Goal: Transaction & Acquisition: Purchase product/service

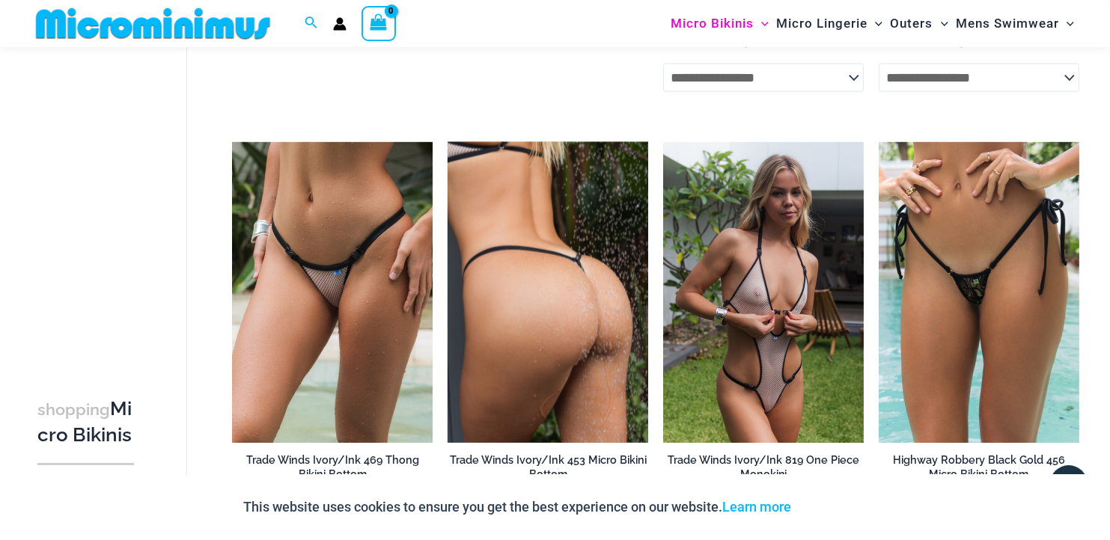
scroll to position [1925, 0]
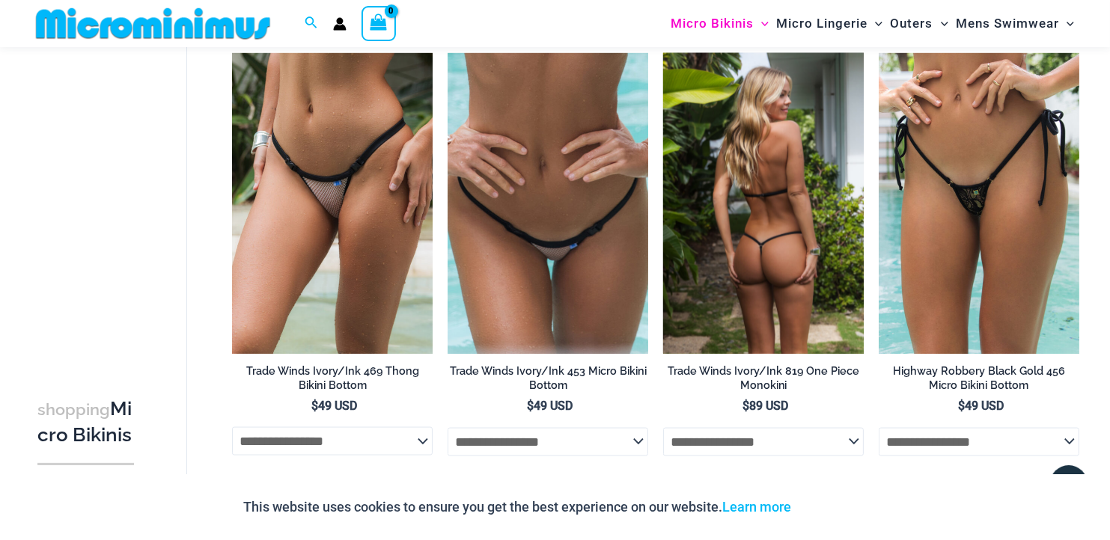
click at [748, 207] on img at bounding box center [763, 203] width 201 height 301
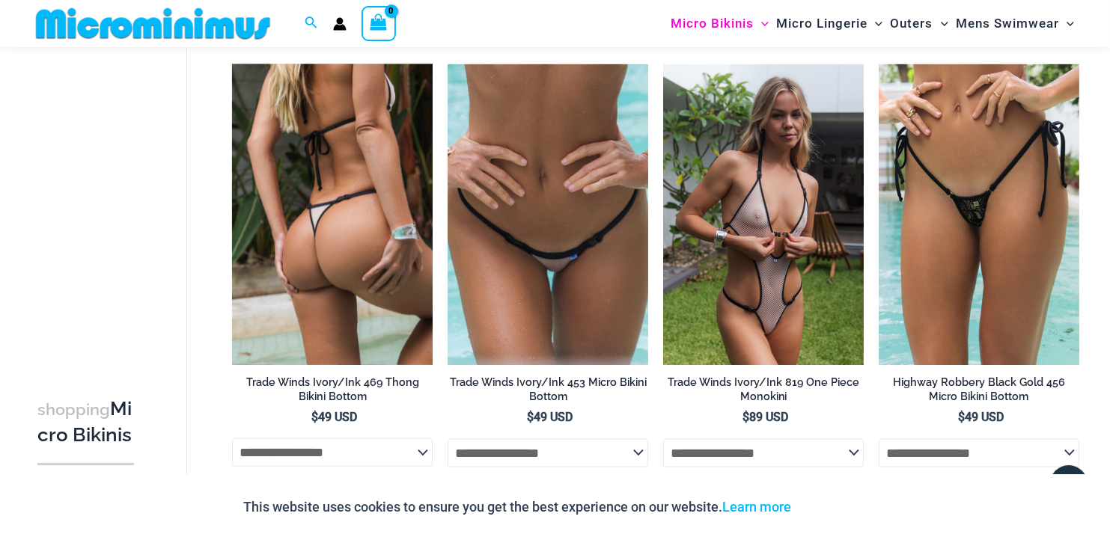
click at [372, 162] on img at bounding box center [332, 214] width 201 height 301
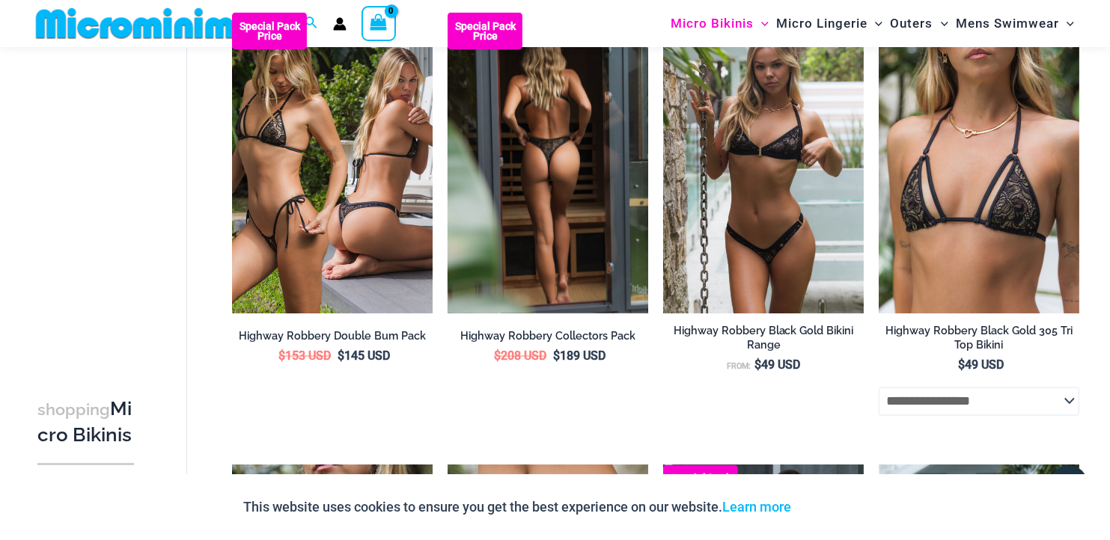
scroll to position [2427, 0]
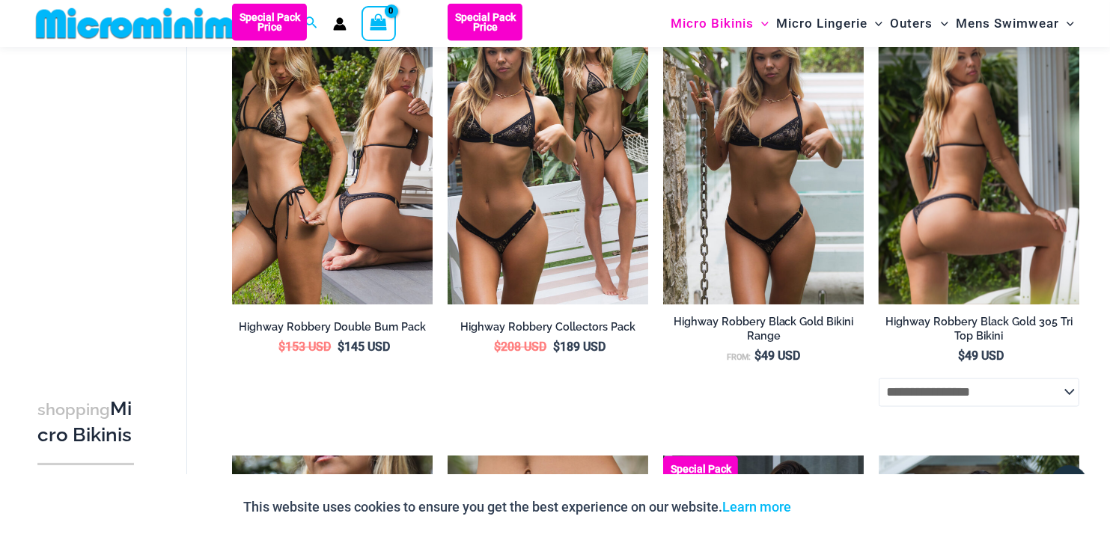
click at [895, 189] on img at bounding box center [979, 154] width 201 height 301
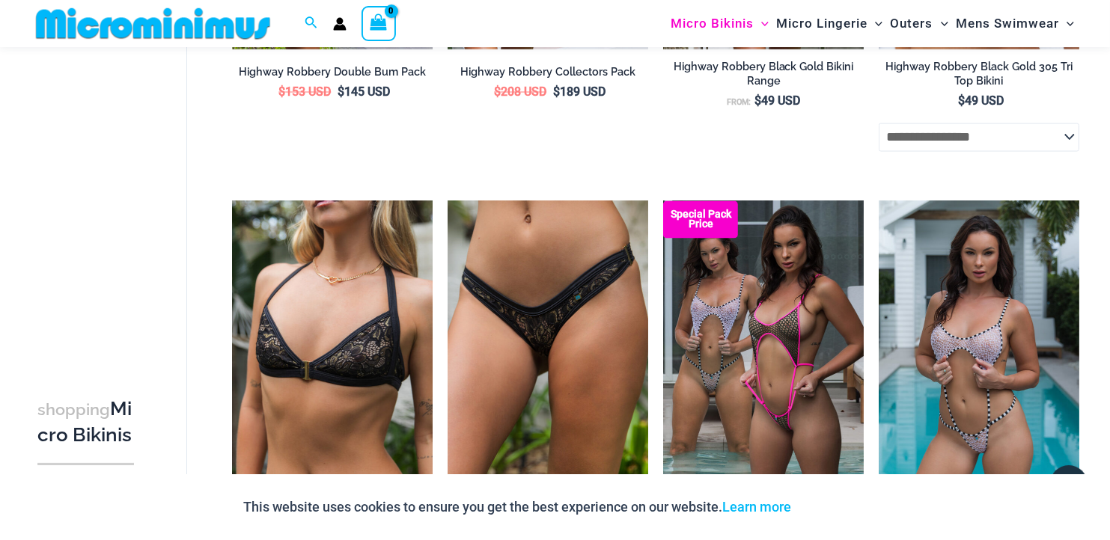
scroll to position [2709, 0]
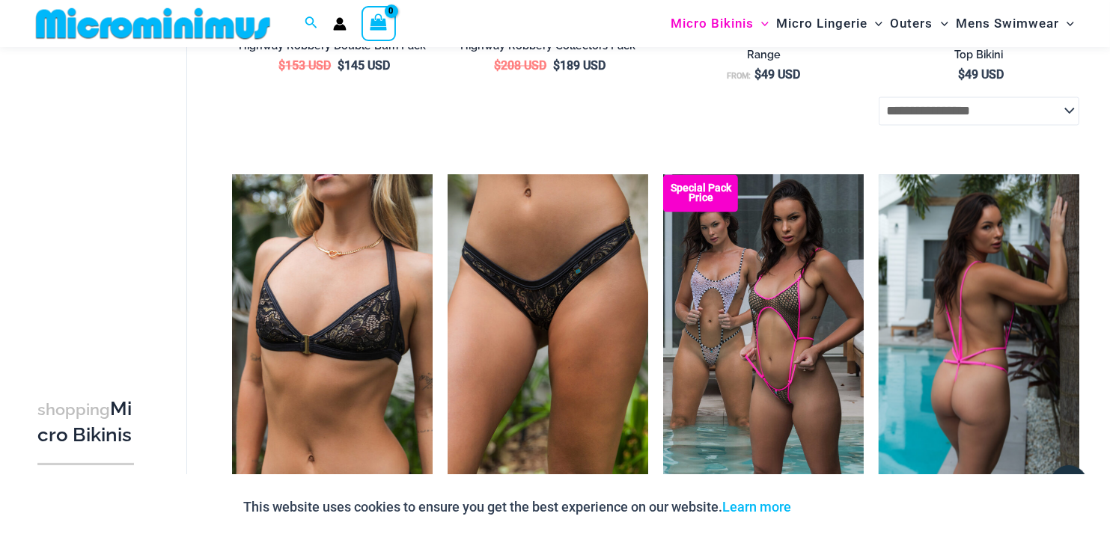
click at [957, 269] on img at bounding box center [979, 325] width 201 height 301
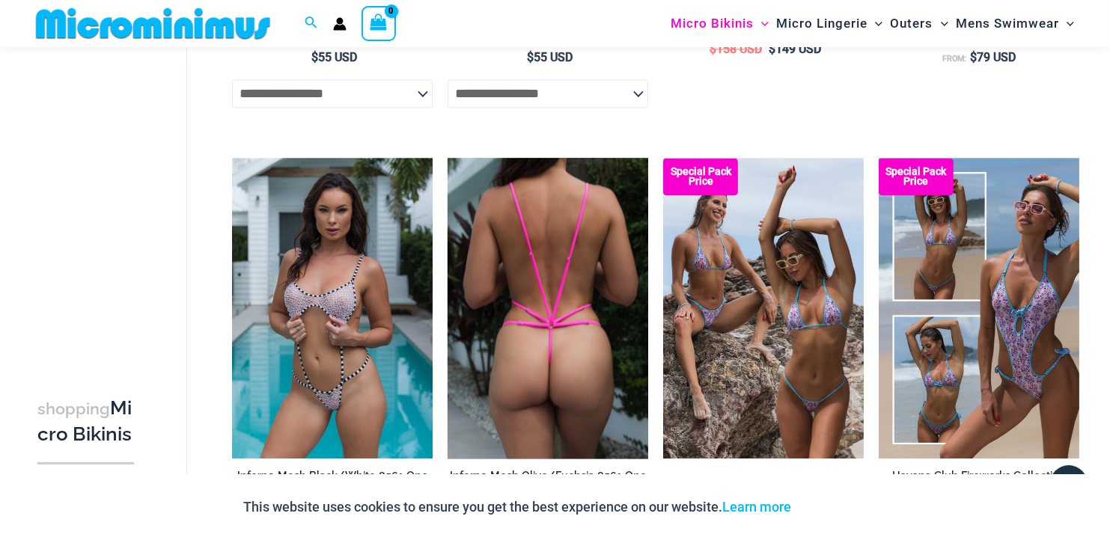
scroll to position [3215, 0]
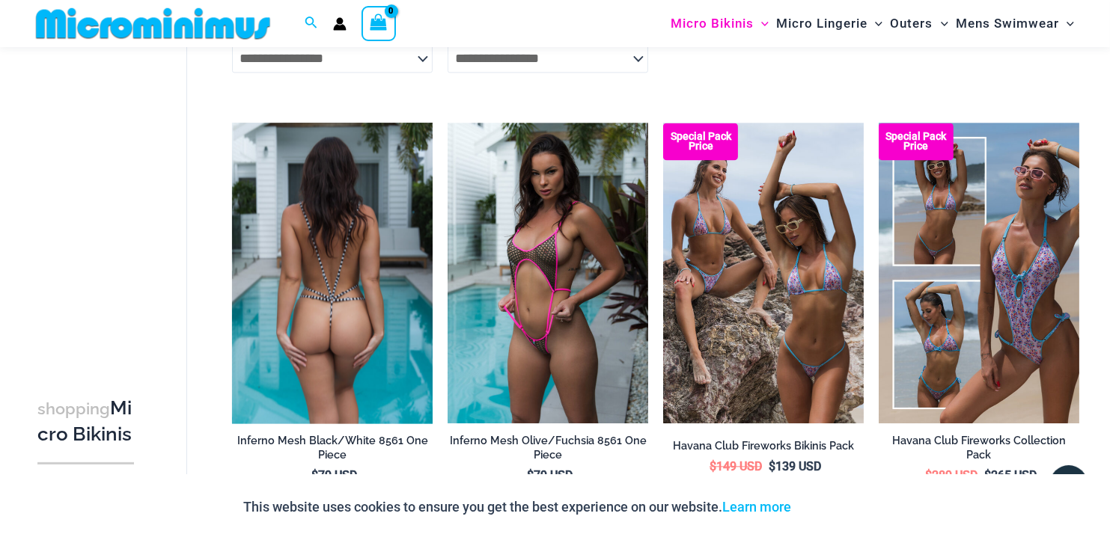
click at [355, 311] on img at bounding box center [332, 273] width 201 height 301
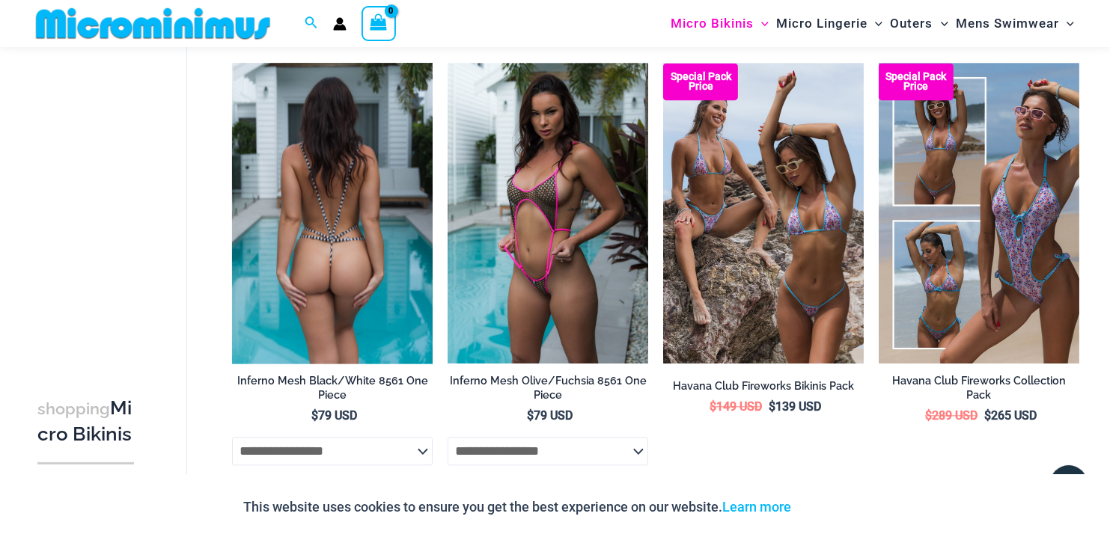
scroll to position [3264, 0]
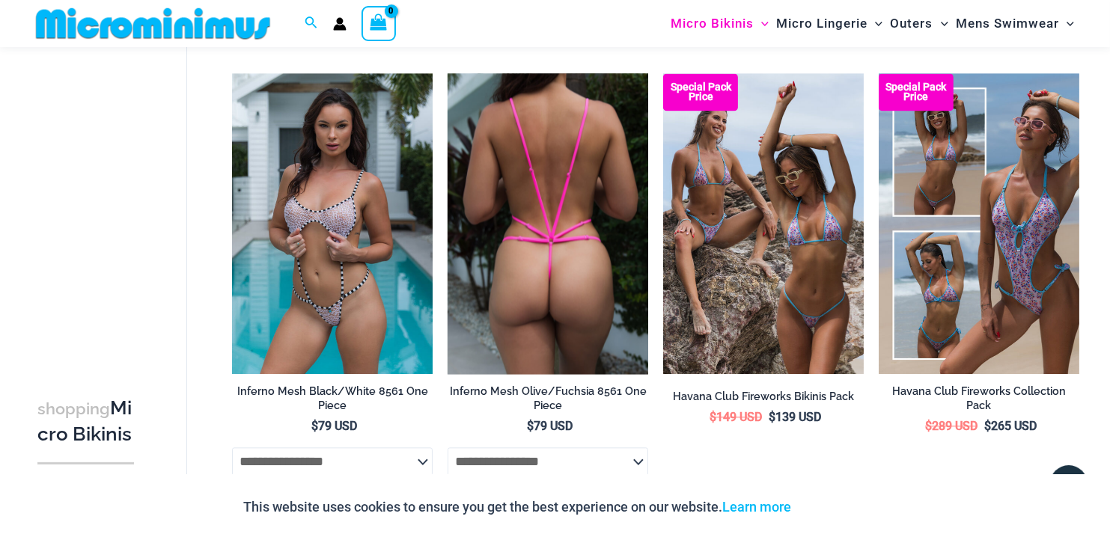
click at [521, 290] on img at bounding box center [548, 223] width 201 height 301
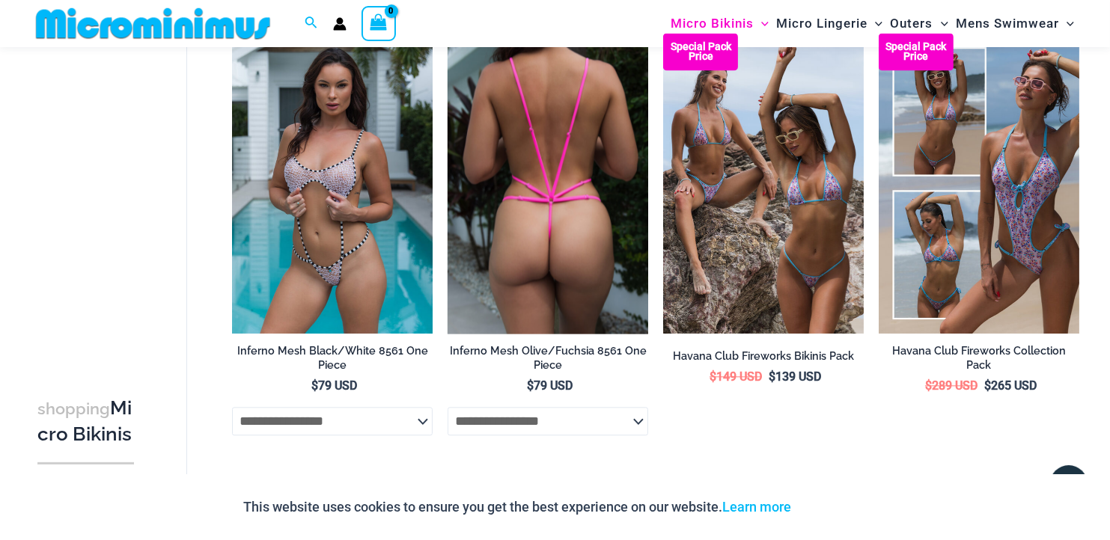
scroll to position [3464, 0]
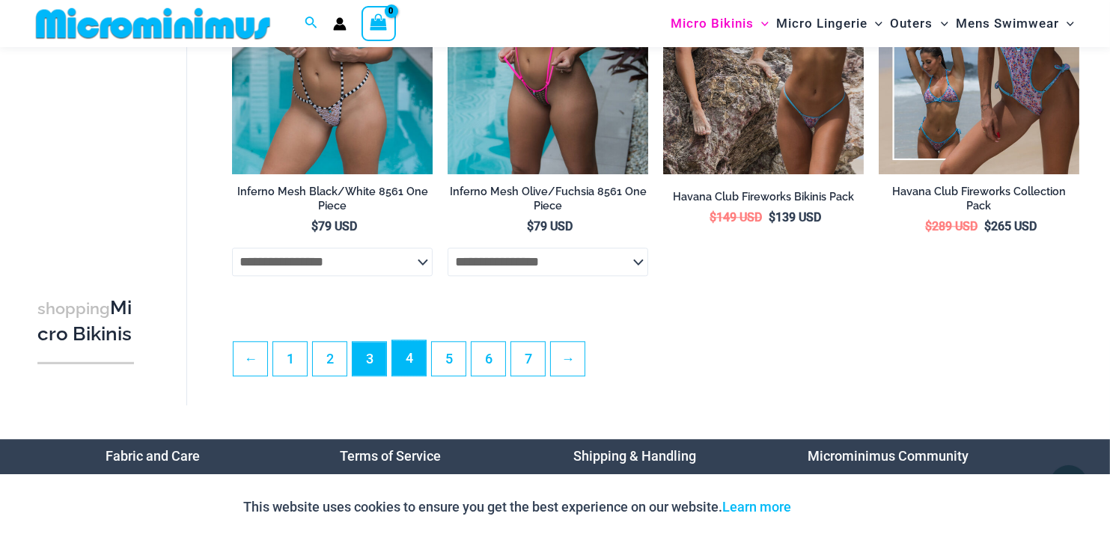
click at [409, 369] on link "4" at bounding box center [409, 358] width 34 height 35
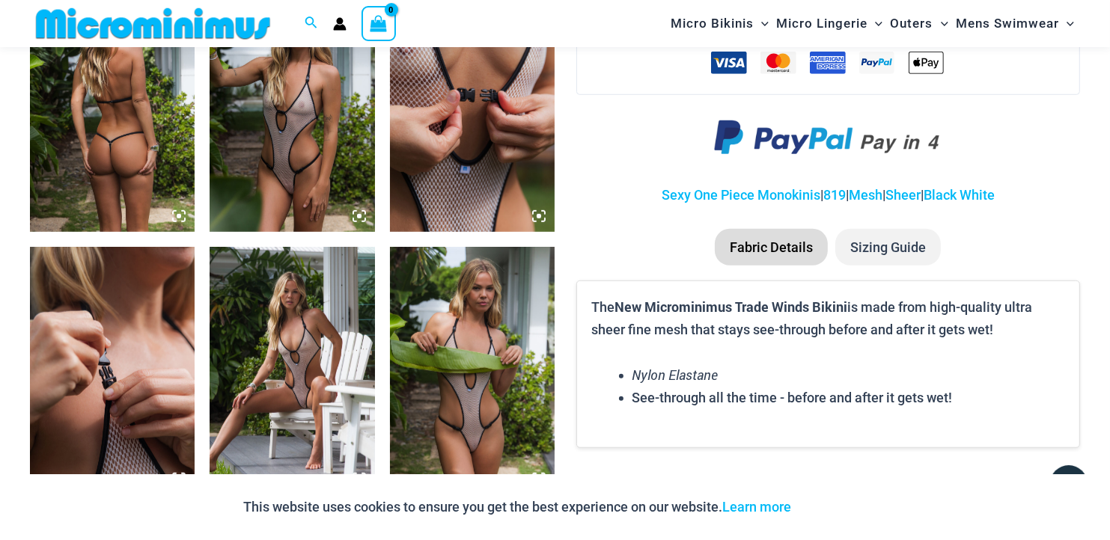
scroll to position [1034, 0]
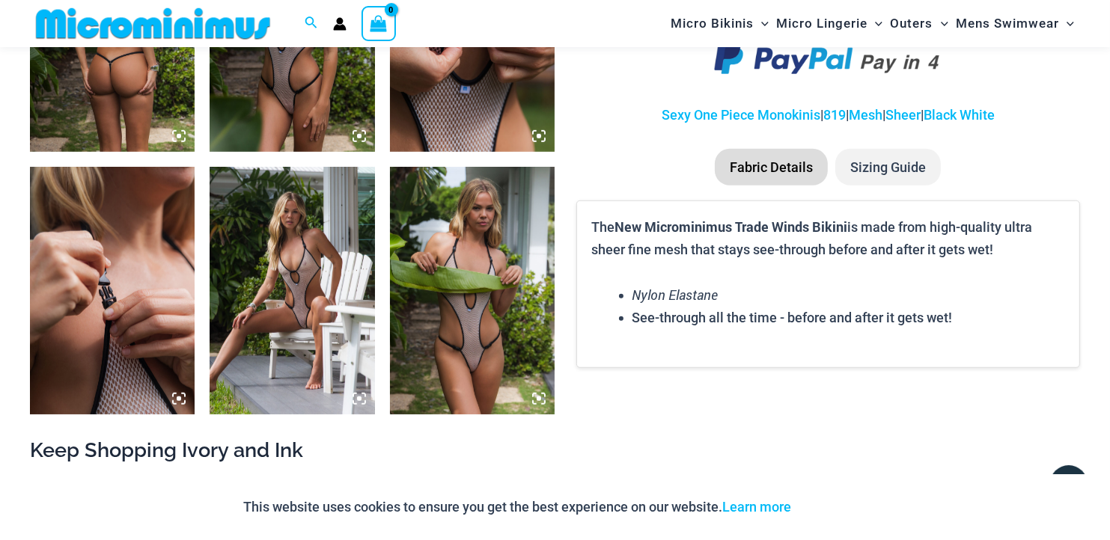
click at [317, 300] on img at bounding box center [292, 291] width 165 height 248
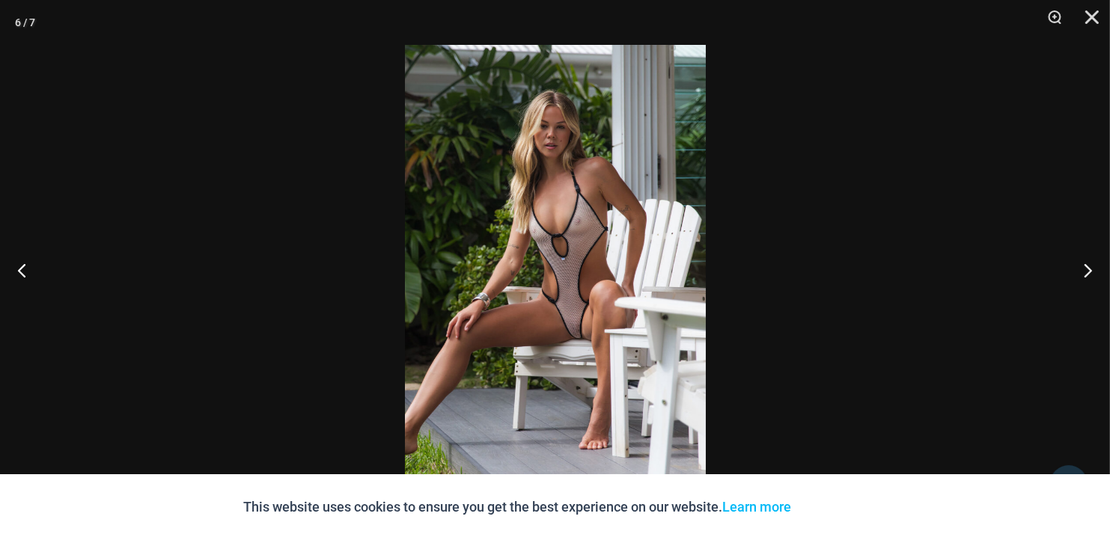
click at [557, 271] on img at bounding box center [555, 270] width 301 height 451
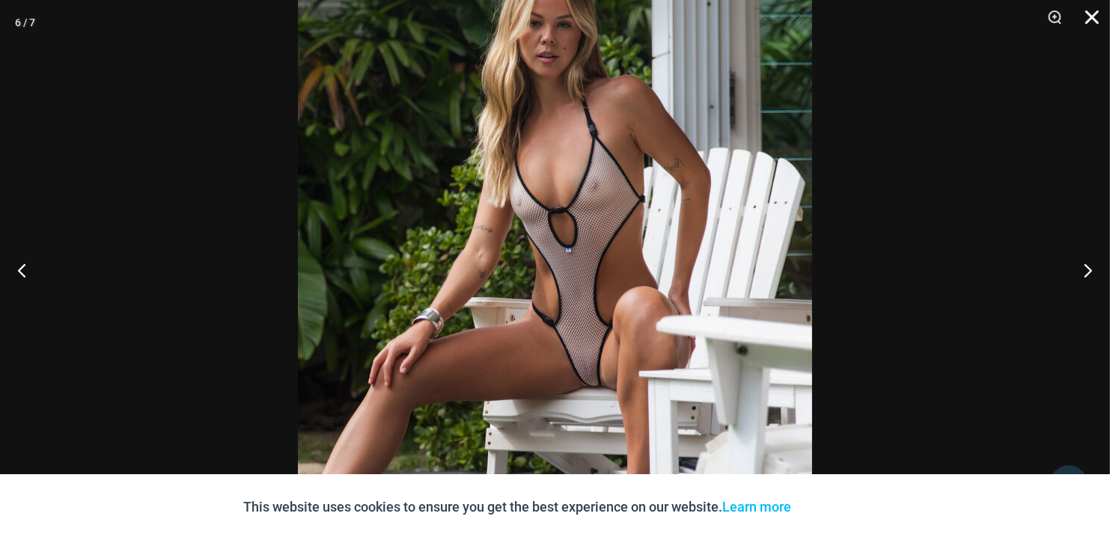
click at [1093, 19] on button "Close" at bounding box center [1086, 22] width 37 height 45
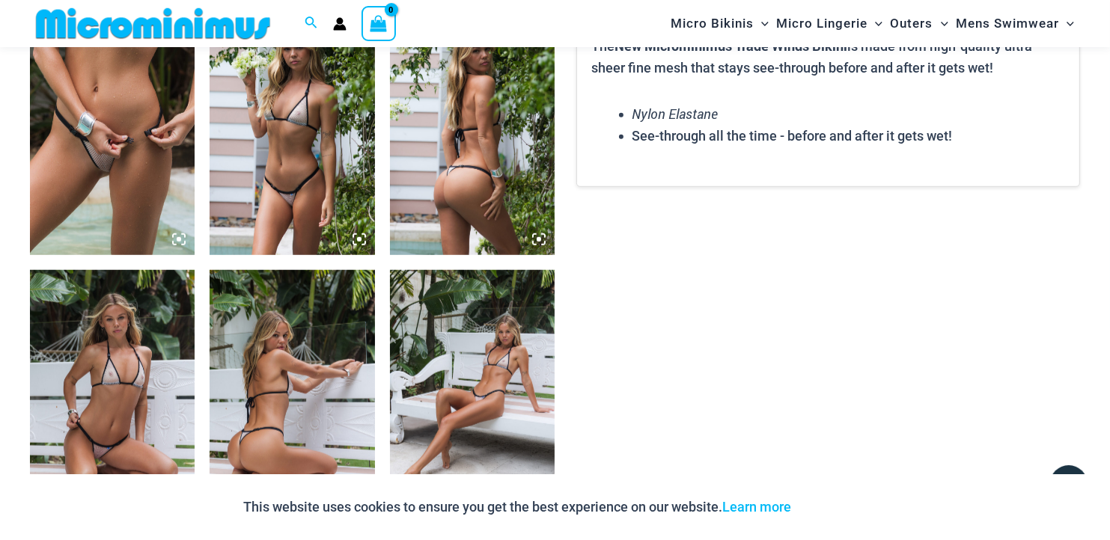
scroll to position [1197, 0]
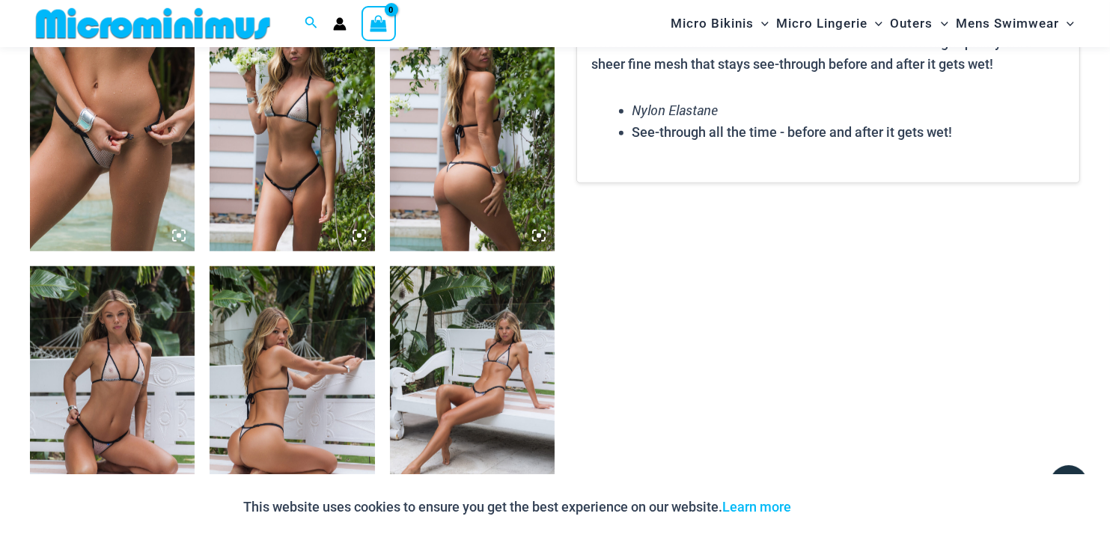
click at [157, 211] on img at bounding box center [112, 128] width 165 height 248
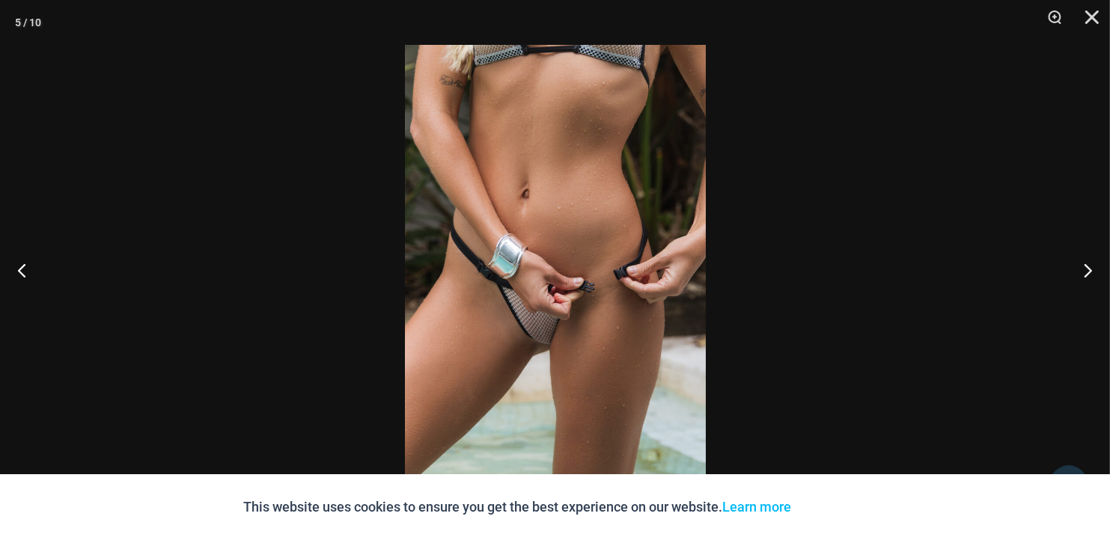
click at [547, 249] on img at bounding box center [555, 270] width 301 height 451
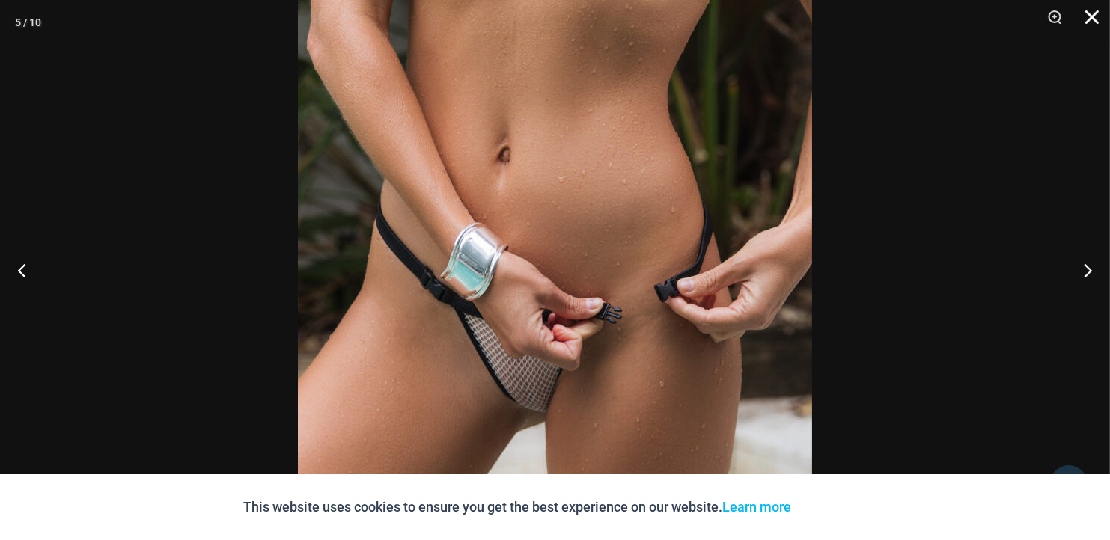
click at [1099, 10] on button "Close" at bounding box center [1086, 22] width 37 height 45
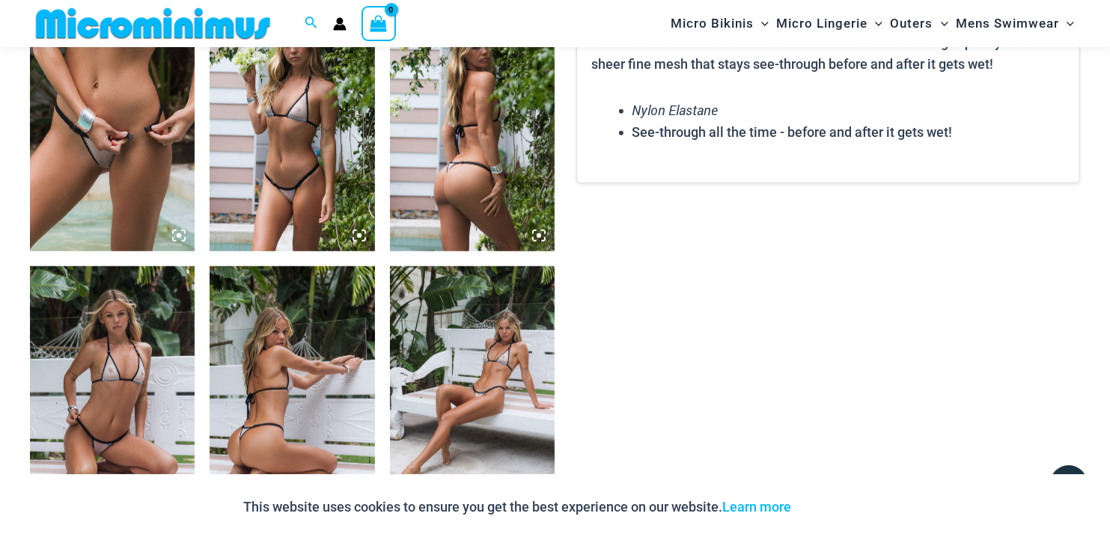
click at [147, 375] on img at bounding box center [112, 390] width 165 height 248
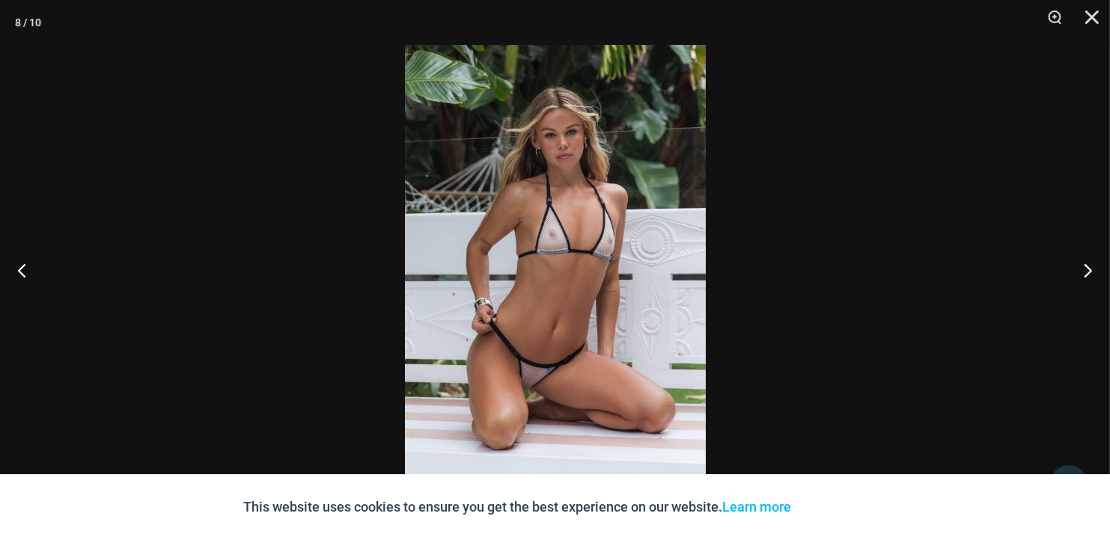
click at [477, 367] on img at bounding box center [555, 270] width 301 height 451
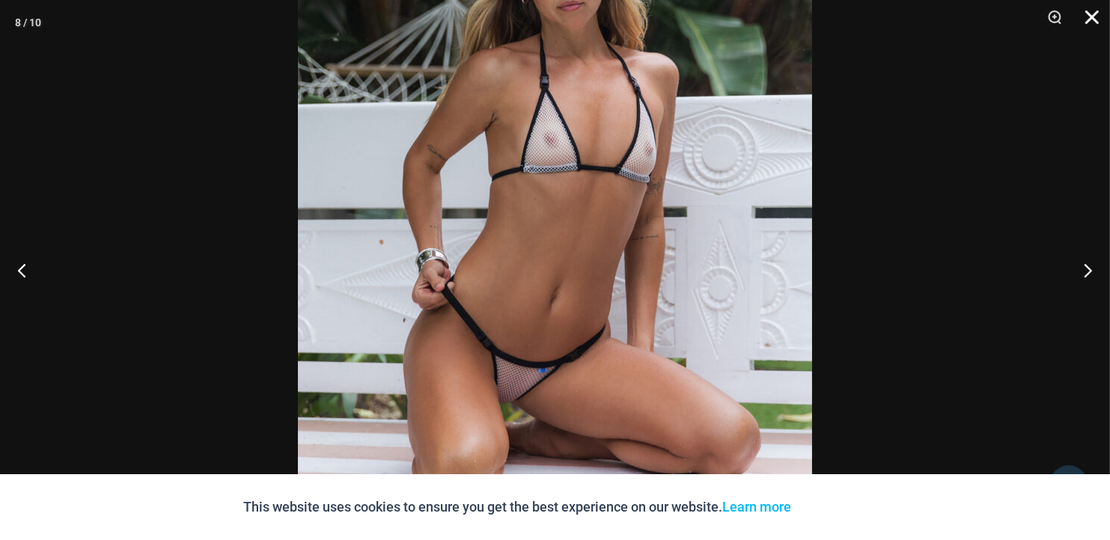
click at [1096, 14] on button "Close" at bounding box center [1086, 22] width 37 height 45
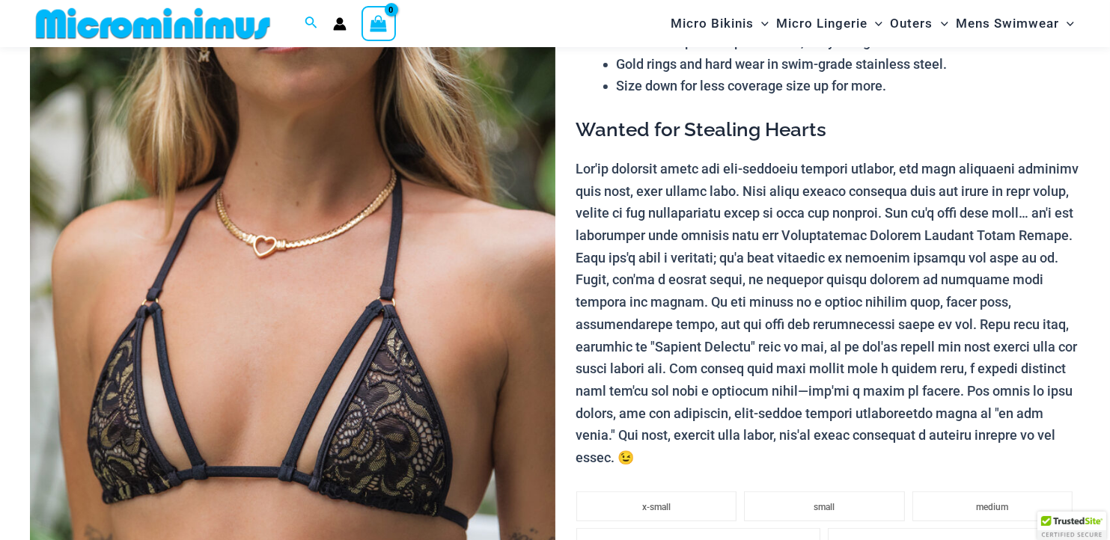
scroll to position [211, 0]
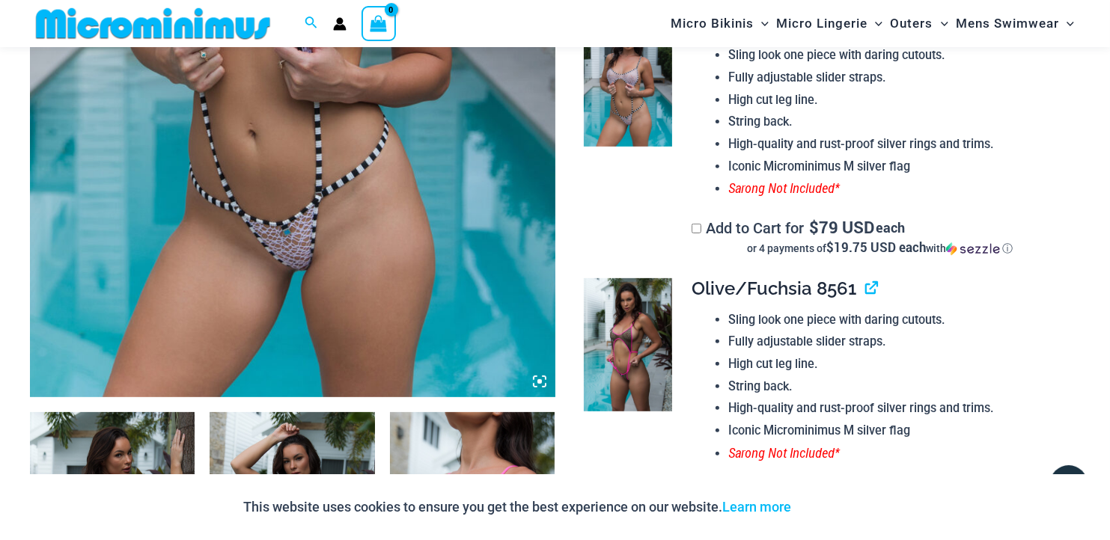
scroll to position [510, 0]
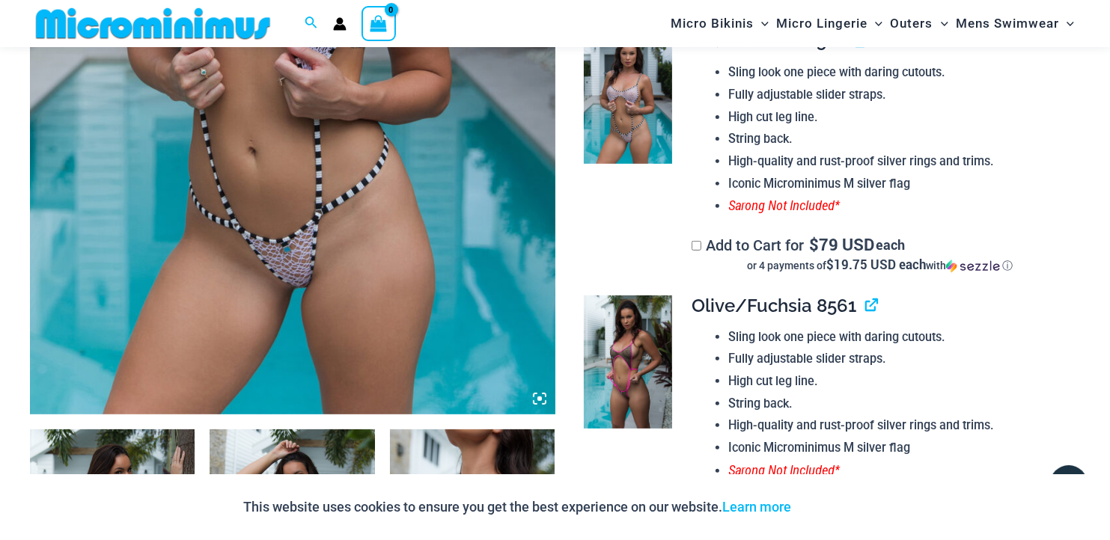
click at [349, 280] on img at bounding box center [292, 20] width 525 height 787
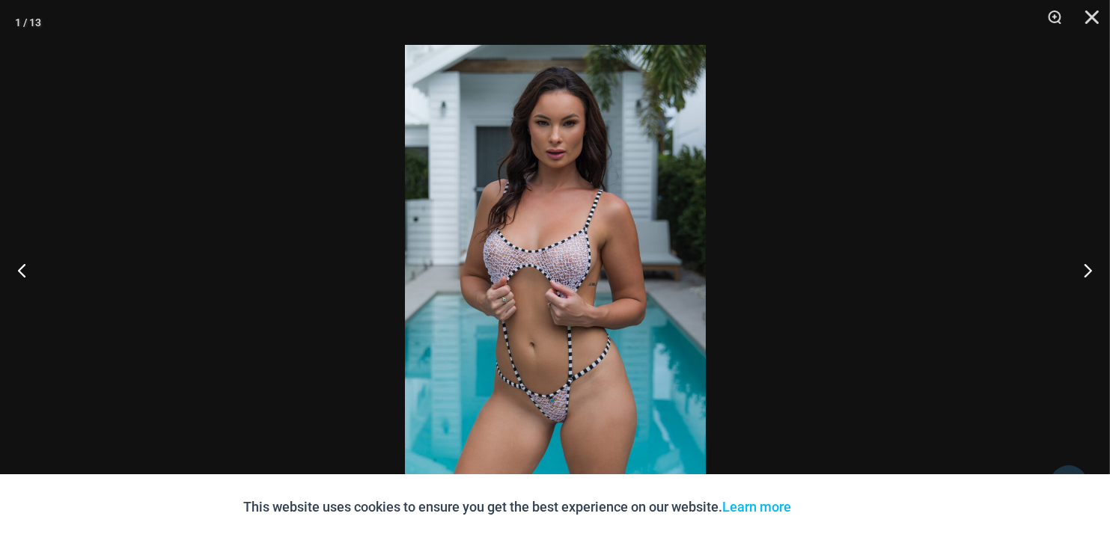
click at [574, 376] on img at bounding box center [555, 270] width 301 height 451
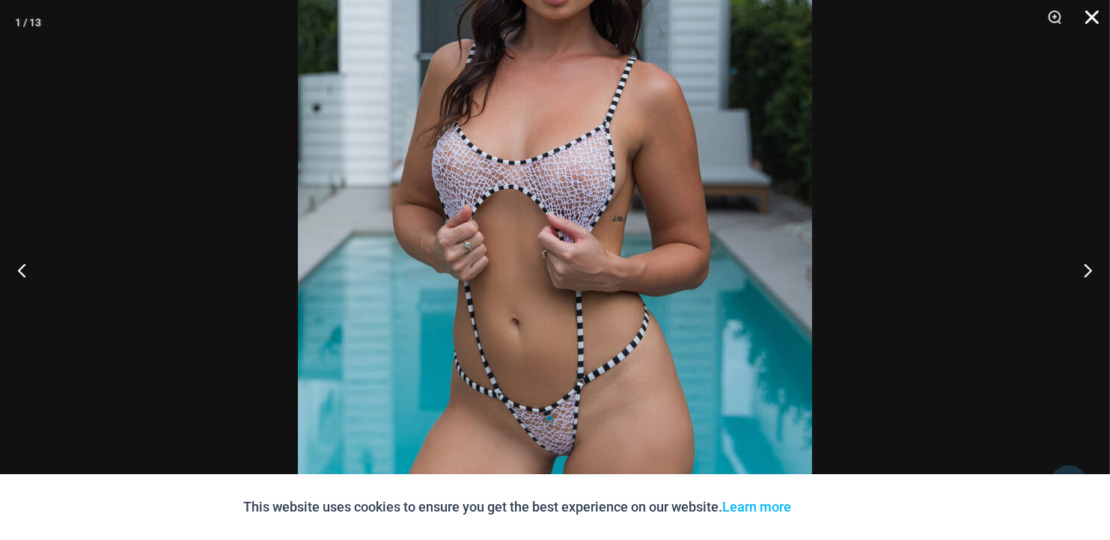
click at [1091, 24] on button "Close" at bounding box center [1086, 22] width 37 height 45
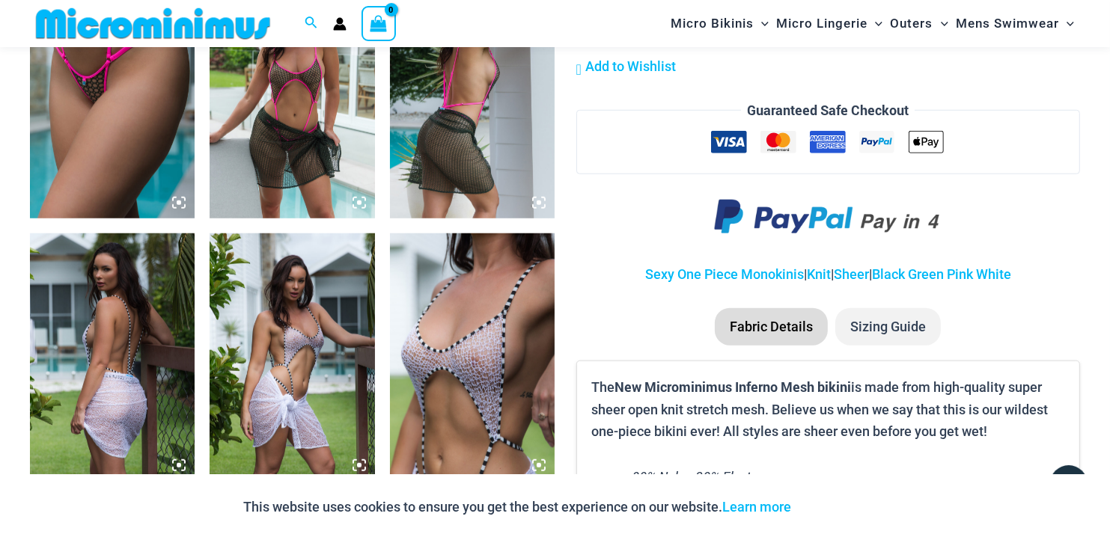
scroll to position [1258, 0]
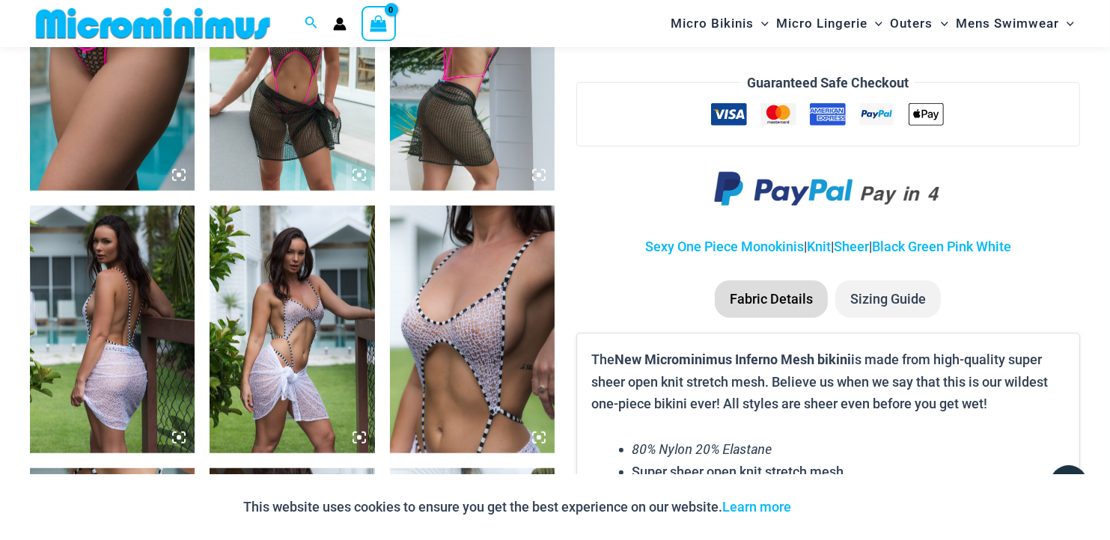
click at [486, 302] on img at bounding box center [472, 330] width 165 height 248
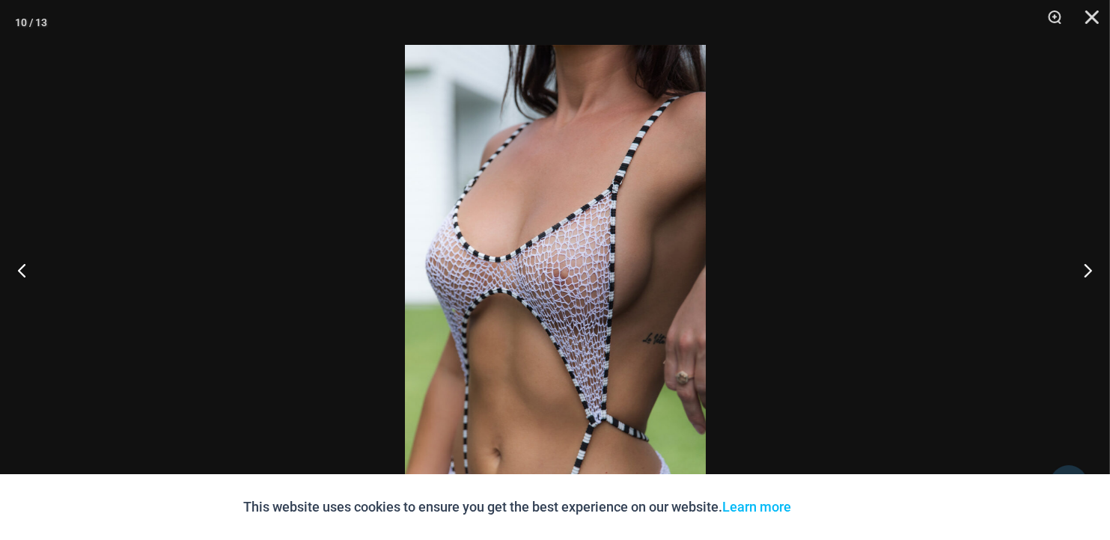
click at [518, 272] on img at bounding box center [555, 270] width 301 height 451
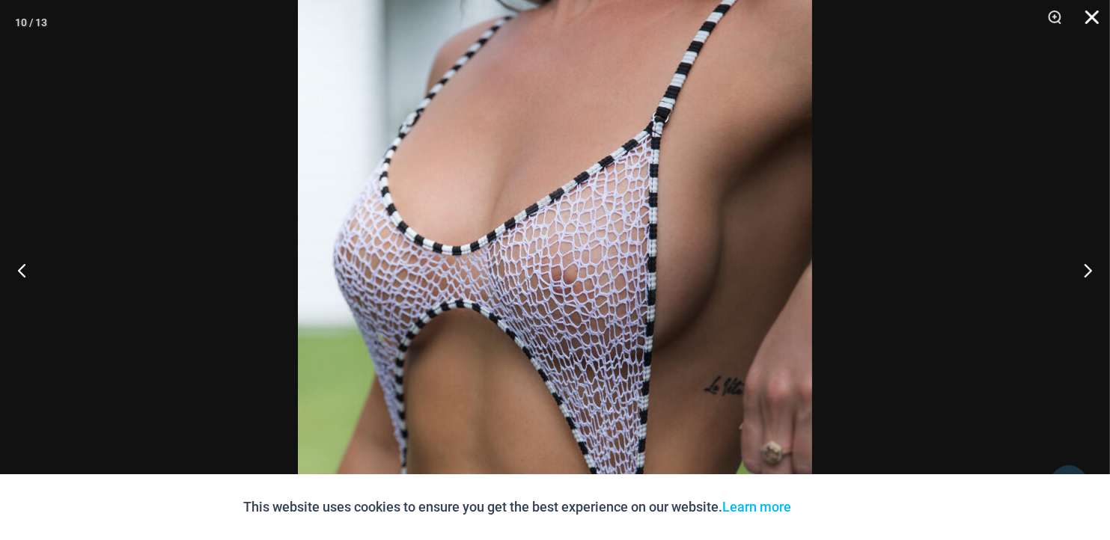
click at [1089, 15] on button "Close" at bounding box center [1086, 22] width 37 height 45
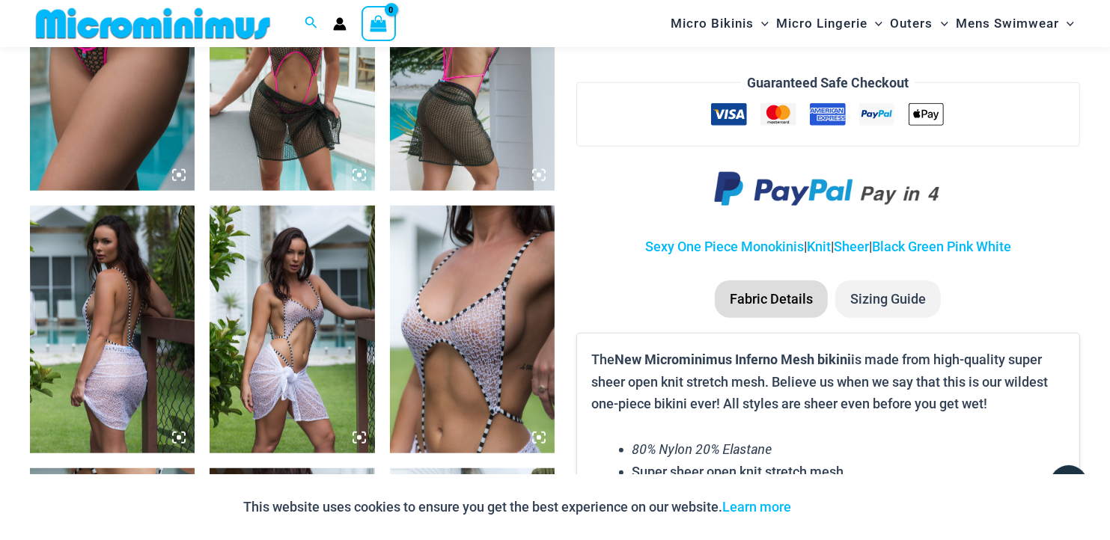
scroll to position [1557, 0]
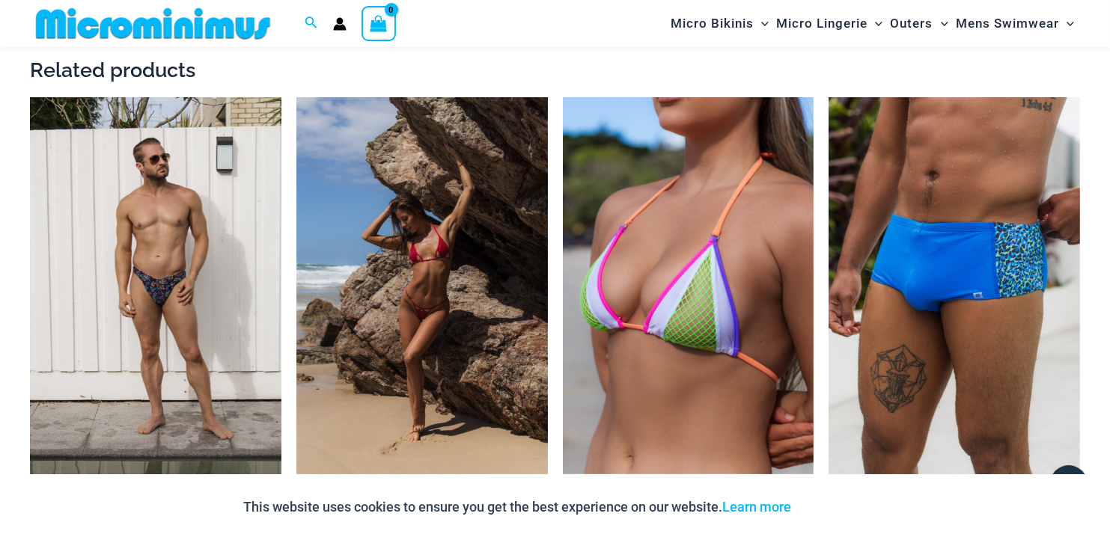
scroll to position [2233, 0]
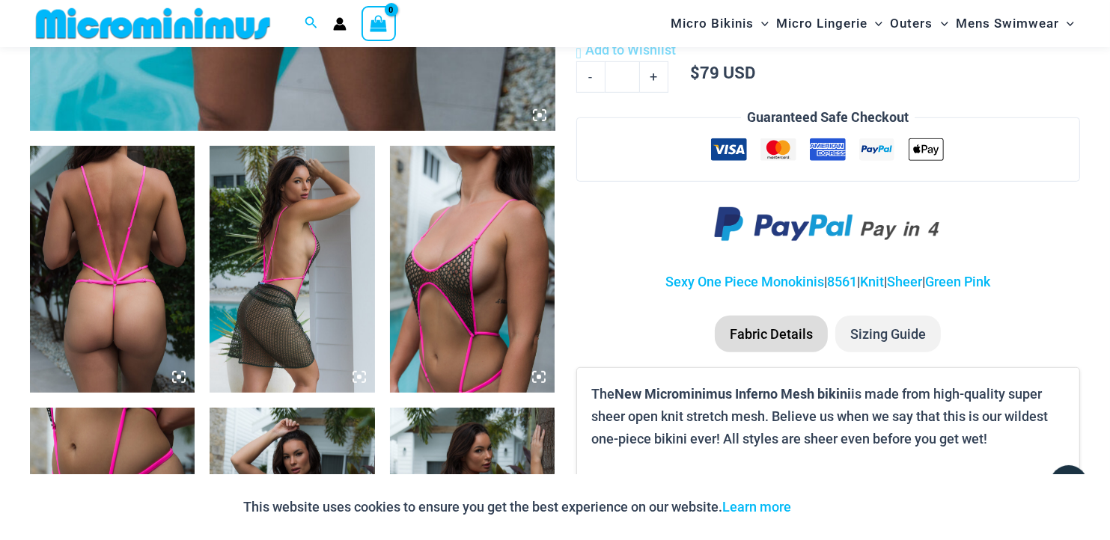
scroll to position [810, 0]
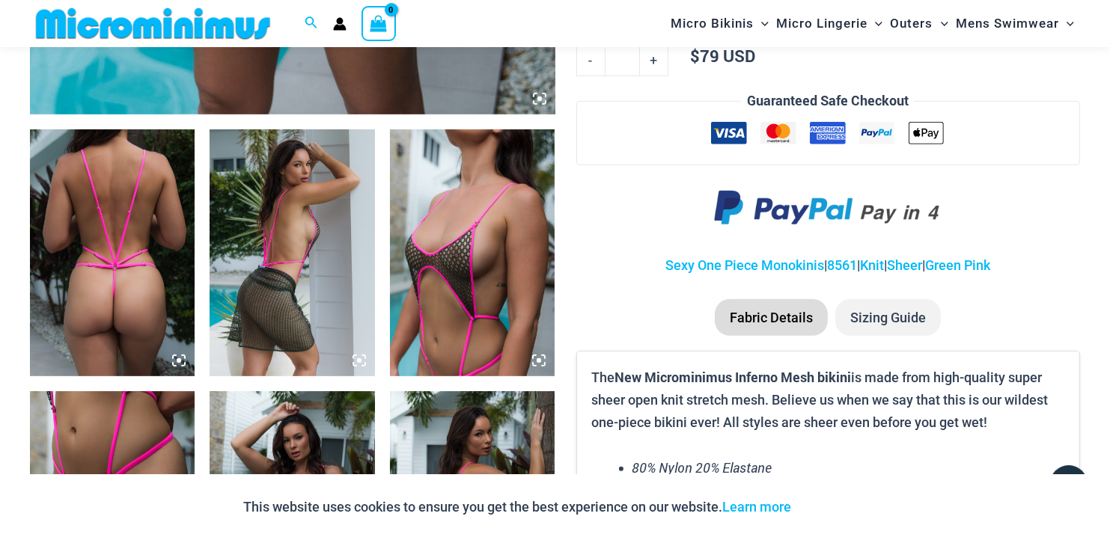
click at [503, 302] on img at bounding box center [472, 253] width 165 height 248
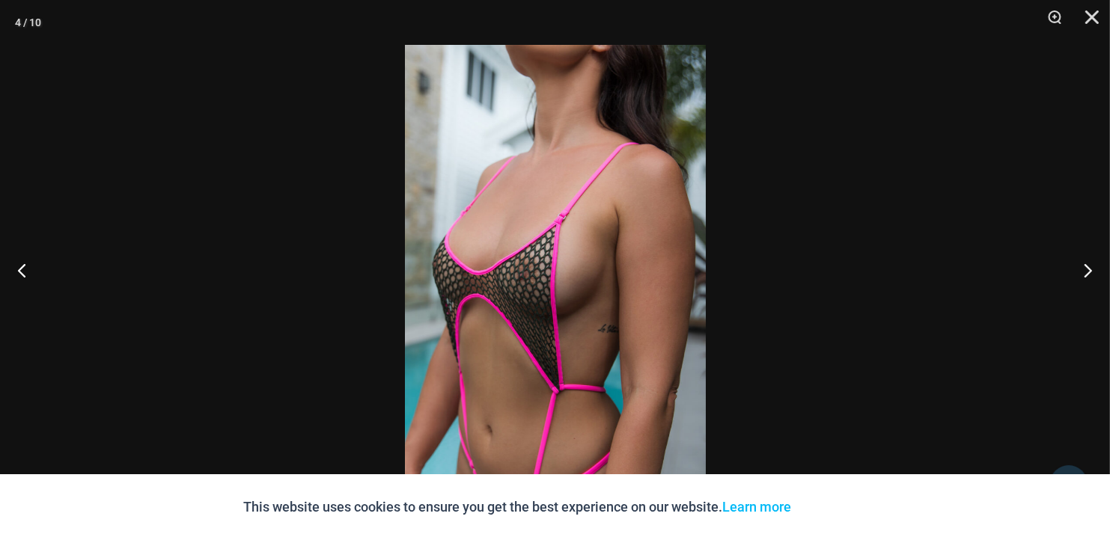
click at [536, 273] on img at bounding box center [555, 270] width 301 height 451
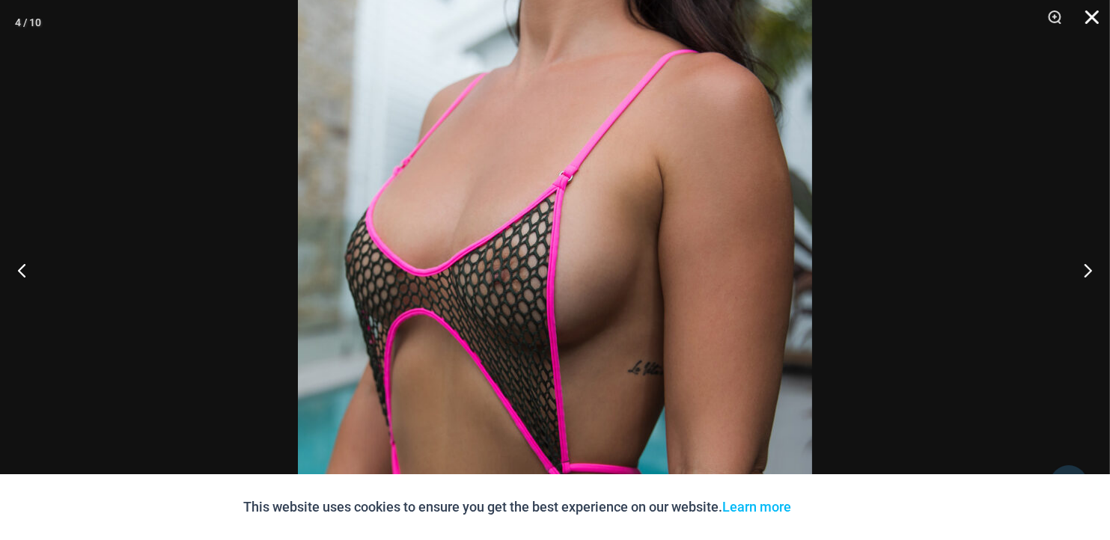
click at [1093, 16] on button "Close" at bounding box center [1086, 22] width 37 height 45
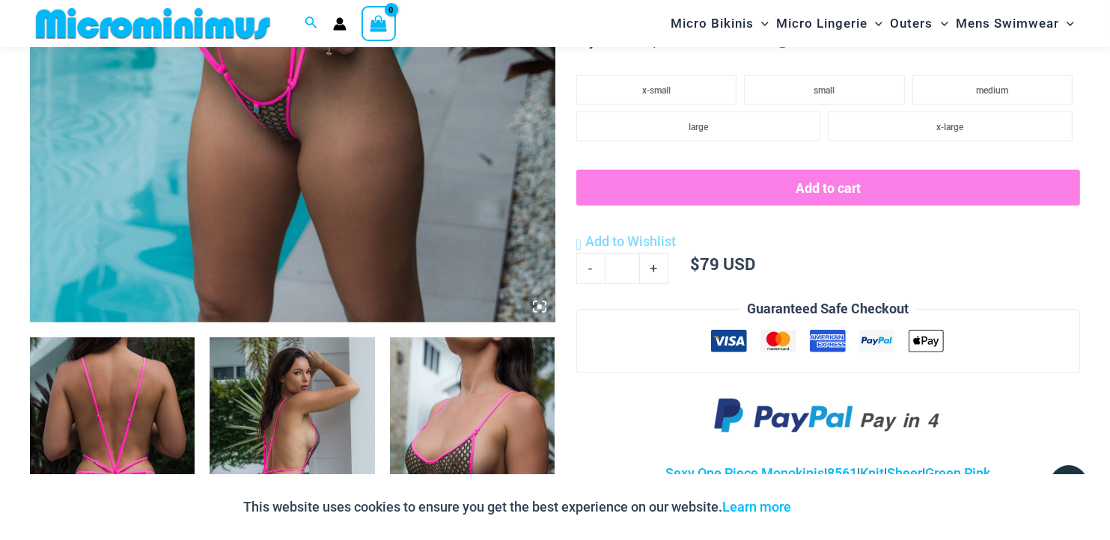
scroll to position [585, 0]
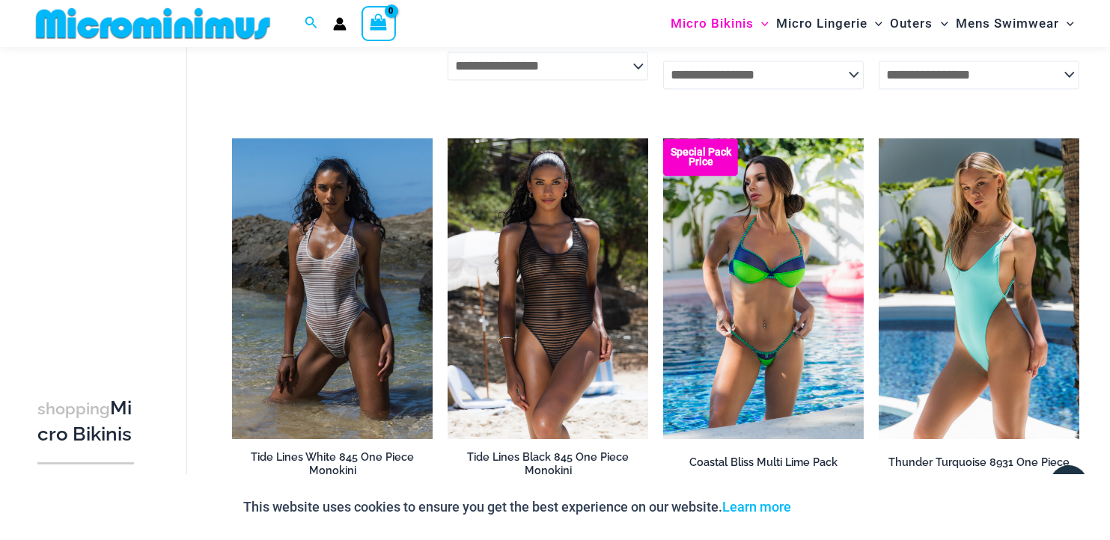
scroll to position [3206, 0]
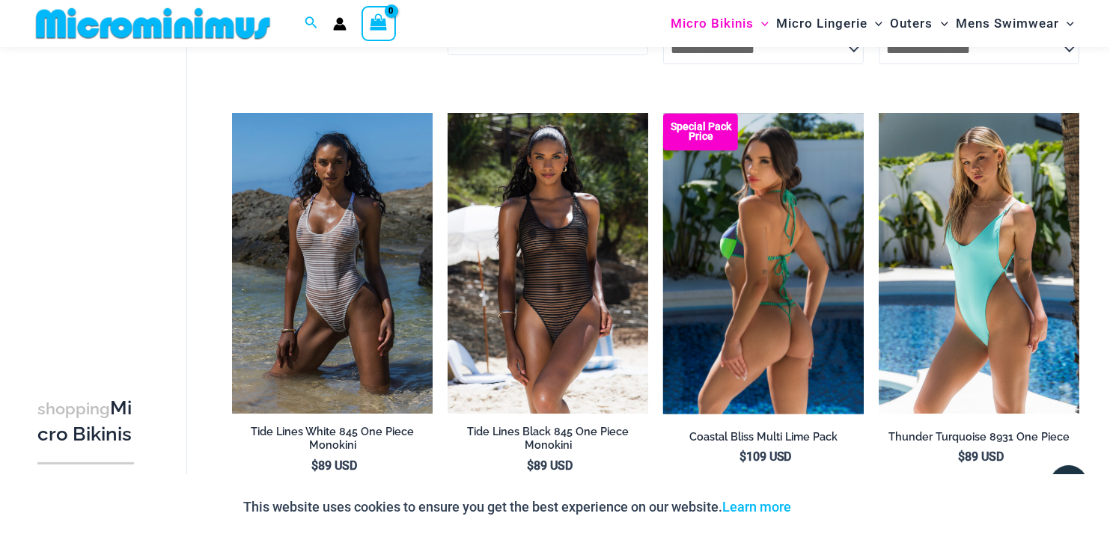
click at [736, 315] on img at bounding box center [763, 263] width 201 height 301
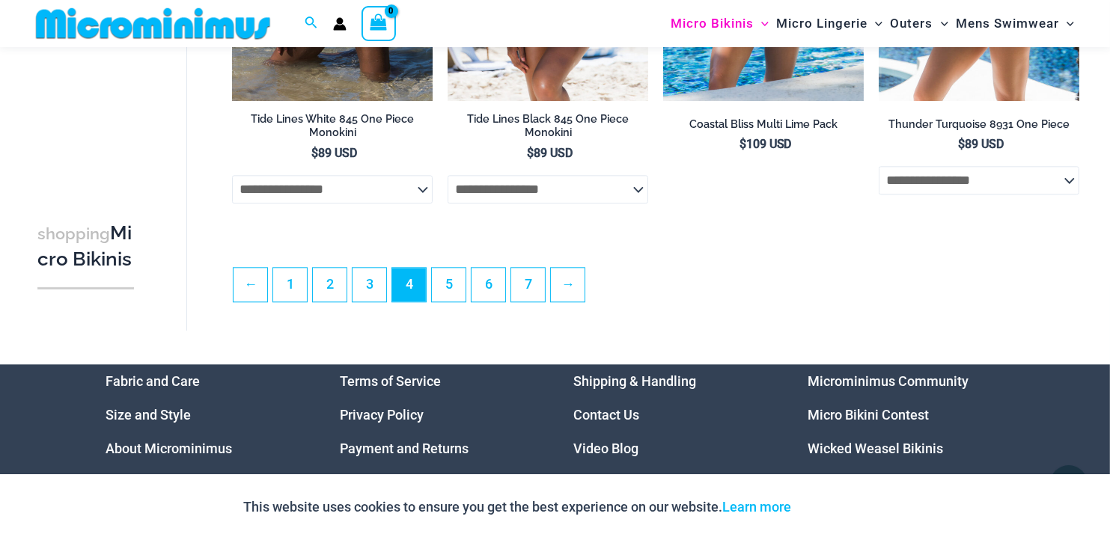
scroll to position [3555, 0]
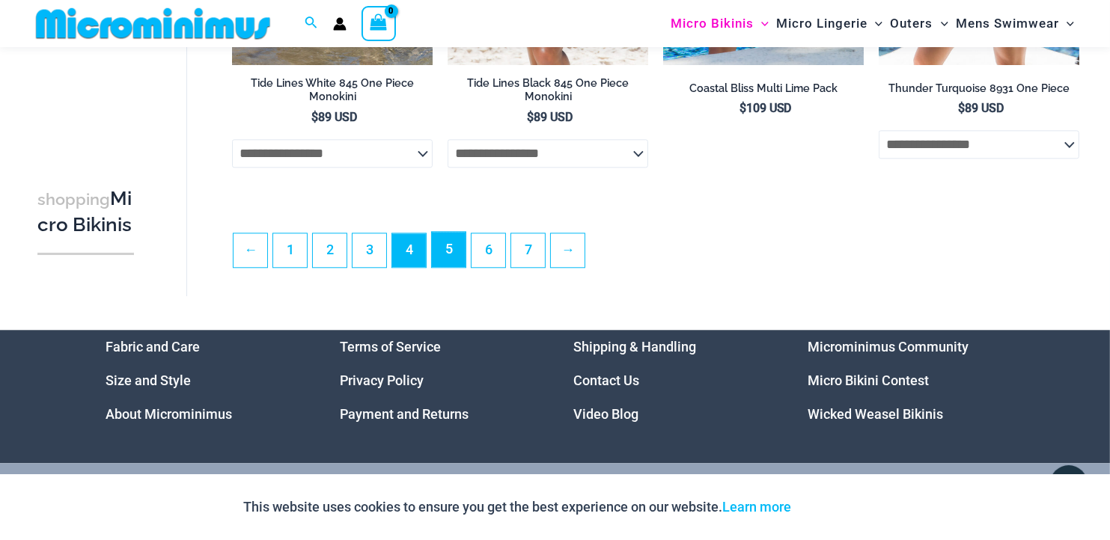
click at [452, 266] on link "5" at bounding box center [449, 249] width 34 height 35
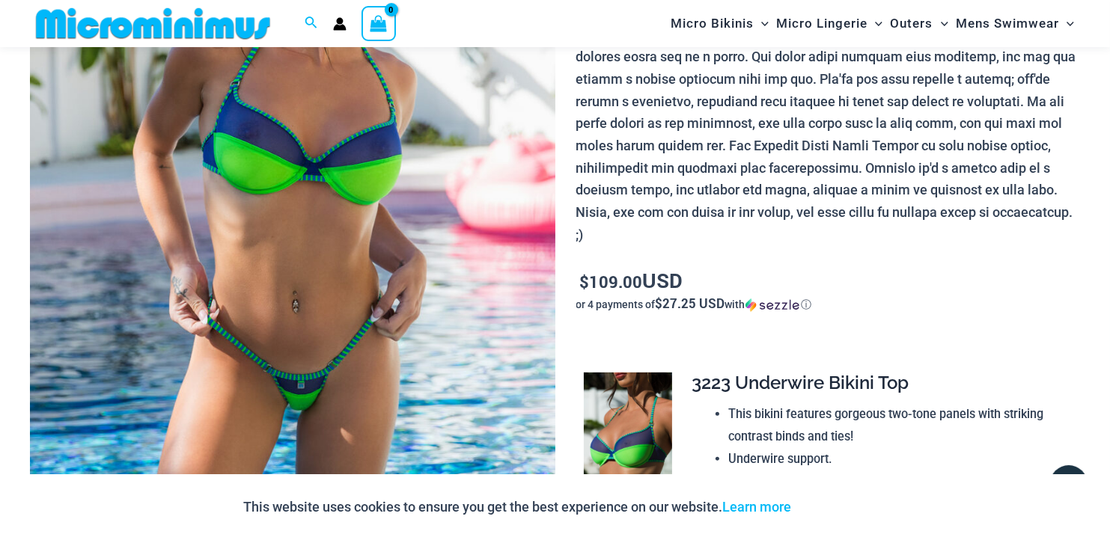
scroll to position [286, 0]
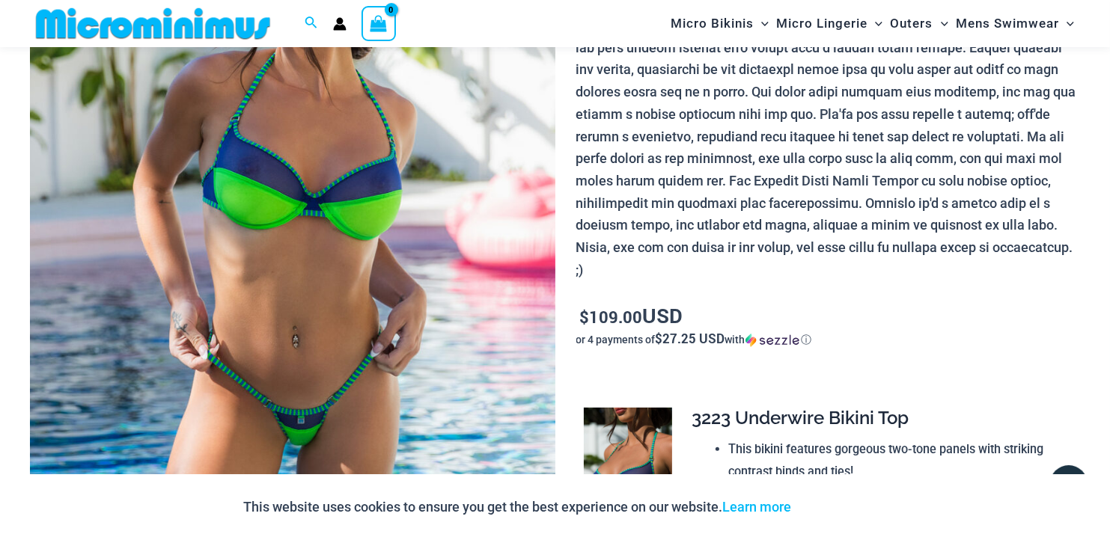
click at [423, 343] on img at bounding box center [292, 243] width 525 height 787
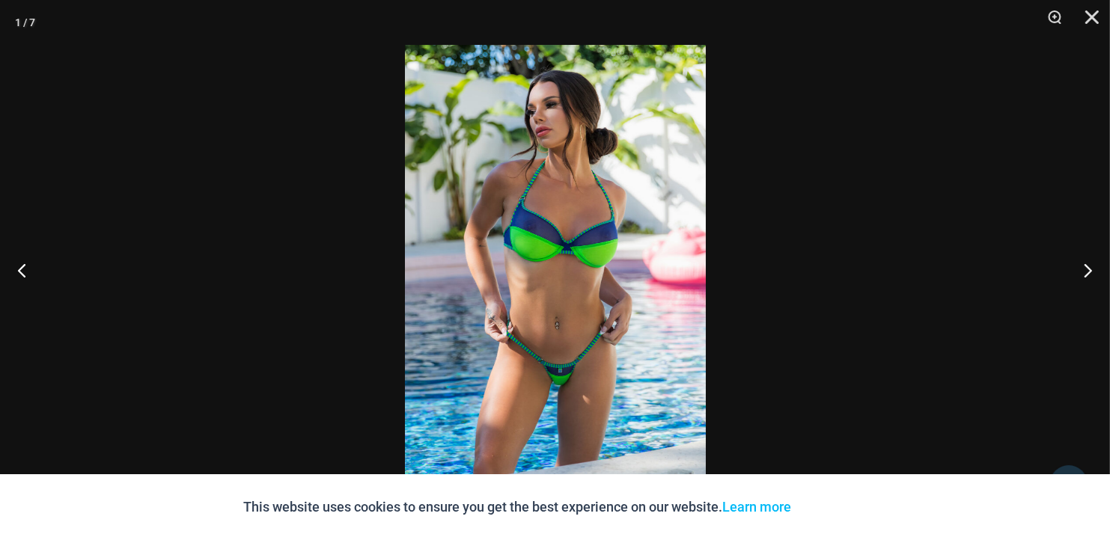
click at [561, 195] on img at bounding box center [555, 270] width 301 height 451
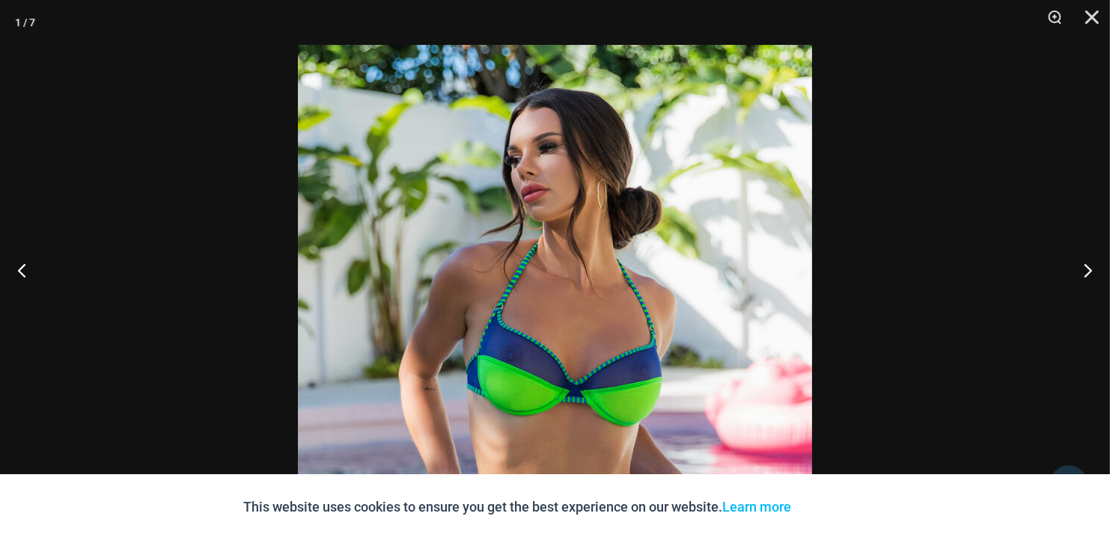
click at [663, 276] on img at bounding box center [555, 430] width 514 height 771
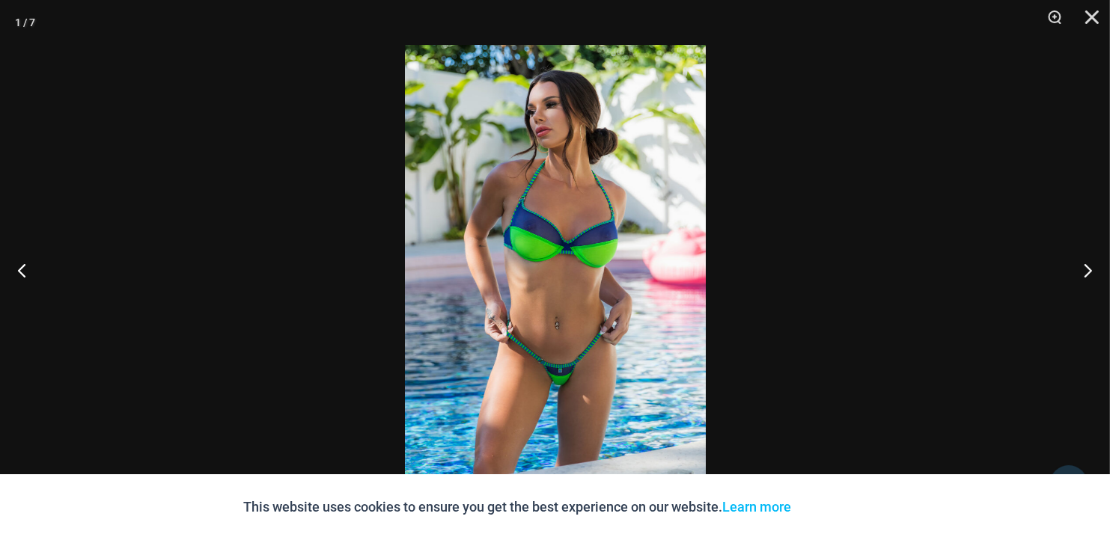
click at [663, 276] on img at bounding box center [555, 270] width 301 height 451
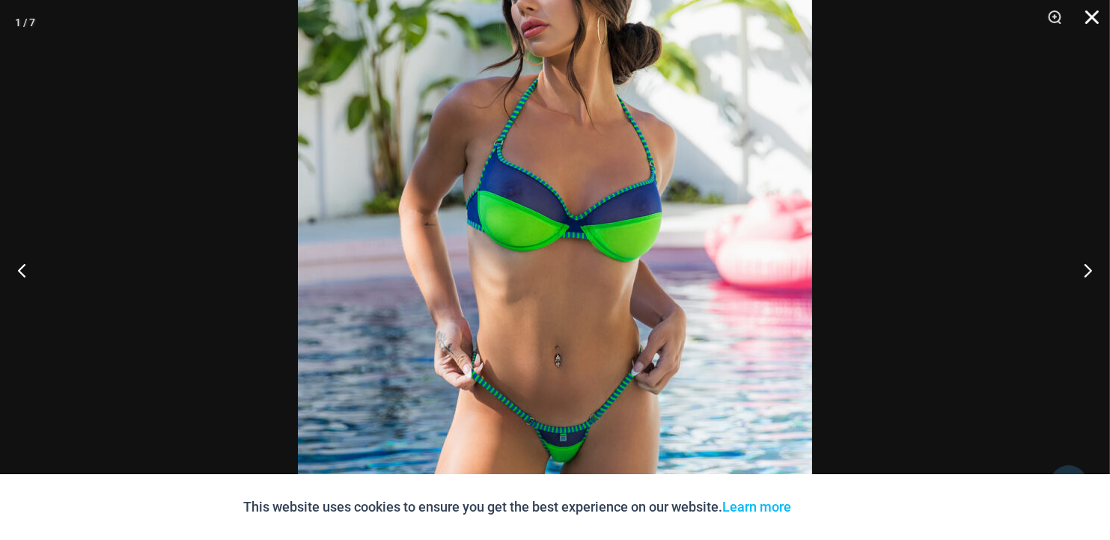
click at [1088, 16] on button "Close" at bounding box center [1086, 22] width 37 height 45
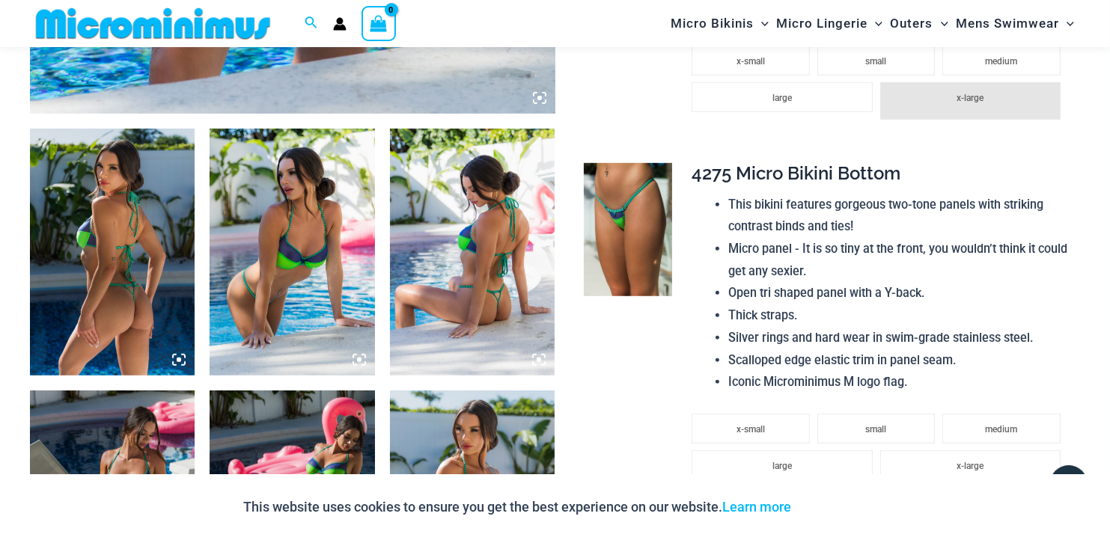
scroll to position [810, 0]
click at [617, 224] on img at bounding box center [628, 230] width 89 height 133
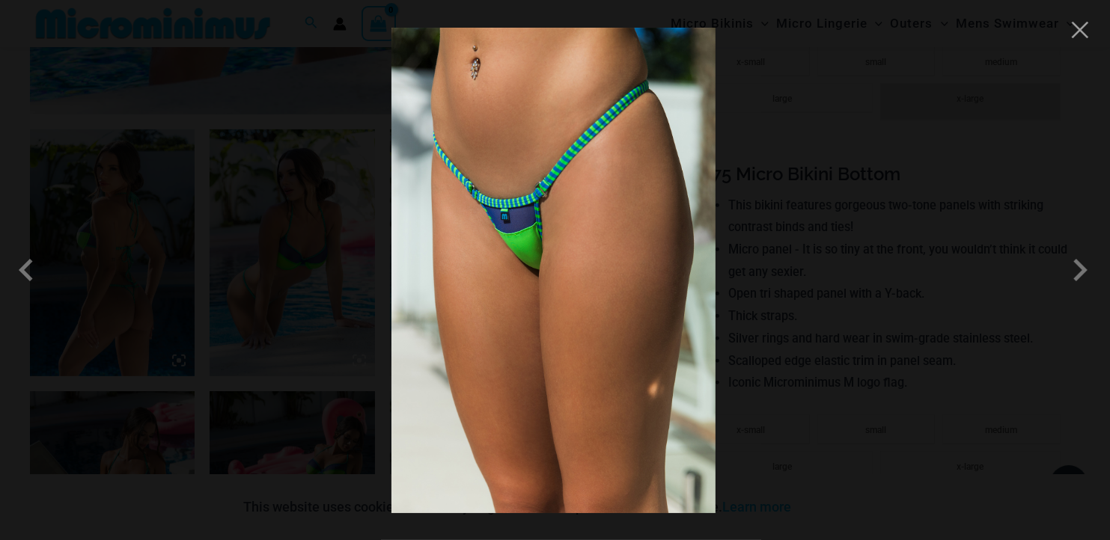
click at [614, 231] on img at bounding box center [553, 271] width 324 height 486
click at [604, 232] on img at bounding box center [553, 271] width 324 height 486
click at [581, 234] on img at bounding box center [553, 271] width 324 height 486
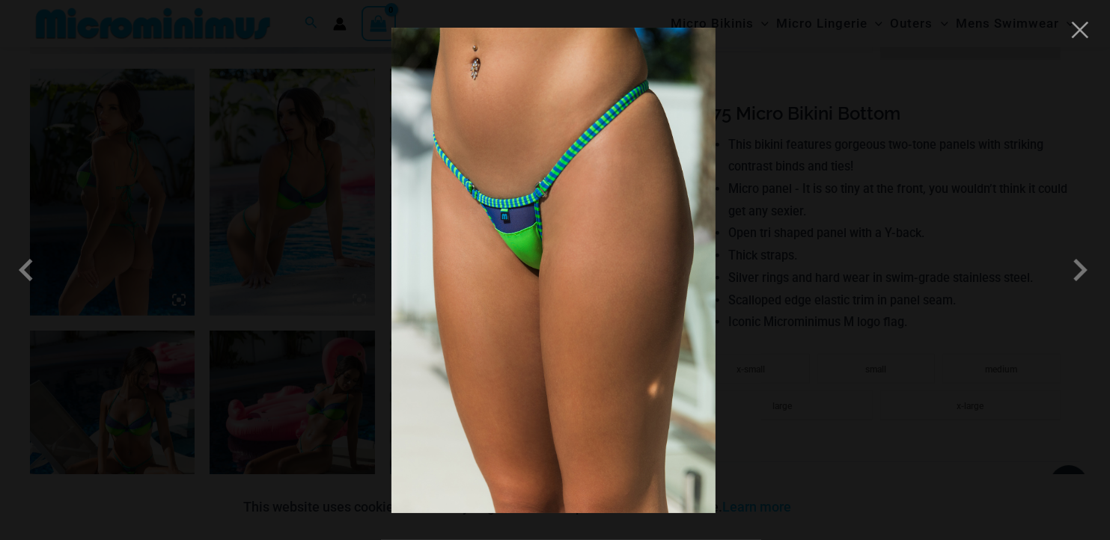
scroll to position [959, 0]
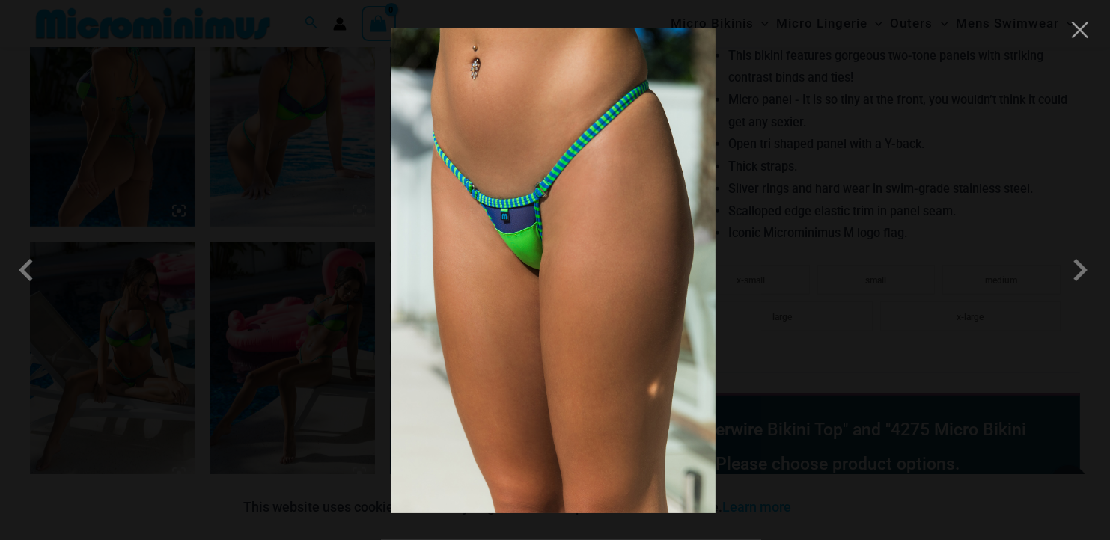
click at [591, 224] on img at bounding box center [553, 271] width 324 height 486
click at [1078, 31] on button "Close" at bounding box center [1080, 30] width 22 height 22
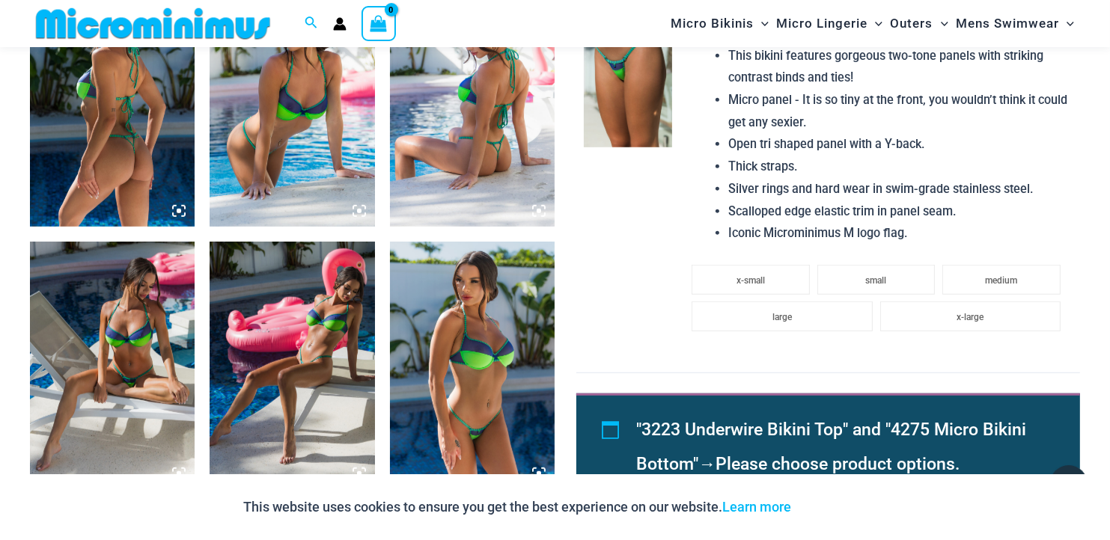
click at [671, 142] on img at bounding box center [628, 80] width 89 height 133
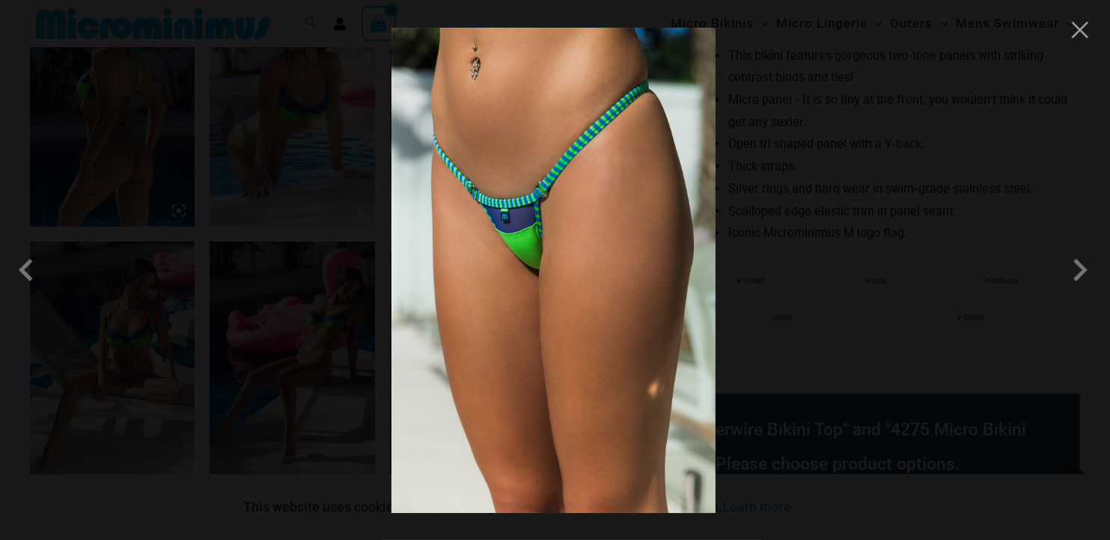
click at [666, 153] on img at bounding box center [553, 271] width 324 height 486
click at [1084, 36] on button "Close" at bounding box center [1080, 30] width 22 height 22
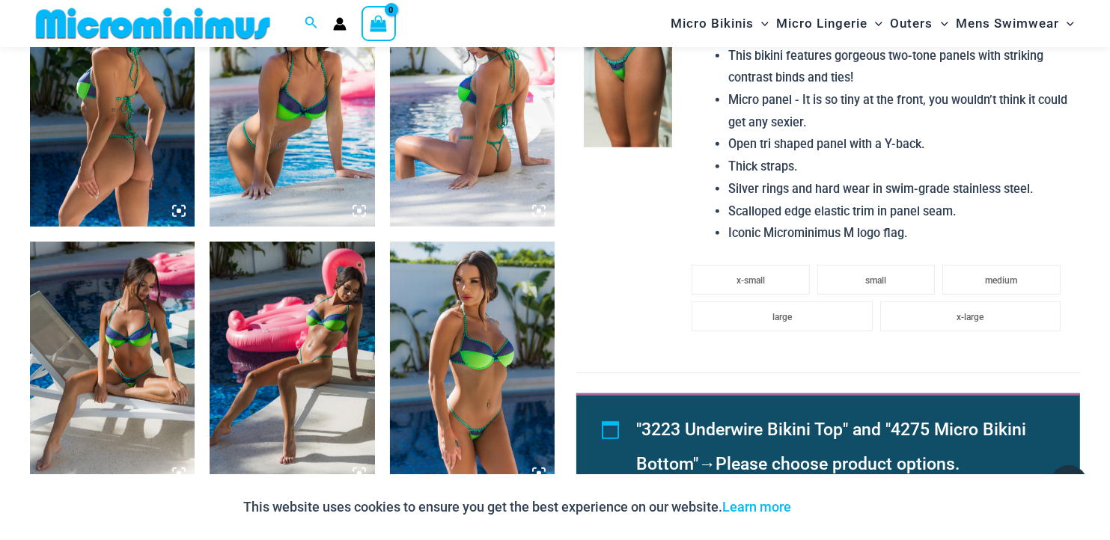
drag, startPoint x: 669, startPoint y: 188, endPoint x: 645, endPoint y: 201, distance: 27.1
click at [645, 201] on td at bounding box center [626, 187] width 101 height 371
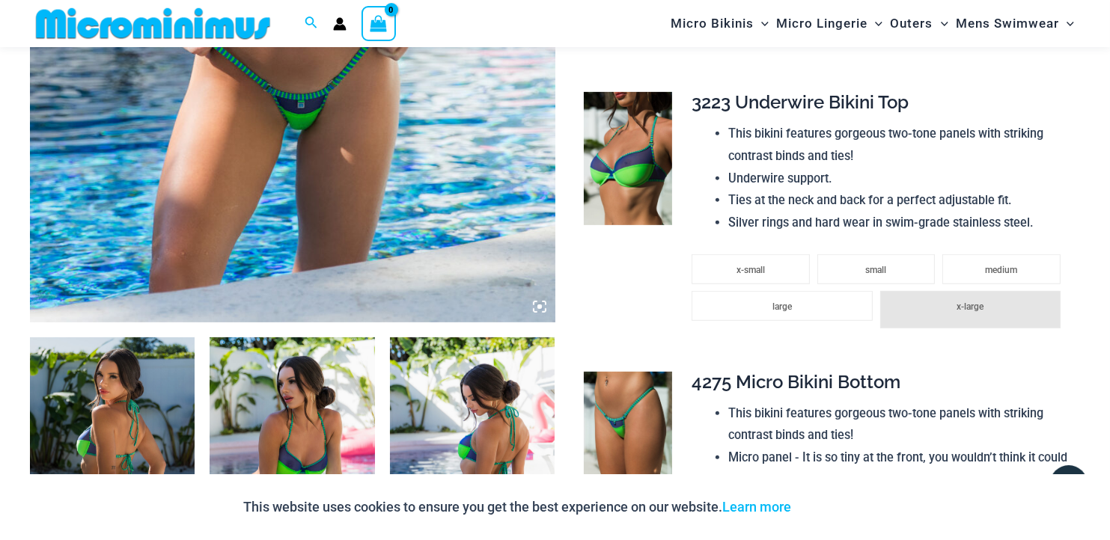
scroll to position [585, 0]
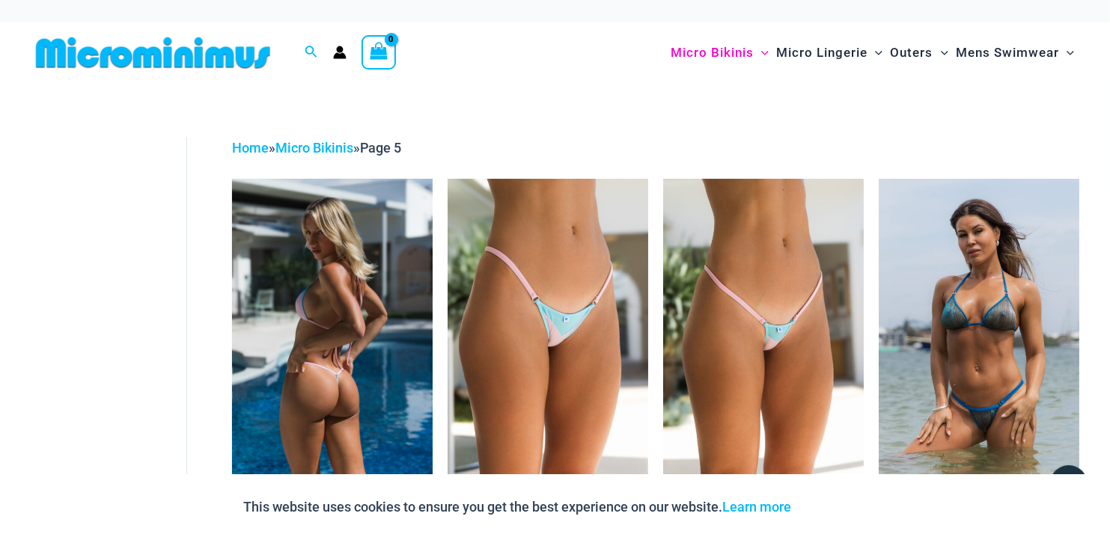
click at [369, 289] on img at bounding box center [332, 329] width 201 height 301
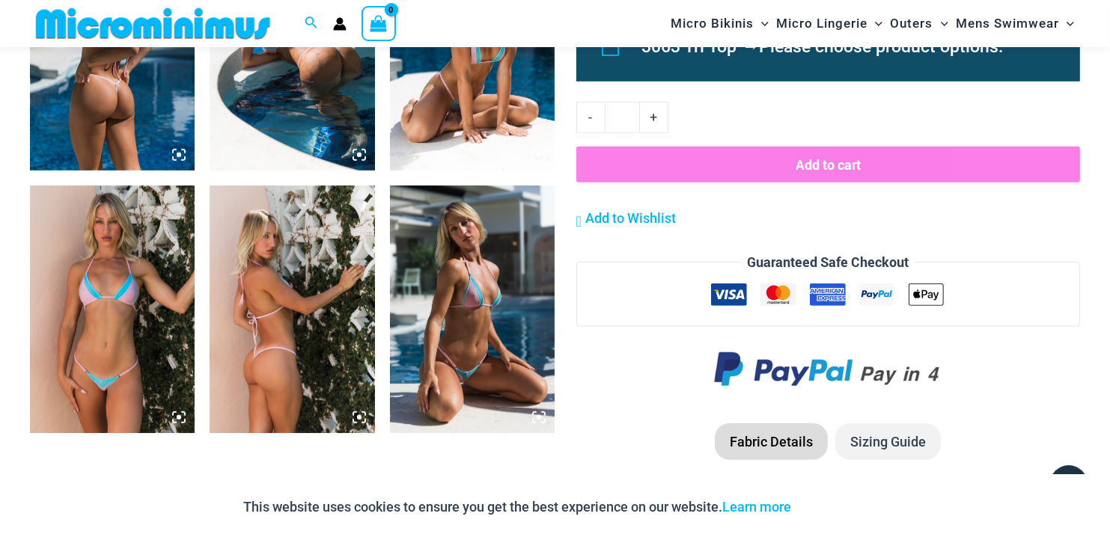
scroll to position [1035, 0]
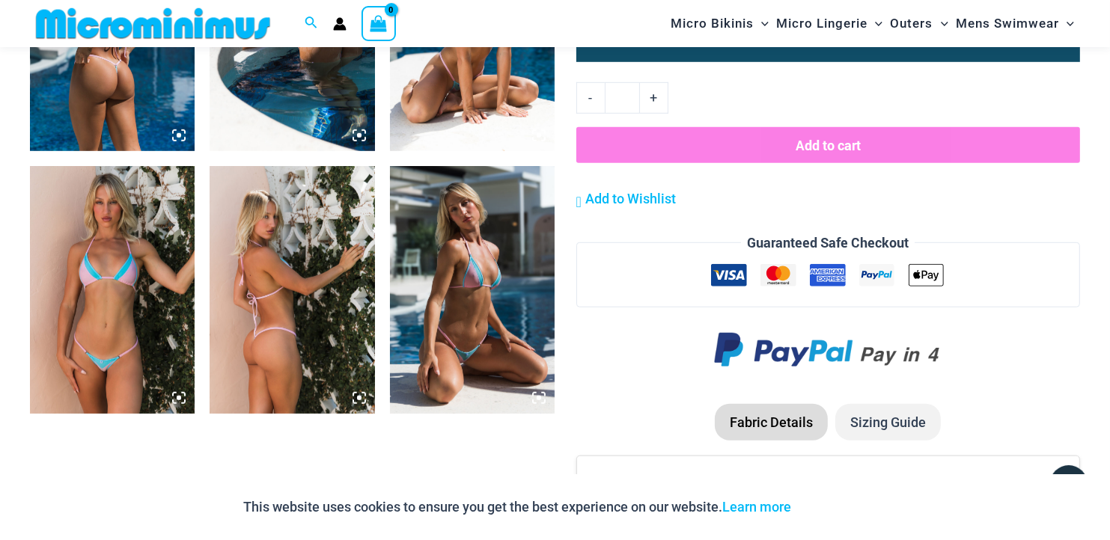
click at [498, 292] on img at bounding box center [472, 290] width 165 height 248
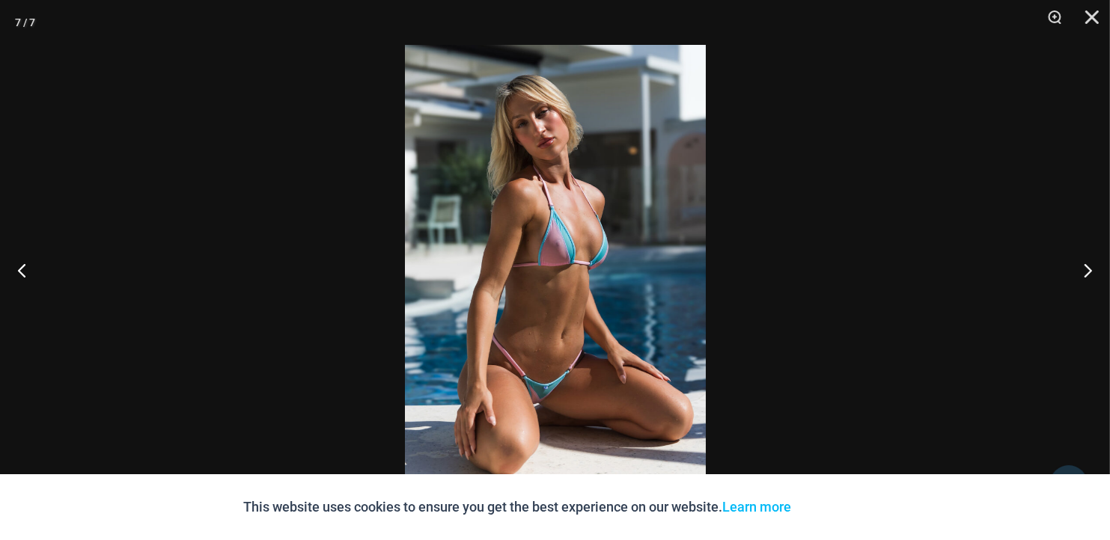
click at [635, 235] on img at bounding box center [555, 270] width 301 height 451
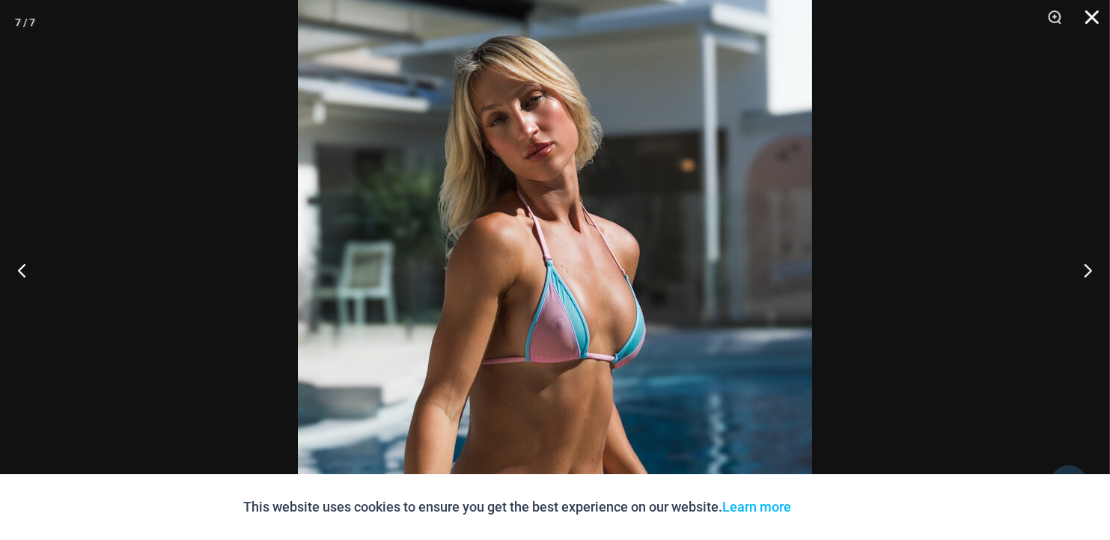
click at [1091, 19] on button "Close" at bounding box center [1086, 22] width 37 height 45
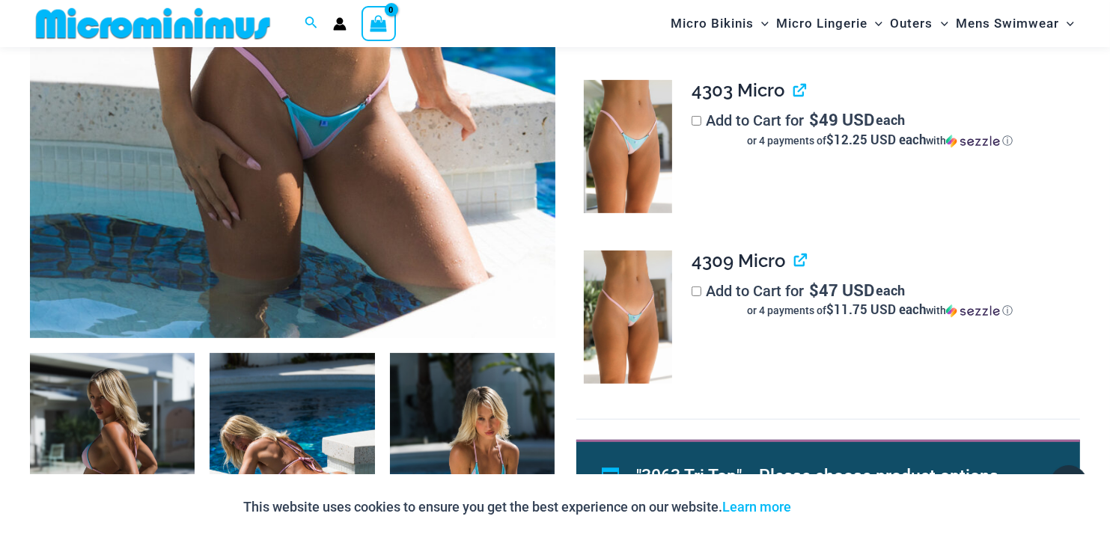
scroll to position [436, 0]
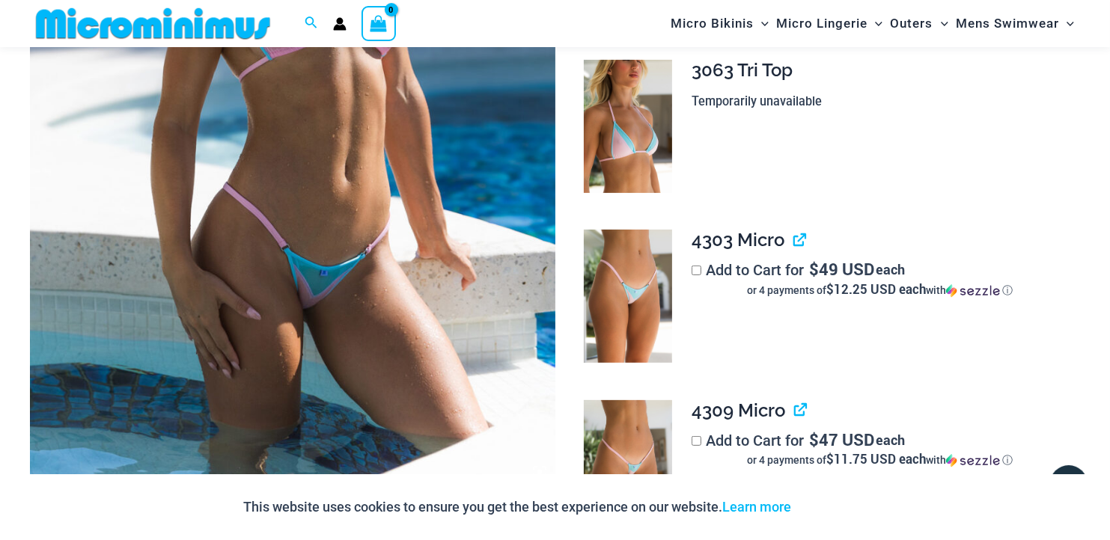
click at [483, 206] on img at bounding box center [292, 93] width 525 height 787
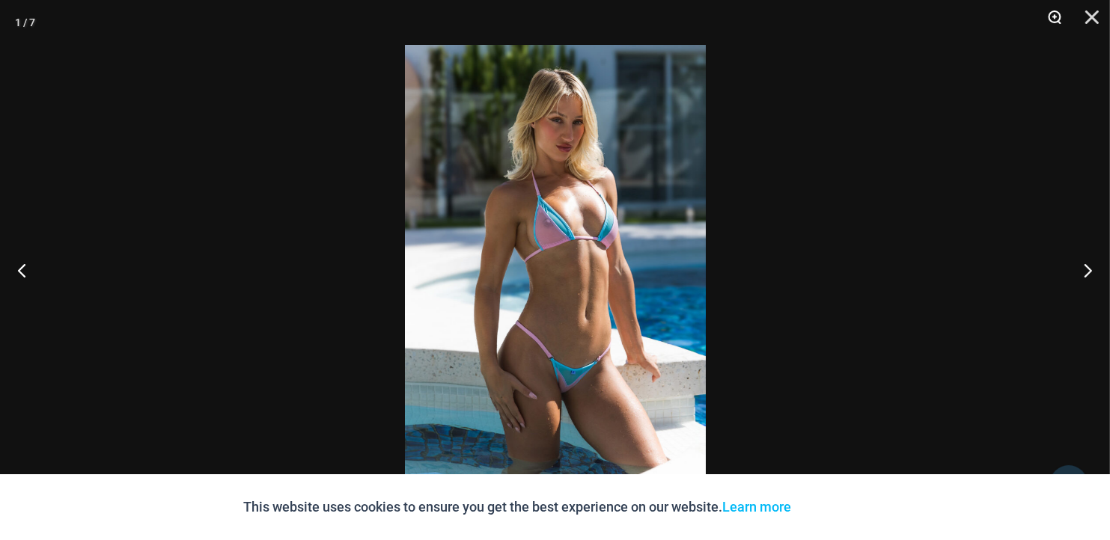
click at [1057, 11] on button "Zoom" at bounding box center [1049, 22] width 37 height 45
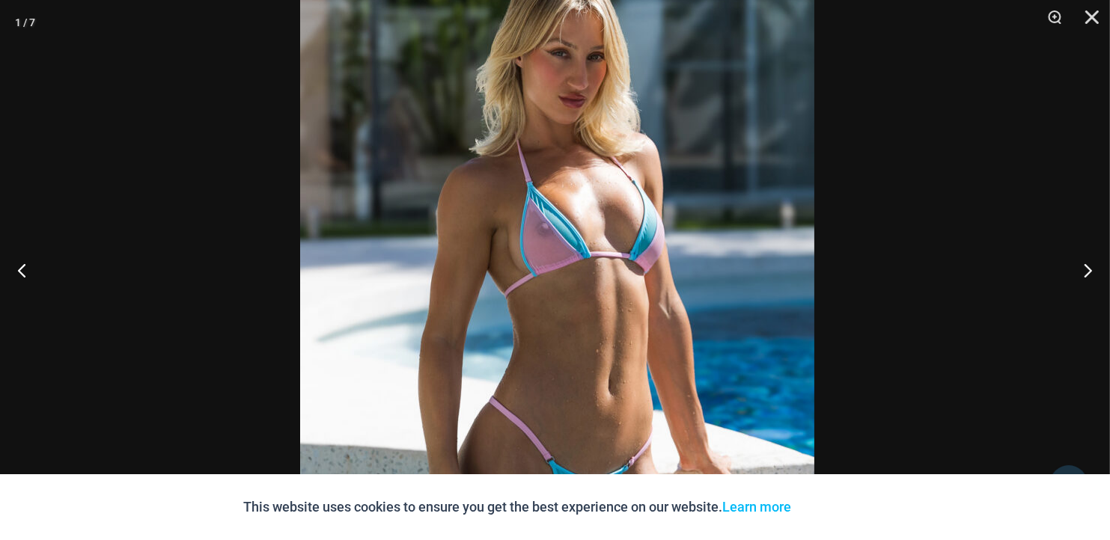
click at [784, 198] on img at bounding box center [557, 309] width 514 height 771
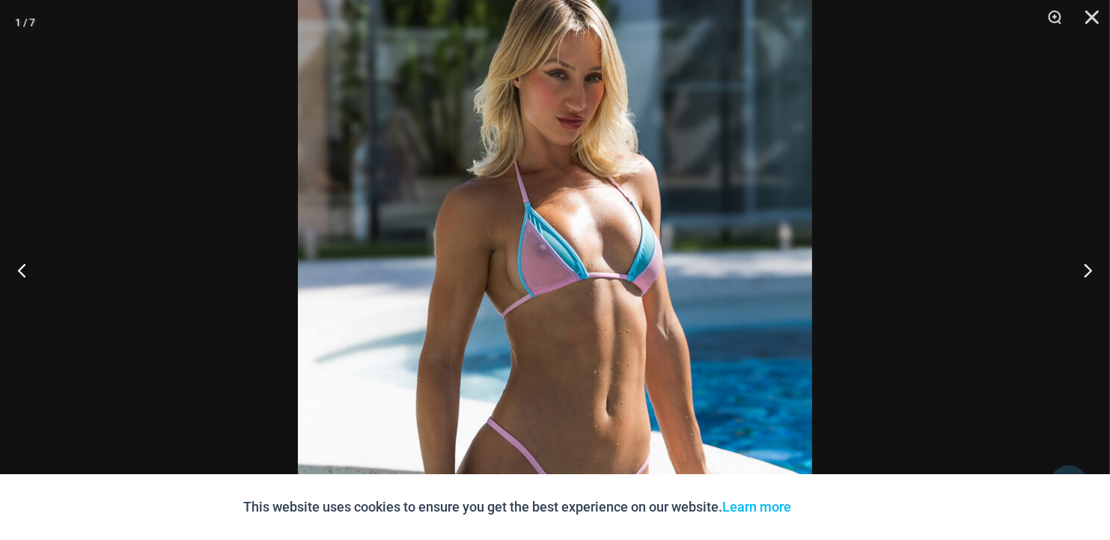
click at [769, 202] on img at bounding box center [555, 330] width 514 height 771
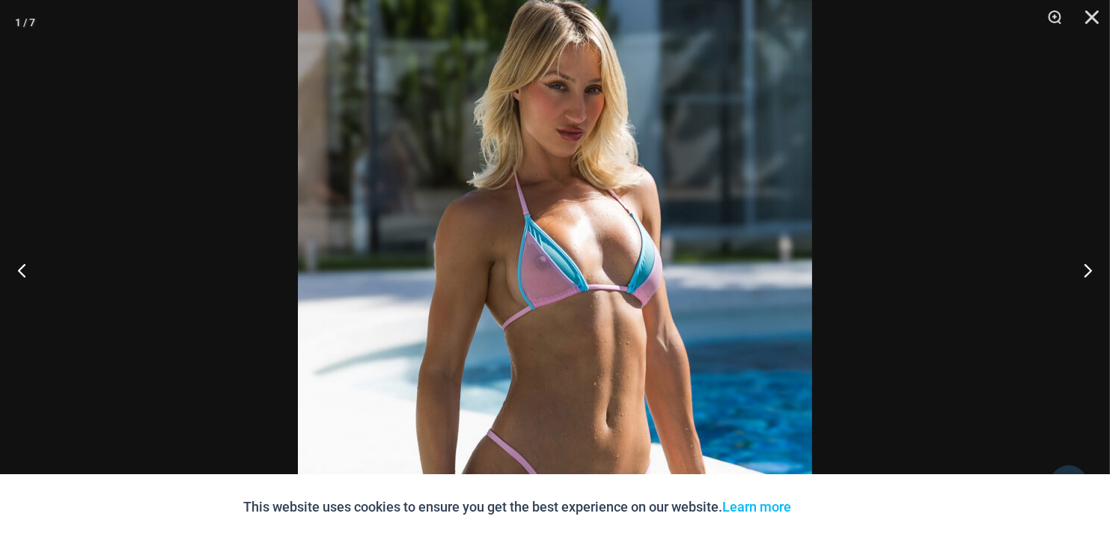
click at [799, 138] on img at bounding box center [555, 342] width 514 height 771
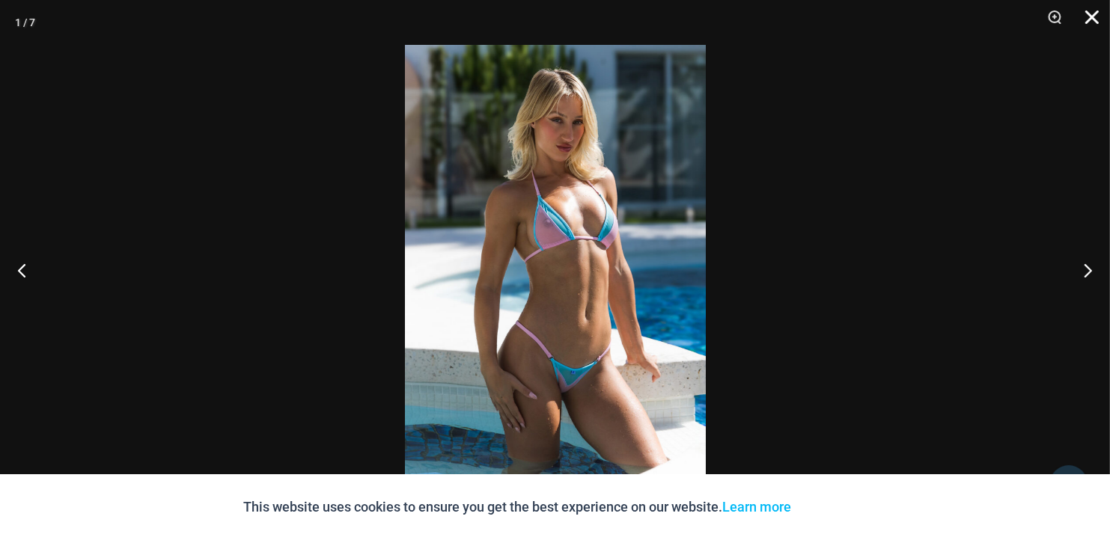
click at [1088, 15] on button "Close" at bounding box center [1086, 22] width 37 height 45
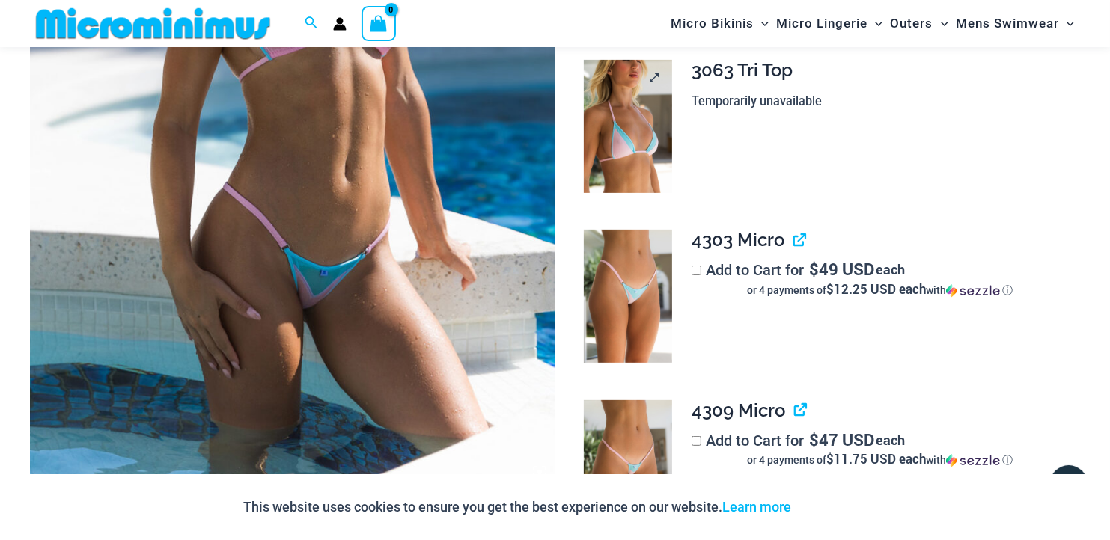
click at [639, 133] on img at bounding box center [628, 126] width 89 height 133
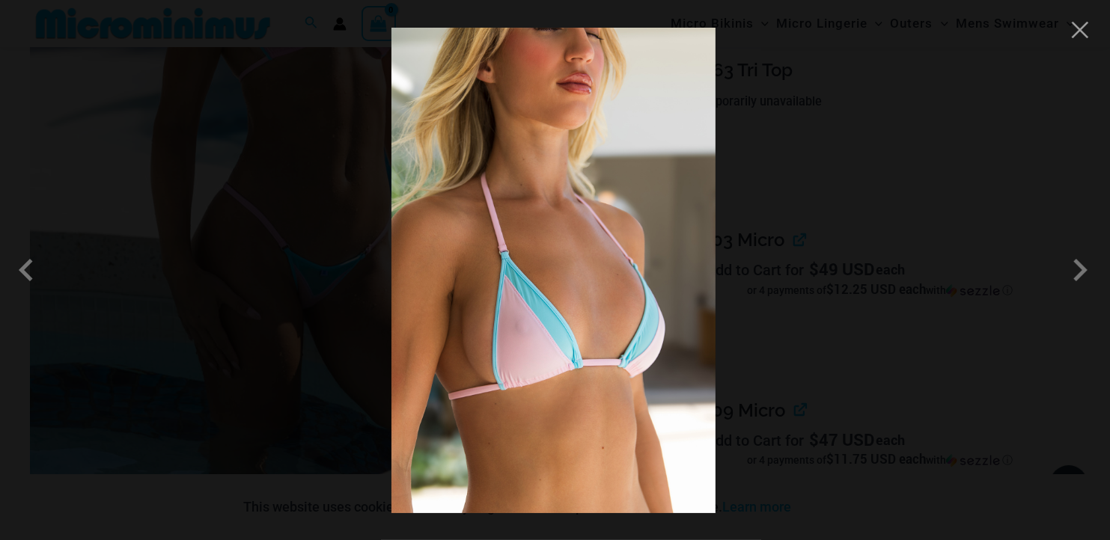
click at [602, 144] on img at bounding box center [553, 271] width 324 height 486
click at [1078, 32] on button "Close" at bounding box center [1080, 30] width 22 height 22
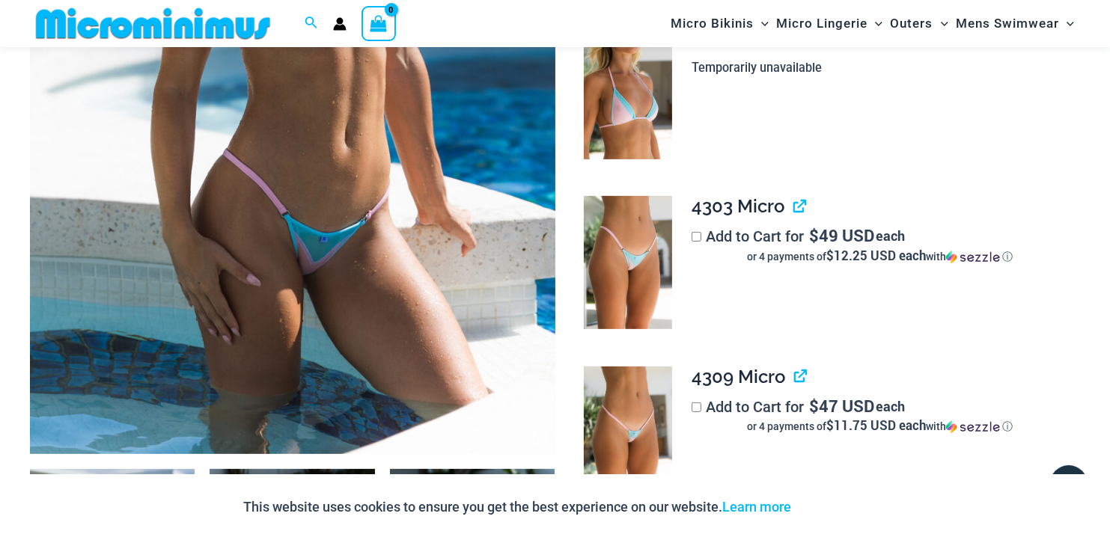
scroll to position [736, 0]
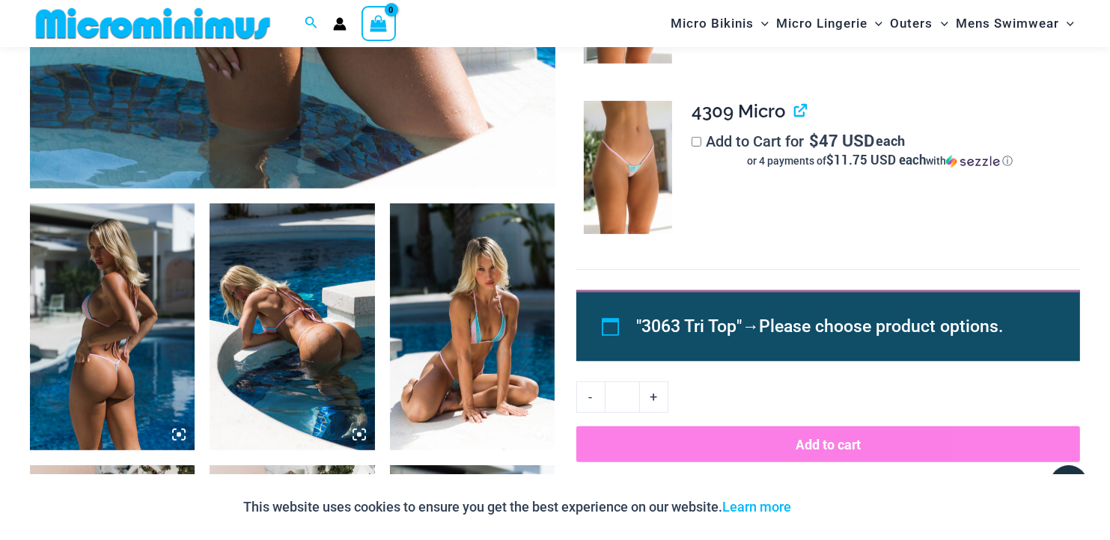
click at [475, 243] on img at bounding box center [472, 328] width 165 height 248
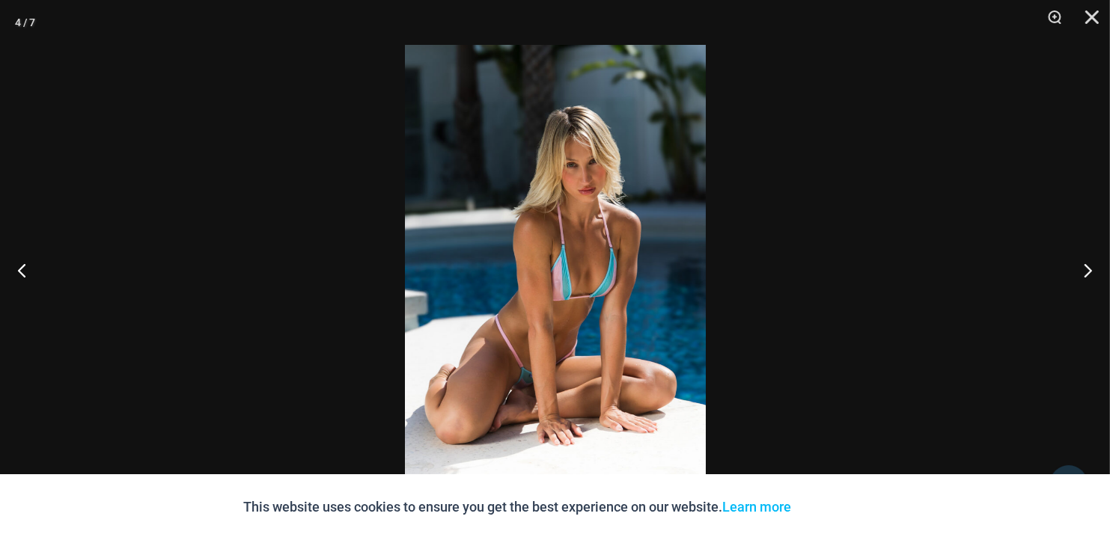
click at [583, 231] on img at bounding box center [555, 270] width 301 height 451
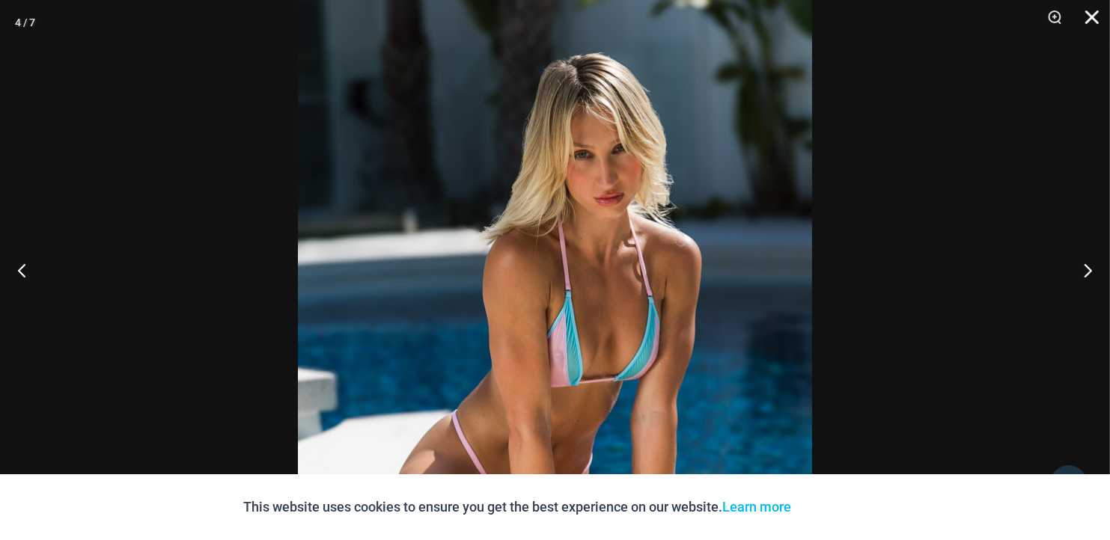
click at [1090, 16] on button "Close" at bounding box center [1086, 22] width 37 height 45
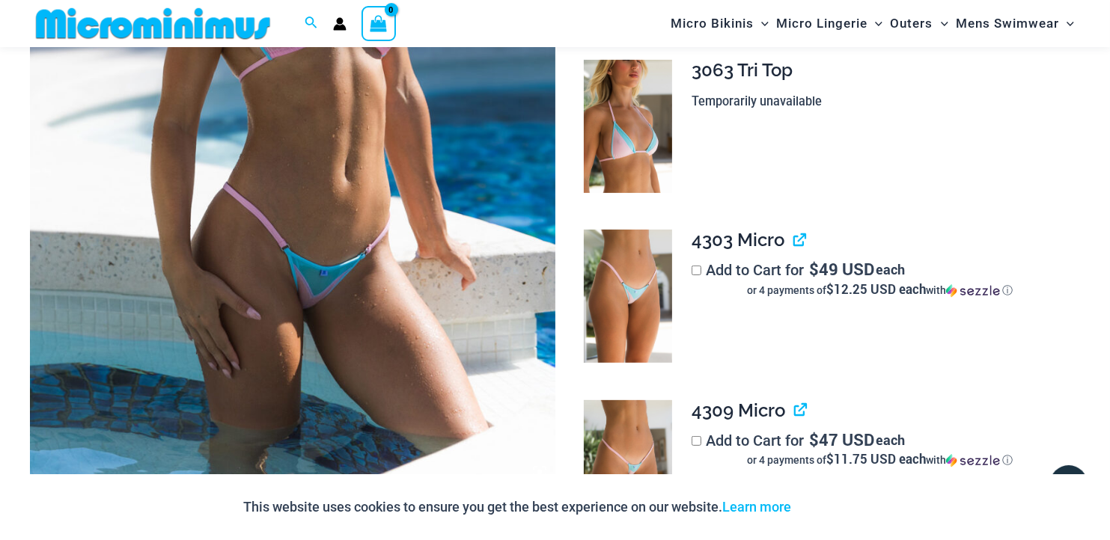
scroll to position [511, 0]
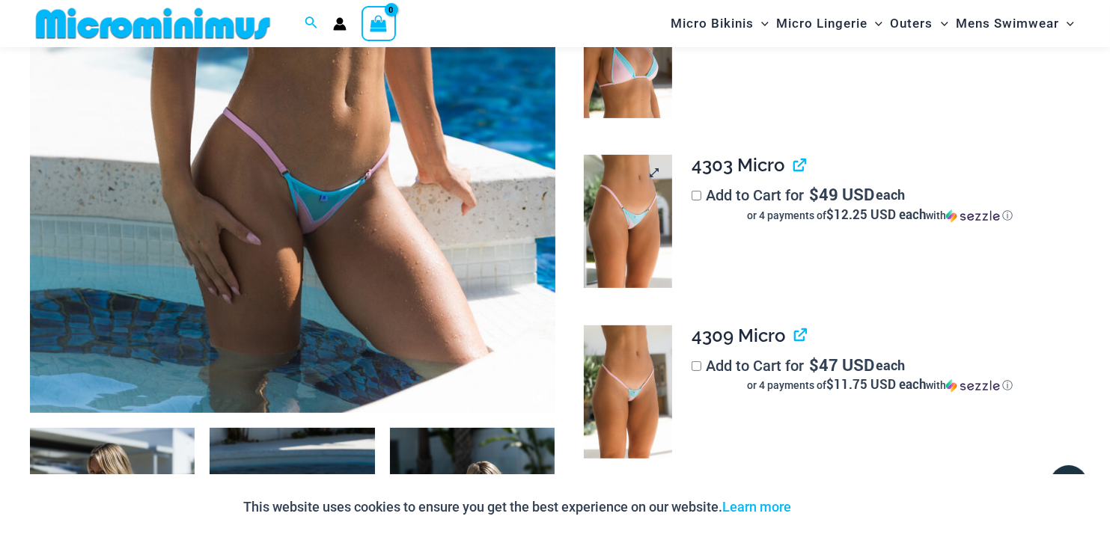
click at [645, 210] on img at bounding box center [628, 221] width 89 height 133
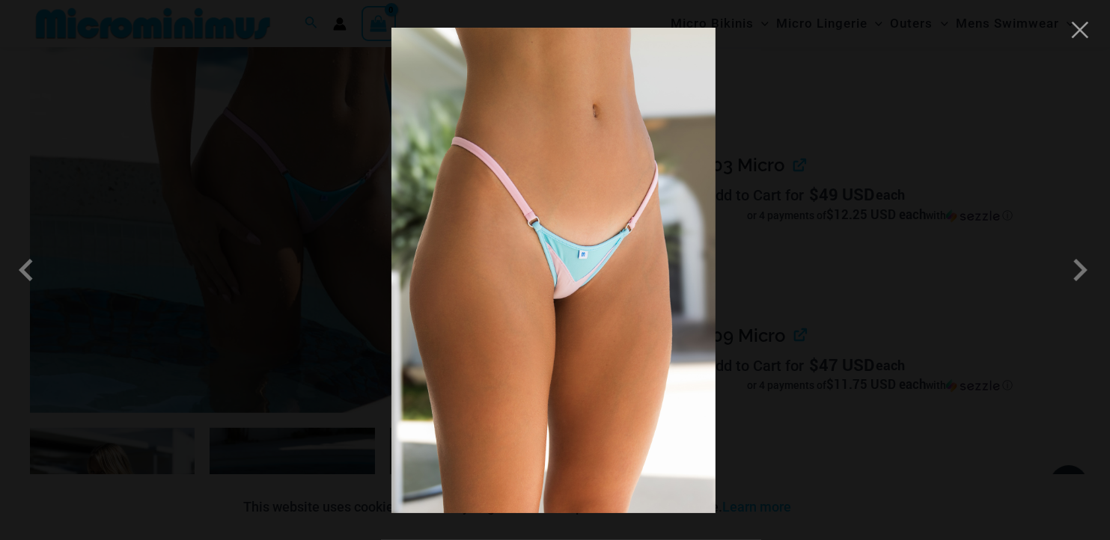
click at [644, 213] on img at bounding box center [553, 271] width 324 height 486
click at [1089, 273] on span at bounding box center [1080, 270] width 45 height 45
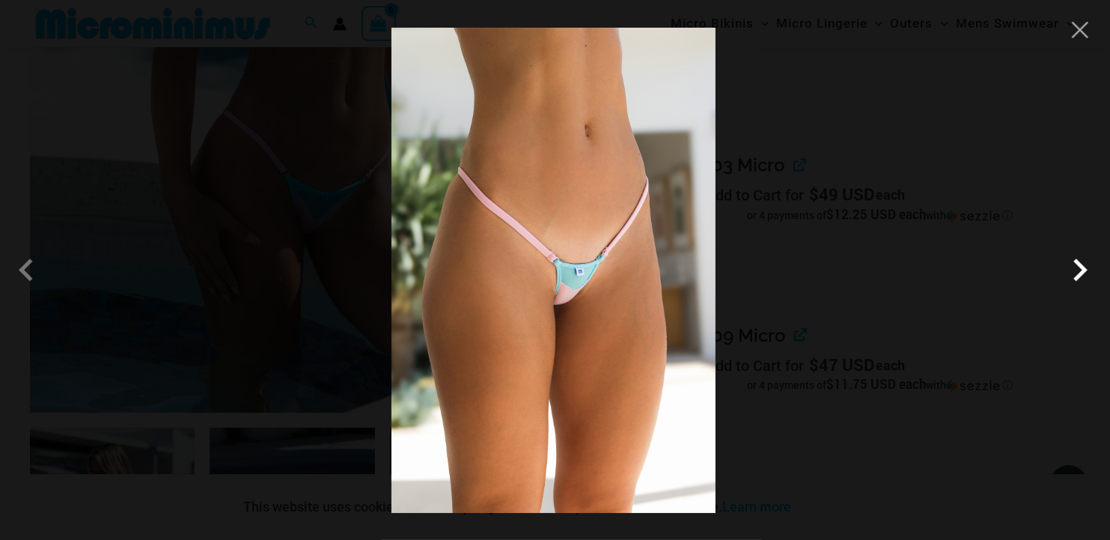
click at [1084, 272] on span at bounding box center [1080, 270] width 45 height 45
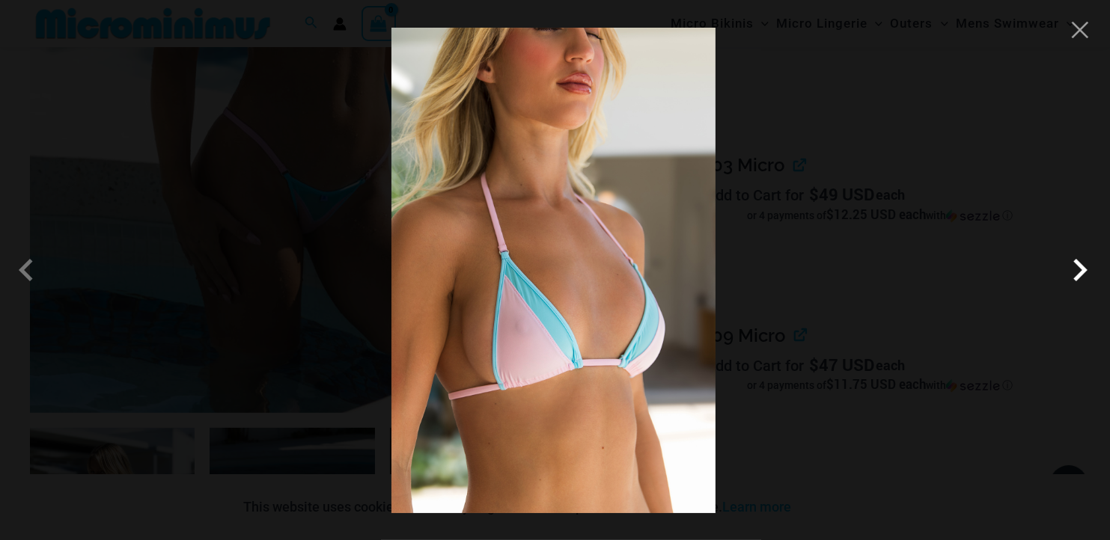
click at [1084, 272] on span at bounding box center [1080, 270] width 45 height 45
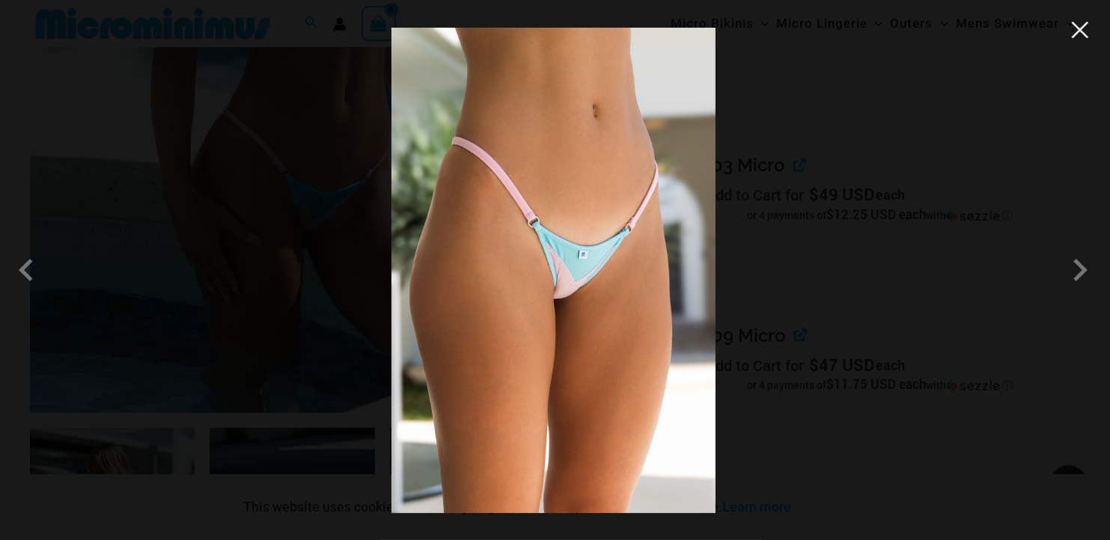
click at [1080, 32] on button "Close" at bounding box center [1080, 30] width 22 height 22
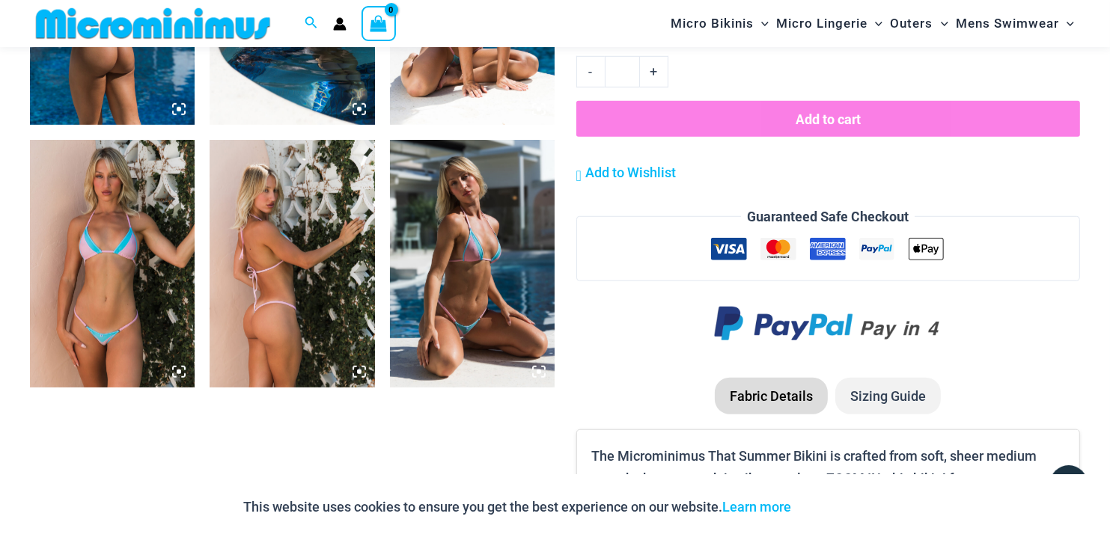
scroll to position [1110, 0]
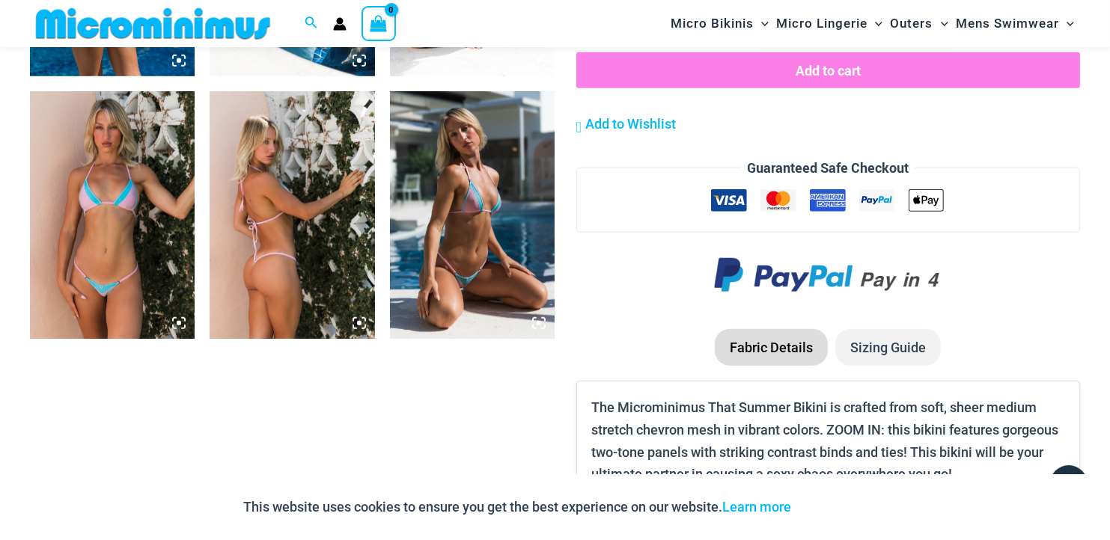
click at [141, 262] on img at bounding box center [112, 215] width 165 height 248
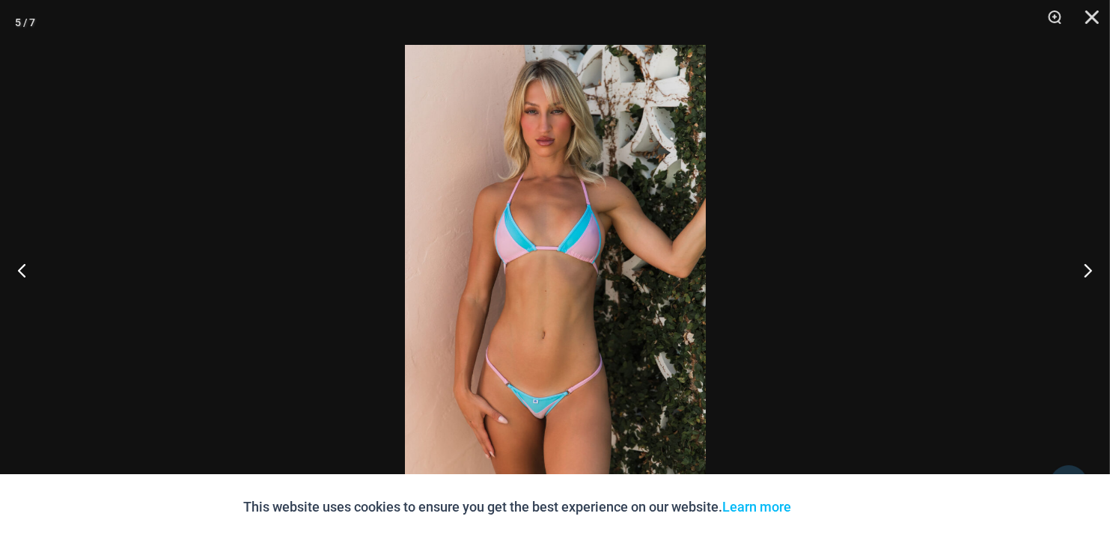
click at [585, 249] on img at bounding box center [555, 270] width 301 height 451
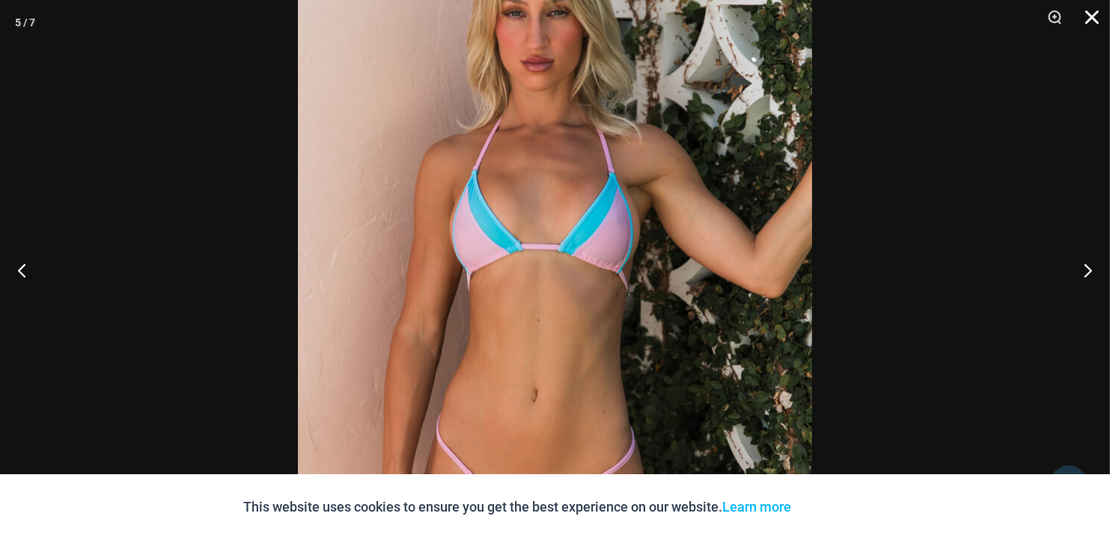
click at [1088, 16] on button "Close" at bounding box center [1086, 22] width 37 height 45
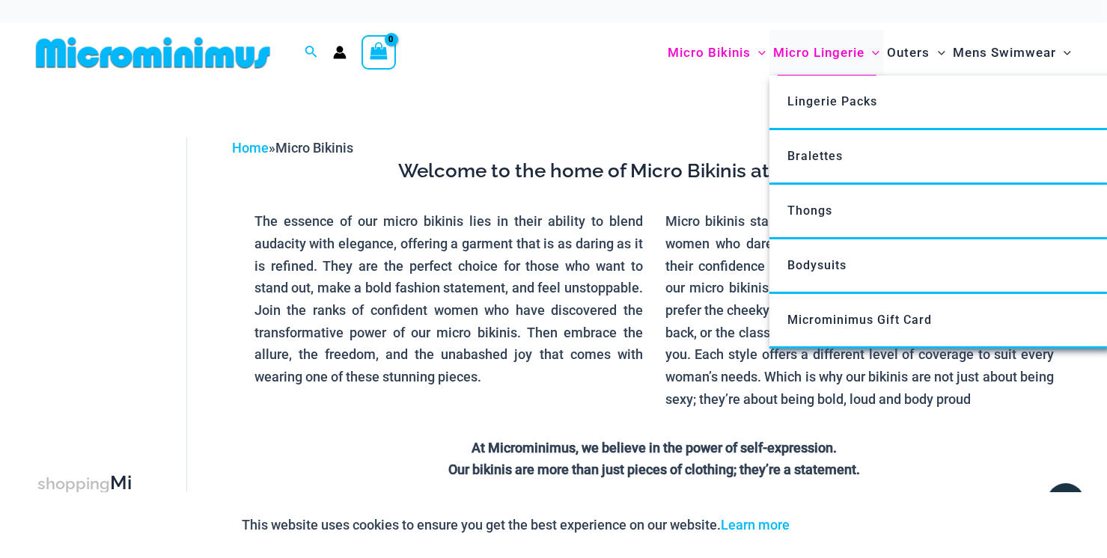
click at [820, 49] on span "Micro Lingerie" at bounding box center [818, 53] width 91 height 38
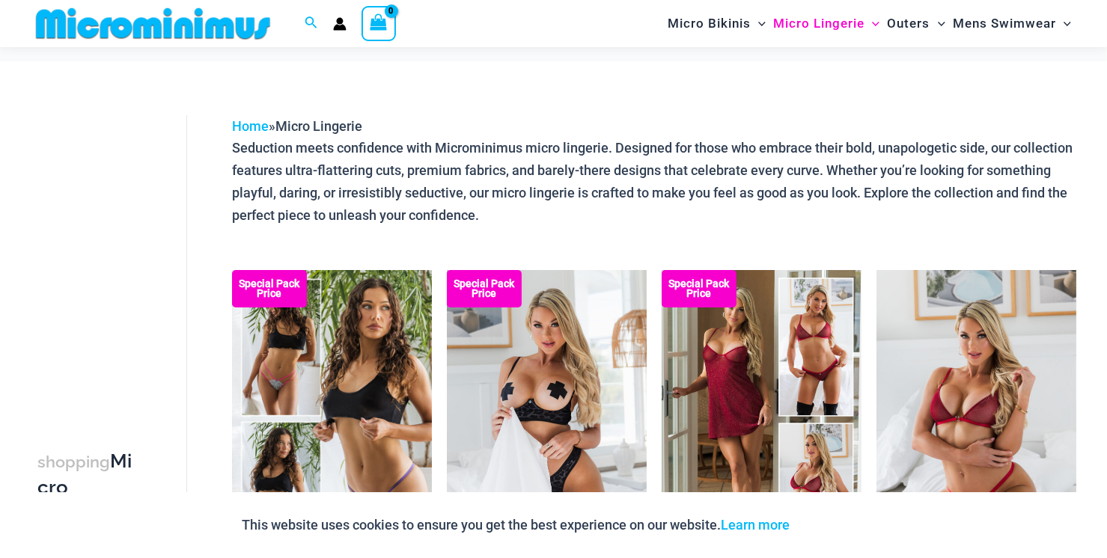
scroll to position [137, 0]
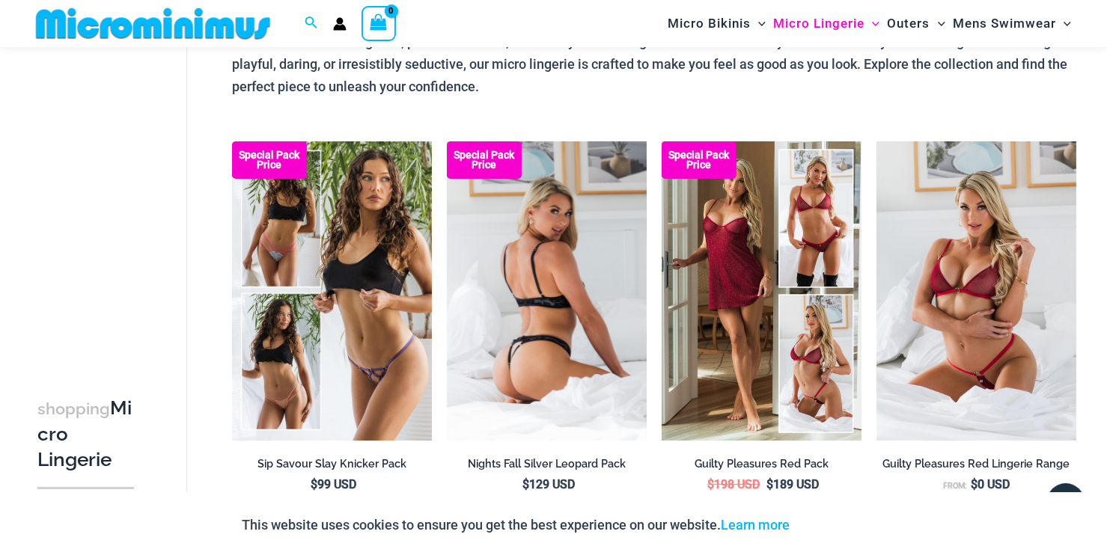
click at [567, 277] on img at bounding box center [547, 291] width 200 height 300
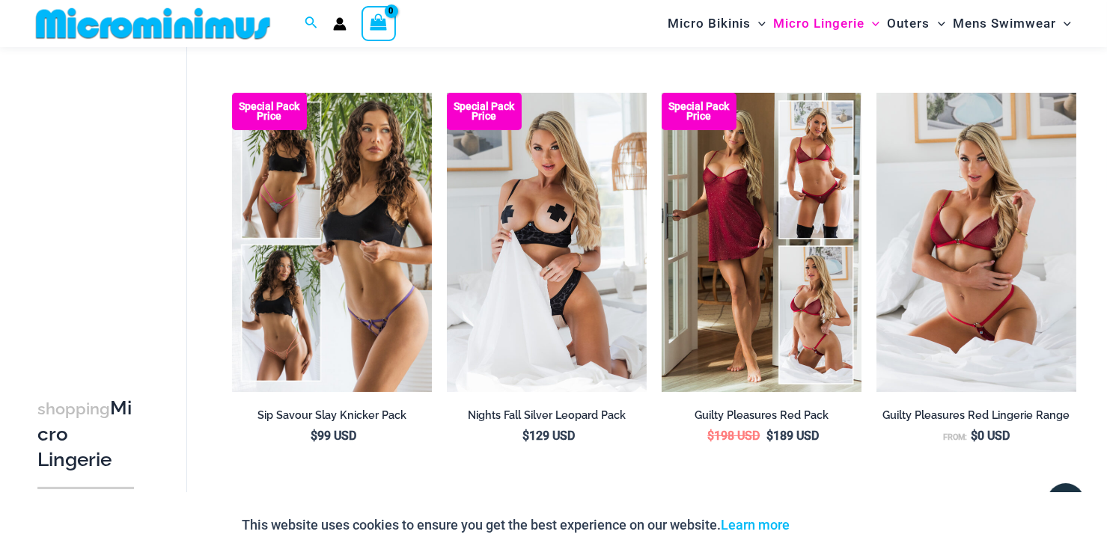
scroll to position [212, 0]
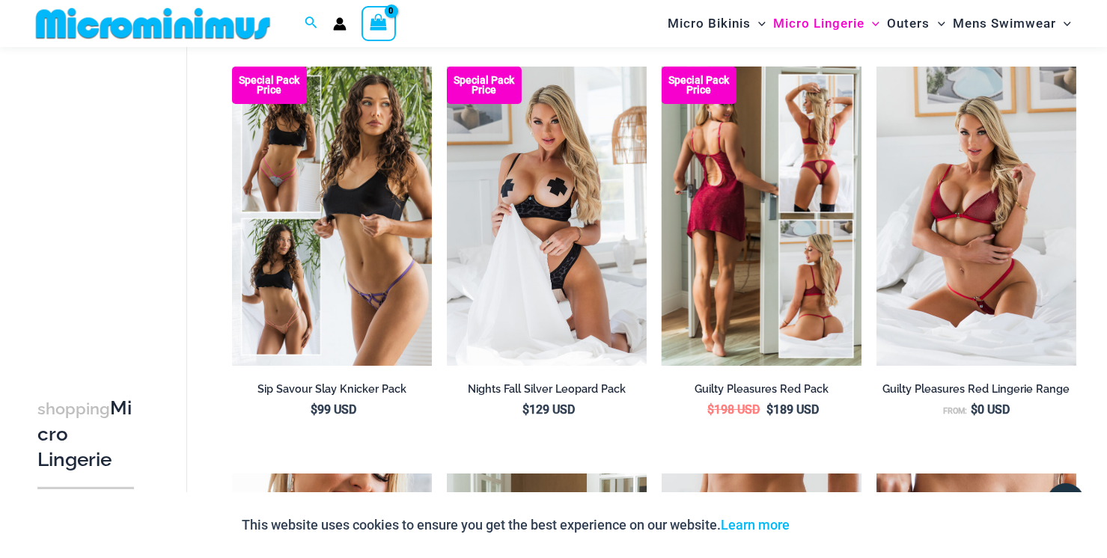
click at [729, 238] on img at bounding box center [762, 217] width 200 height 300
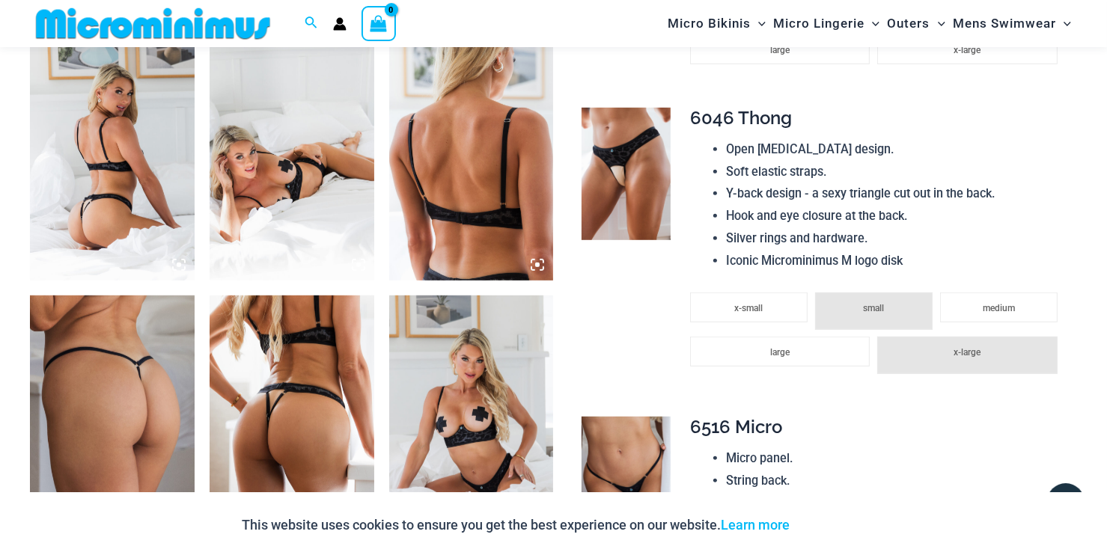
scroll to position [898, 0]
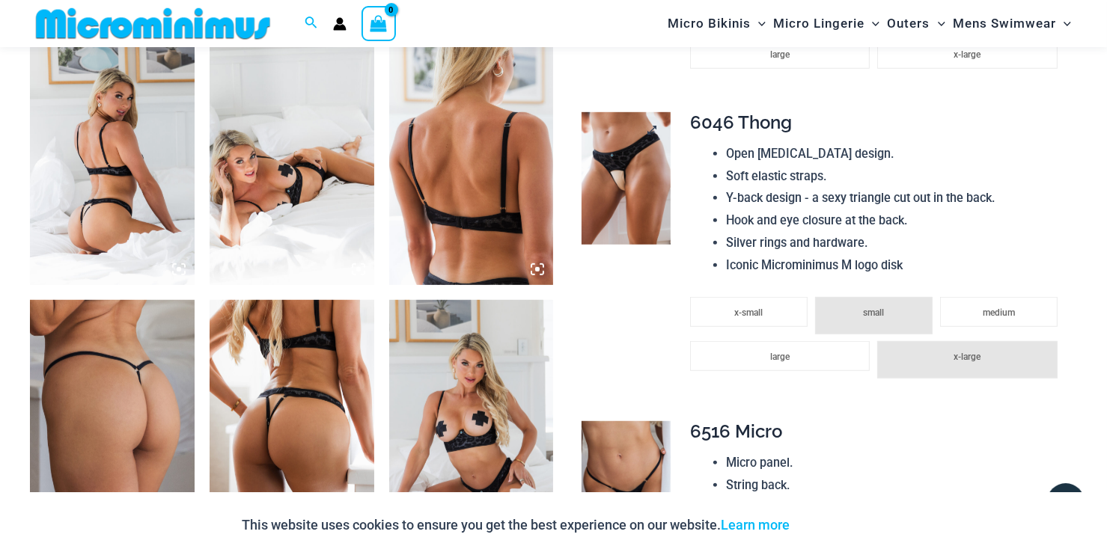
click at [623, 234] on img at bounding box center [626, 178] width 88 height 132
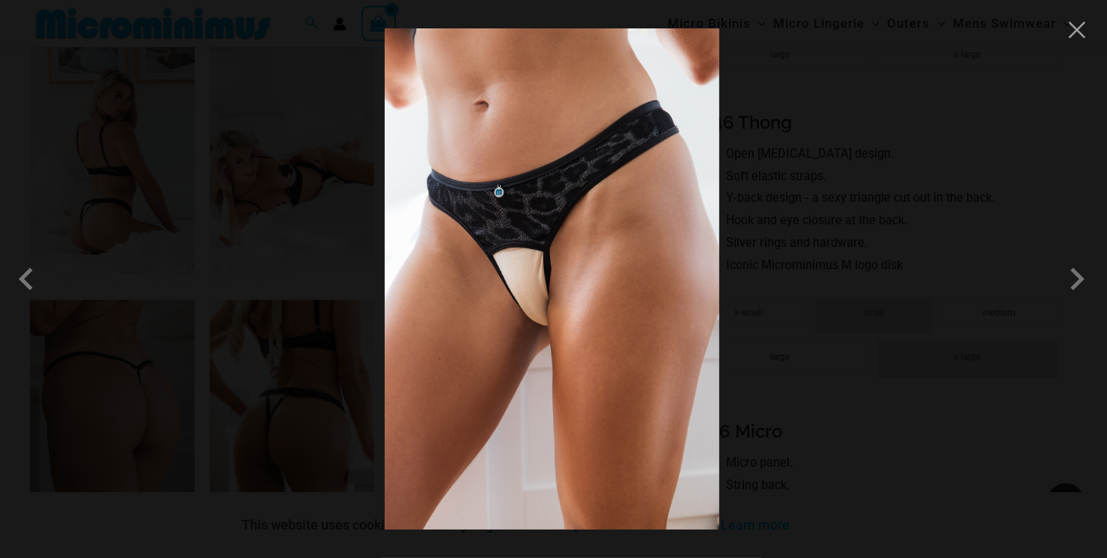
click at [557, 272] on img at bounding box center [552, 278] width 335 height 501
click at [567, 268] on img at bounding box center [552, 278] width 335 height 501
click at [1075, 37] on button "Close" at bounding box center [1077, 30] width 22 height 22
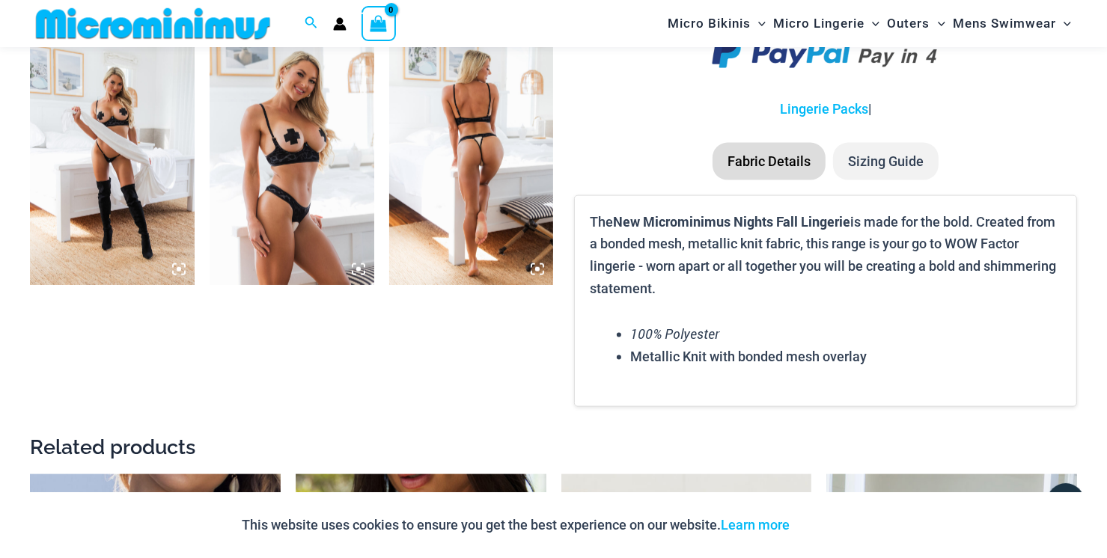
scroll to position [1946, 0]
click at [500, 251] on img at bounding box center [471, 161] width 165 height 247
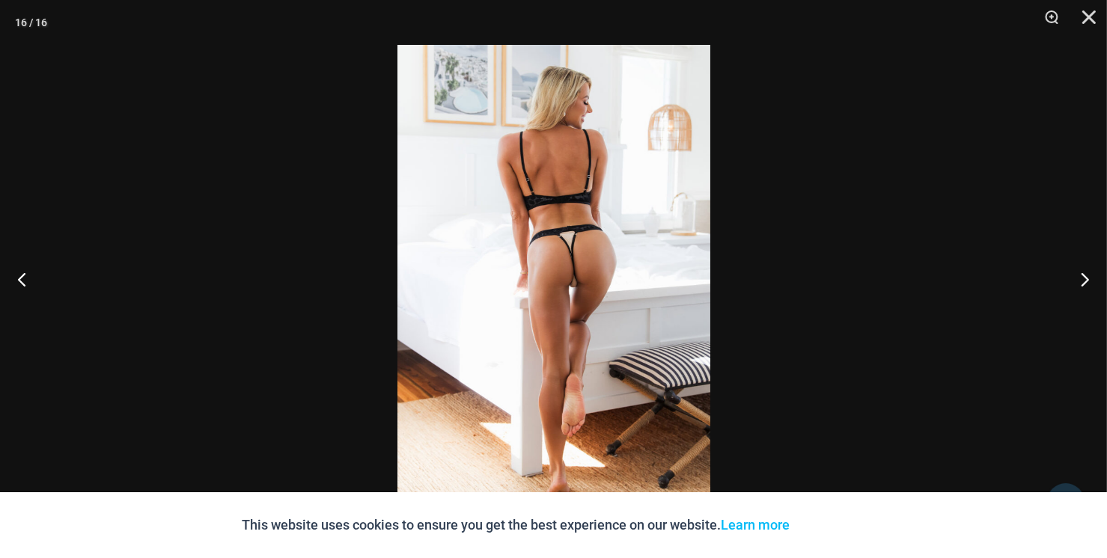
click at [555, 242] on img at bounding box center [553, 279] width 313 height 469
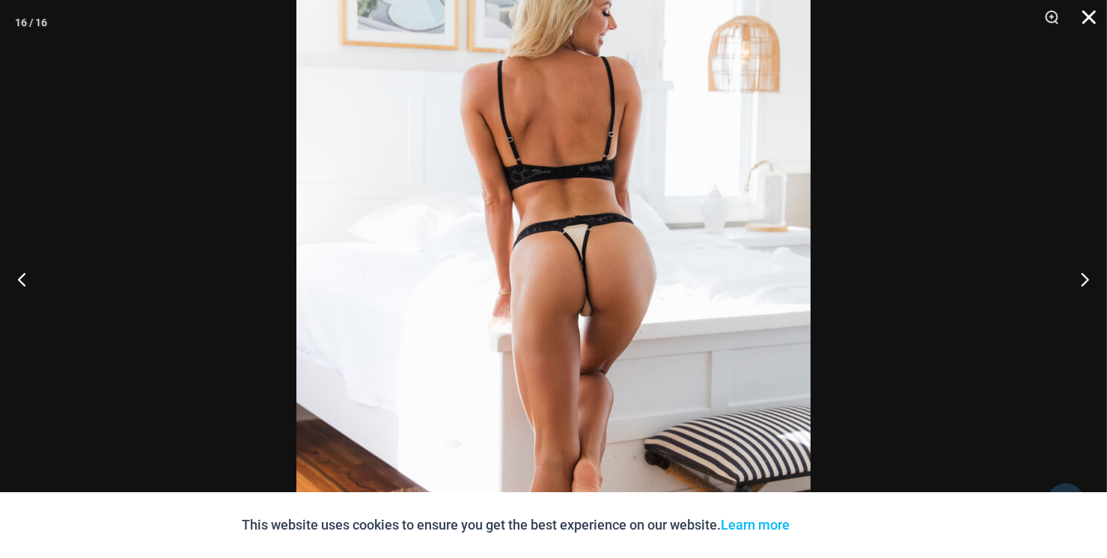
click at [1090, 12] on button "Close" at bounding box center [1083, 22] width 37 height 45
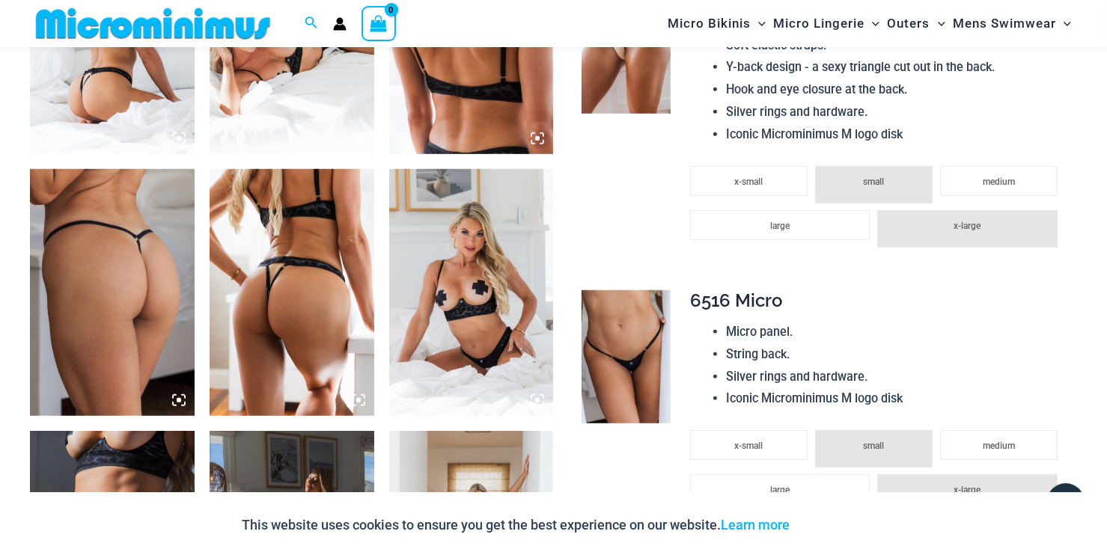
scroll to position [1109, 0]
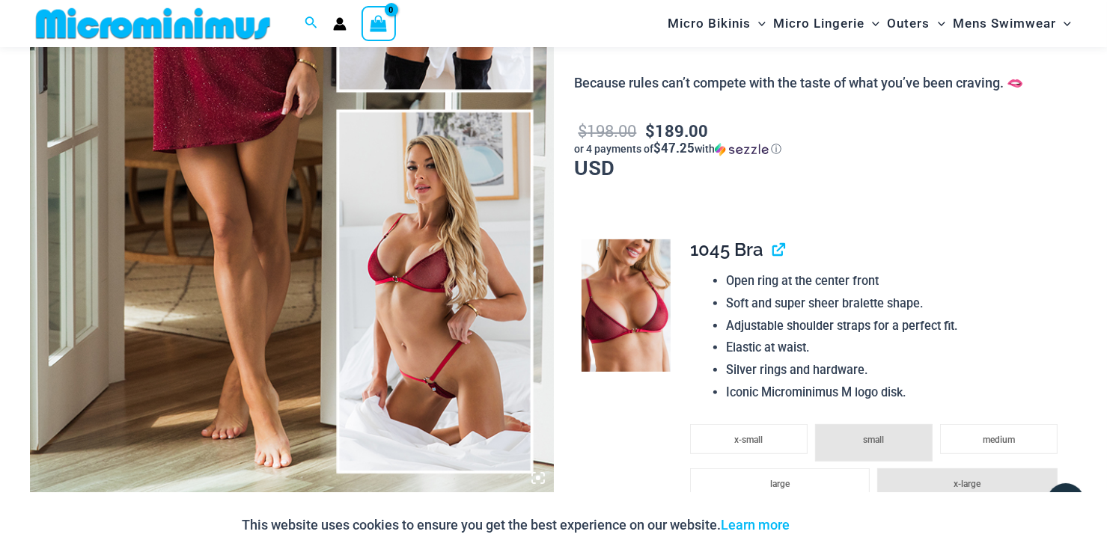
scroll to position [436, 0]
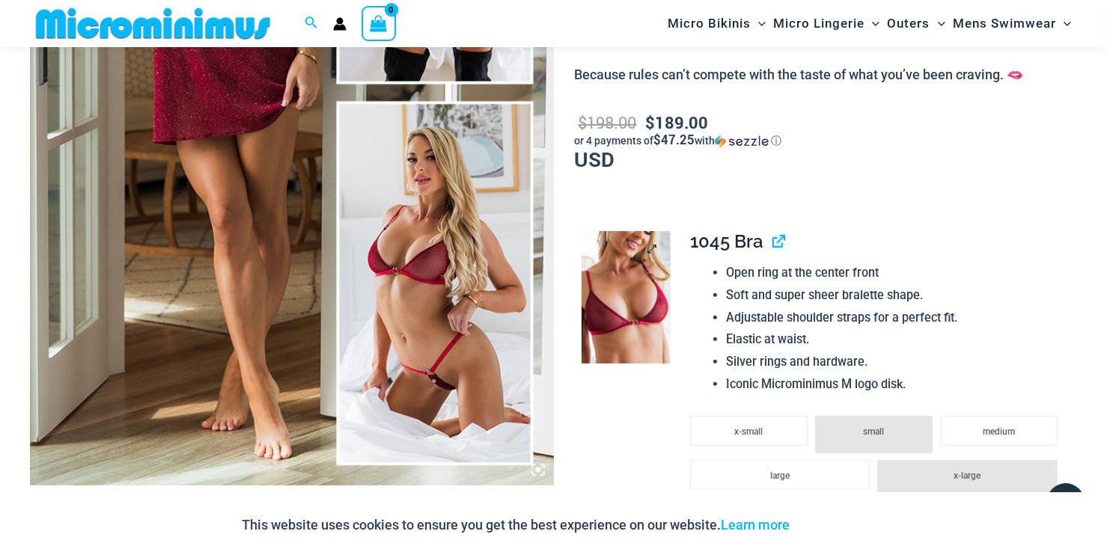
click at [592, 296] on img at bounding box center [626, 297] width 88 height 132
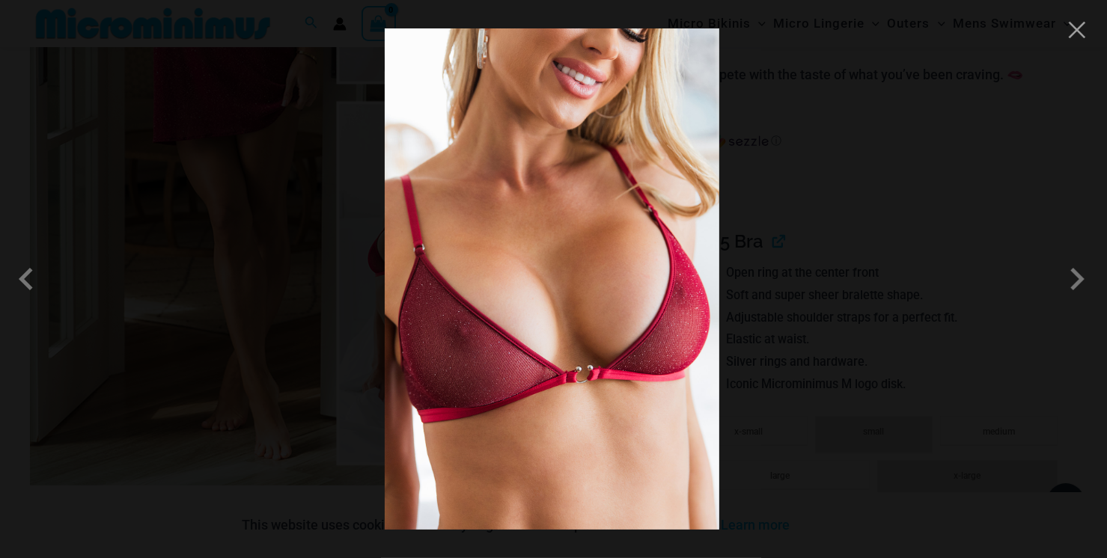
click at [602, 270] on img at bounding box center [552, 278] width 335 height 501
click at [1068, 36] on button "Close" at bounding box center [1077, 30] width 22 height 22
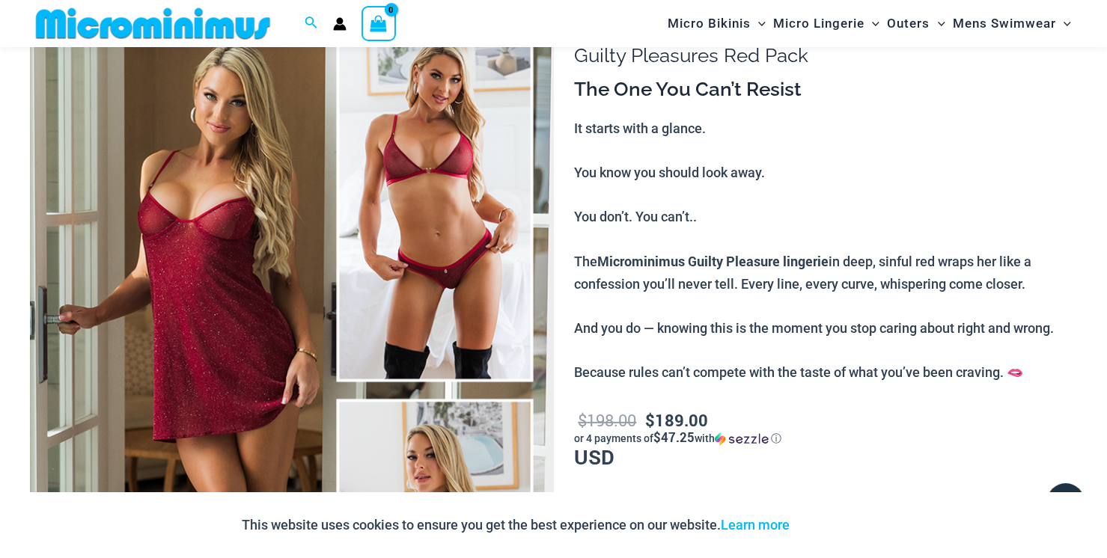
scroll to position [0, 0]
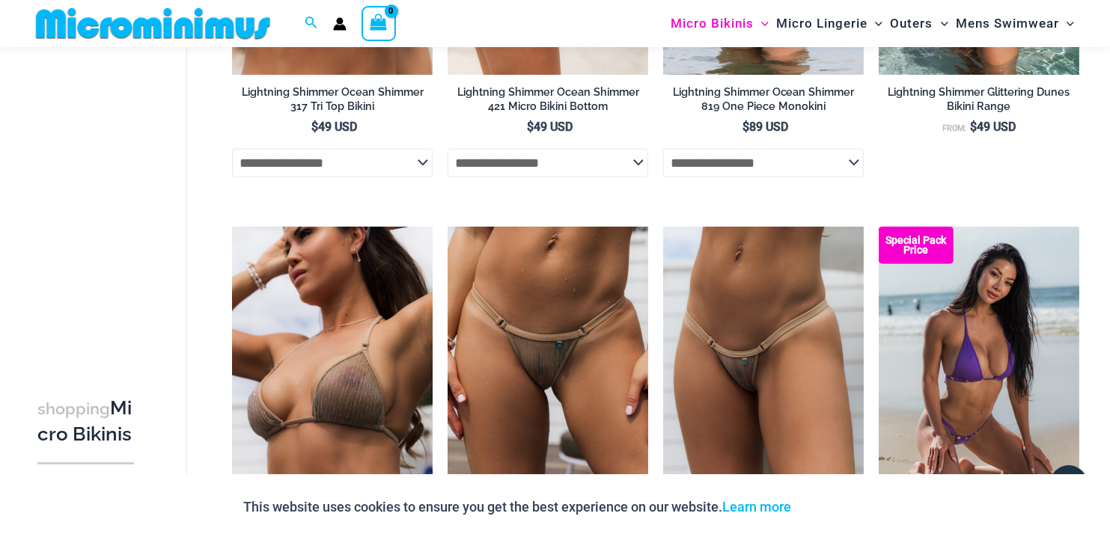
scroll to position [885, 0]
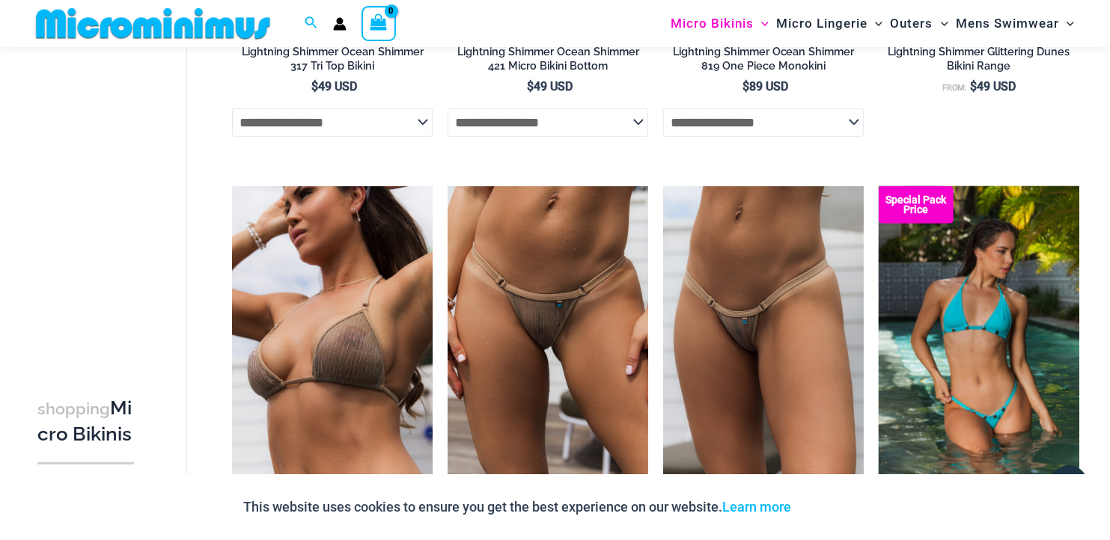
click at [922, 322] on img at bounding box center [979, 336] width 201 height 301
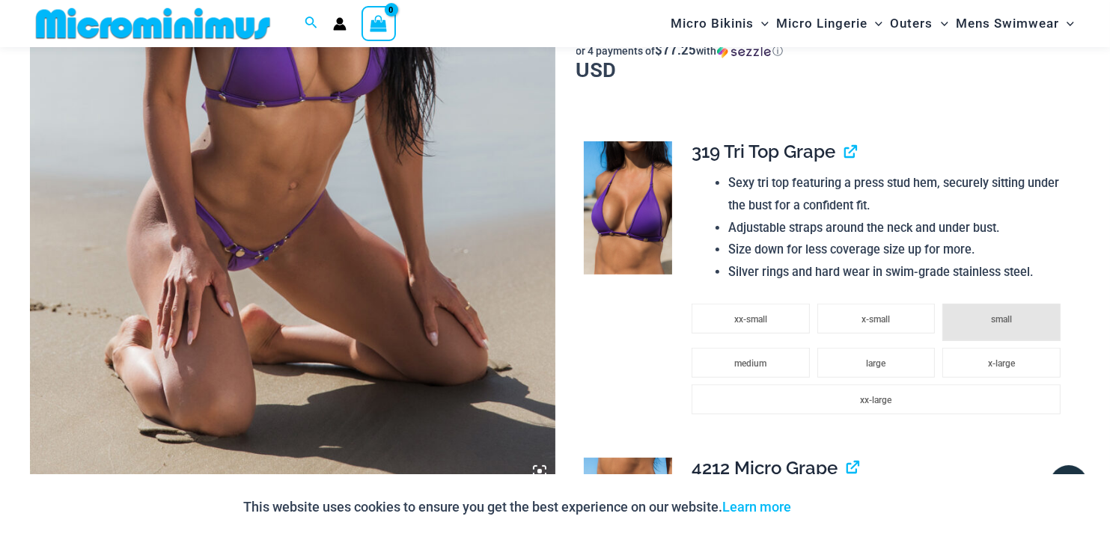
scroll to position [361, 0]
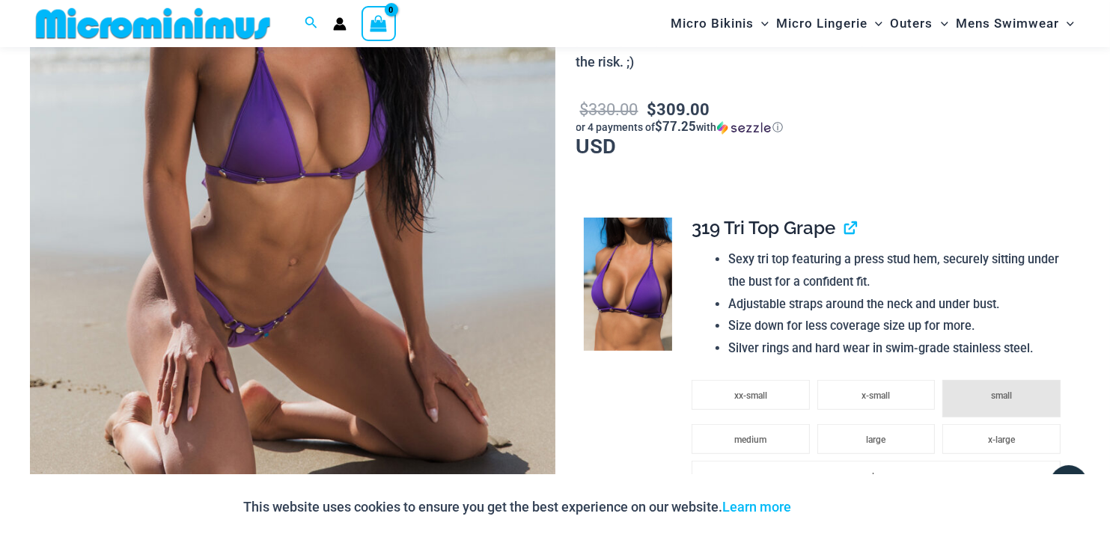
click at [606, 351] on td at bounding box center [626, 364] width 101 height 316
click at [613, 341] on img at bounding box center [628, 284] width 89 height 133
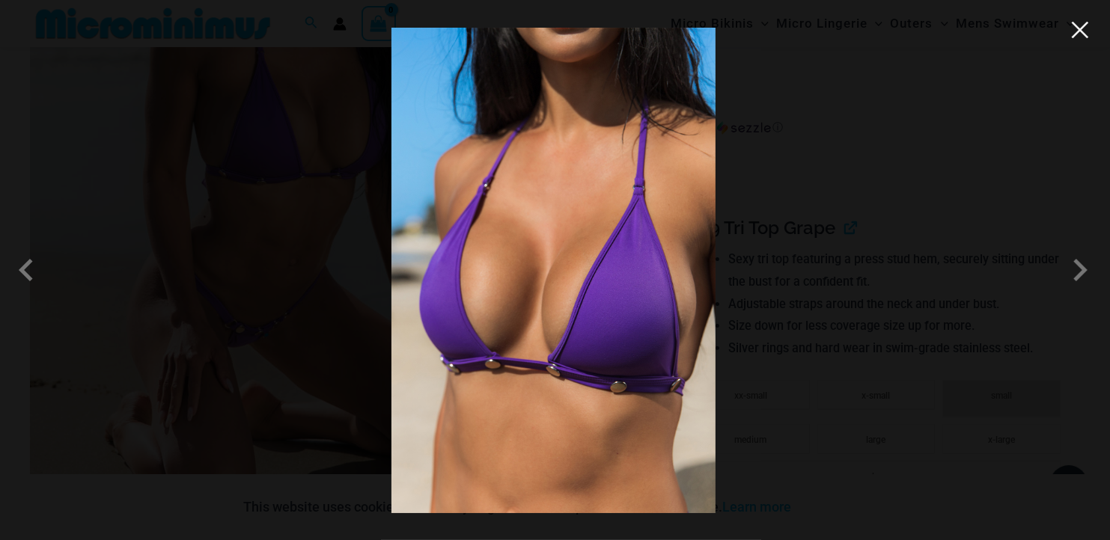
click at [1087, 34] on button "Close" at bounding box center [1080, 30] width 22 height 22
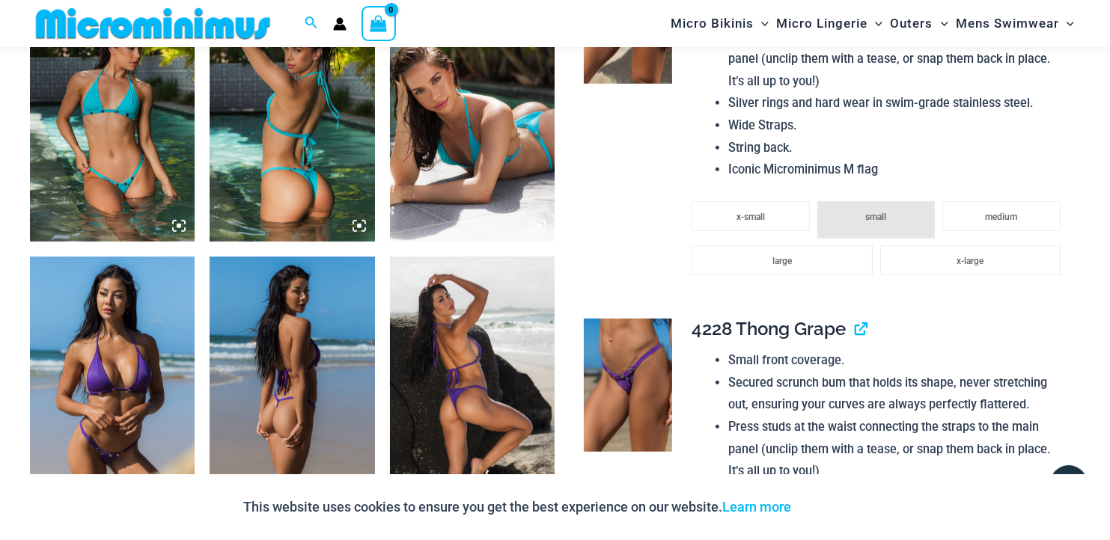
scroll to position [959, 0]
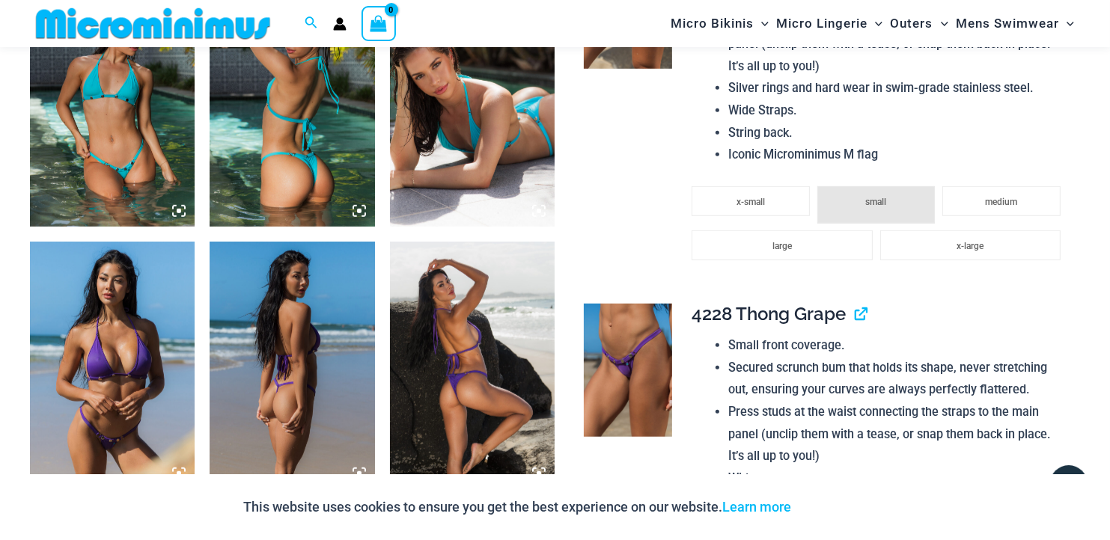
click at [171, 328] on img at bounding box center [112, 366] width 165 height 248
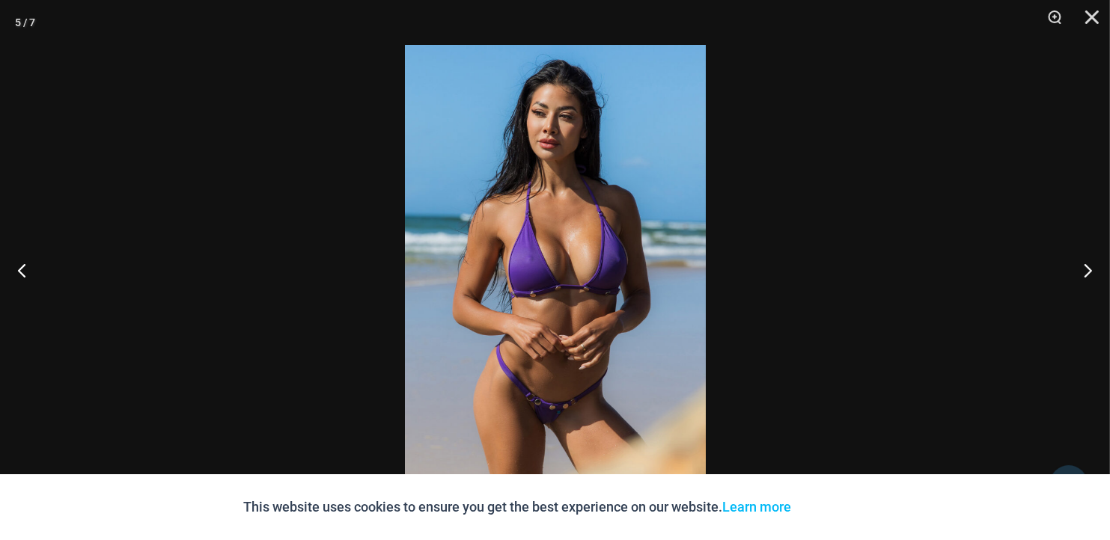
click at [465, 275] on img at bounding box center [555, 270] width 301 height 451
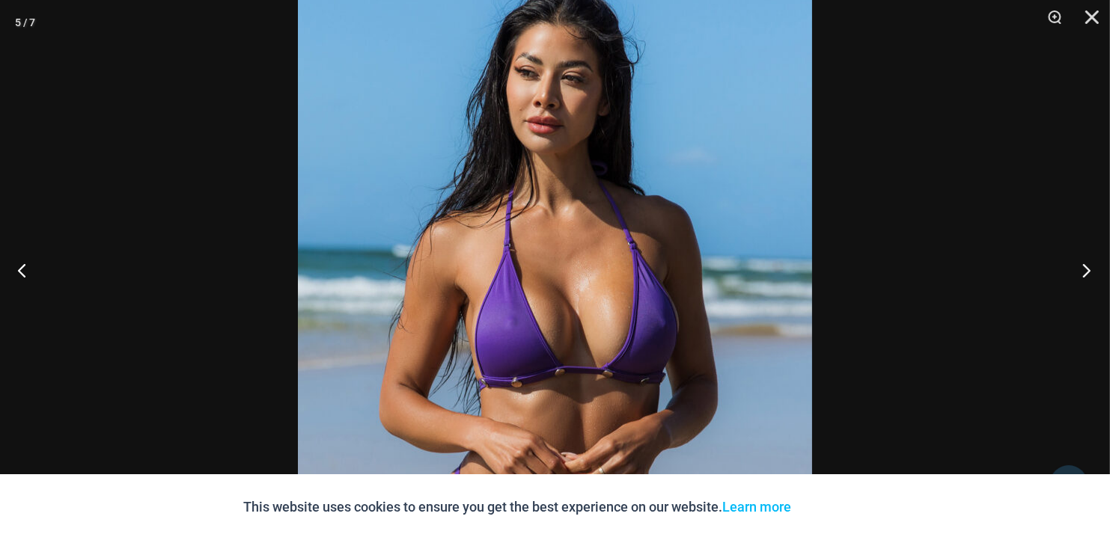
click at [1081, 265] on button "Next" at bounding box center [1082, 270] width 56 height 75
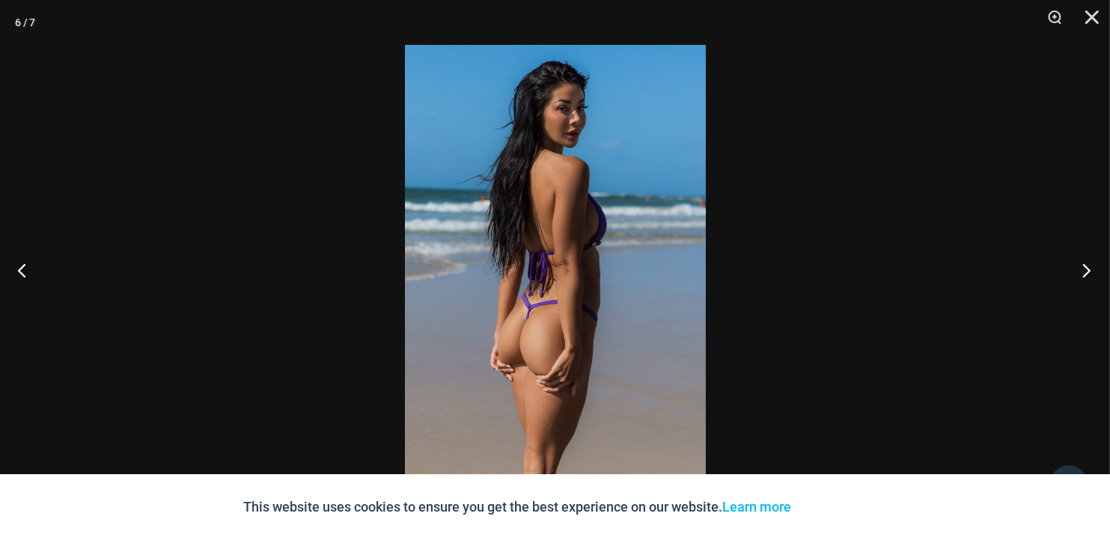
click at [1081, 265] on button "Next" at bounding box center [1082, 270] width 56 height 75
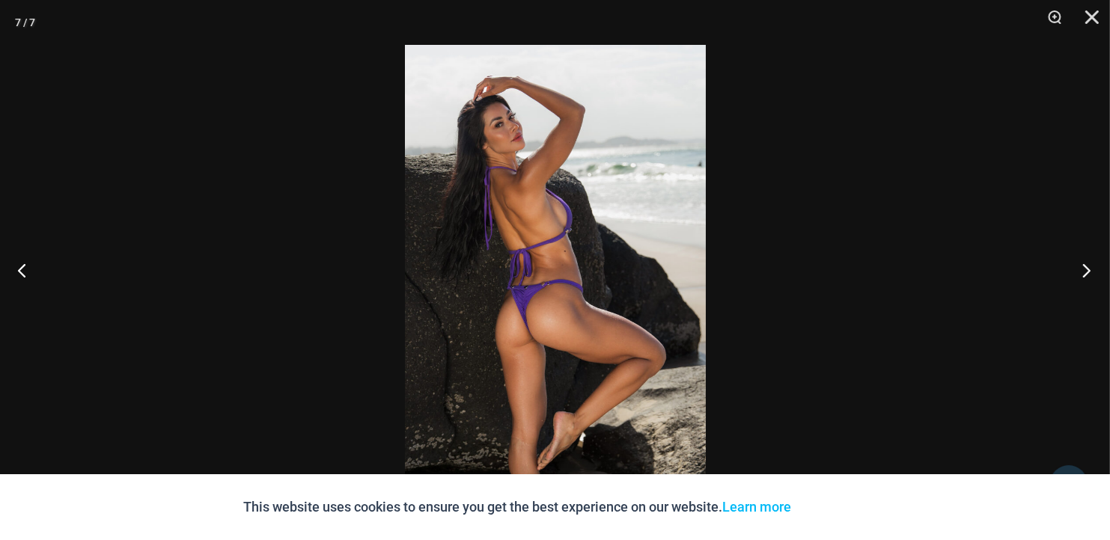
click at [1081, 265] on button "Next" at bounding box center [1082, 270] width 56 height 75
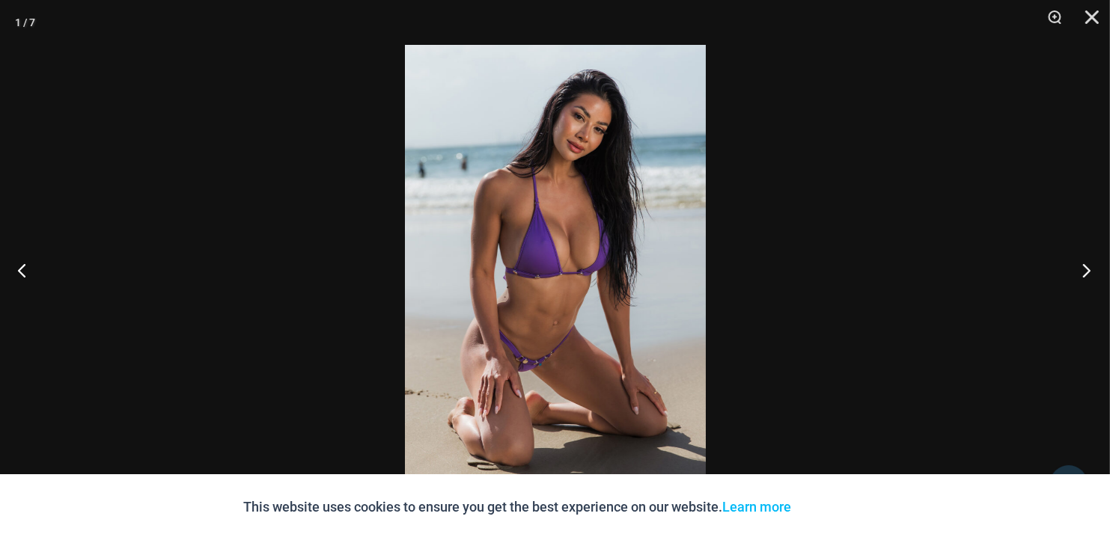
click at [1081, 264] on button "Next" at bounding box center [1082, 270] width 56 height 75
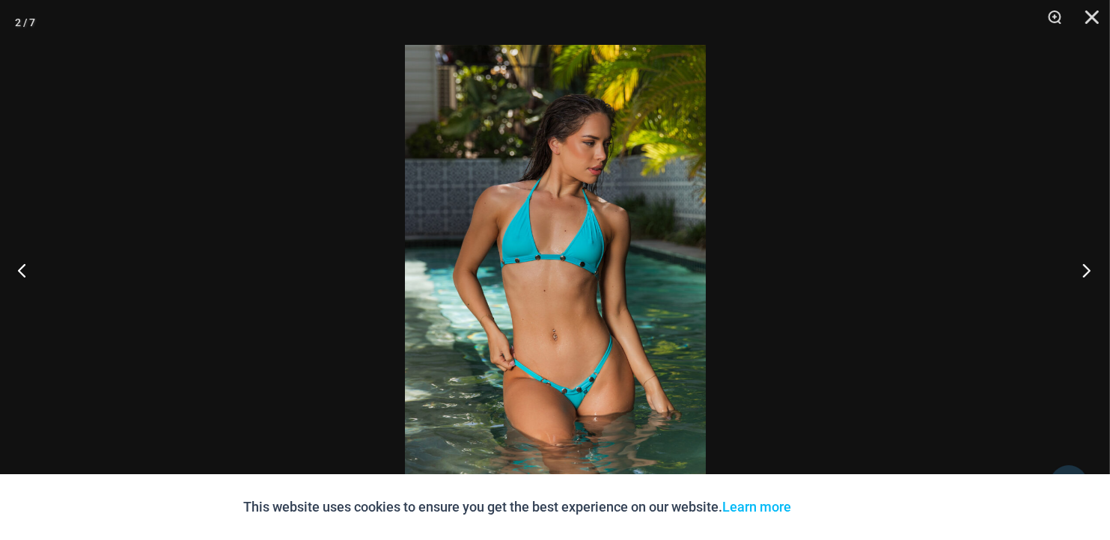
click at [1081, 264] on button "Next" at bounding box center [1082, 270] width 56 height 75
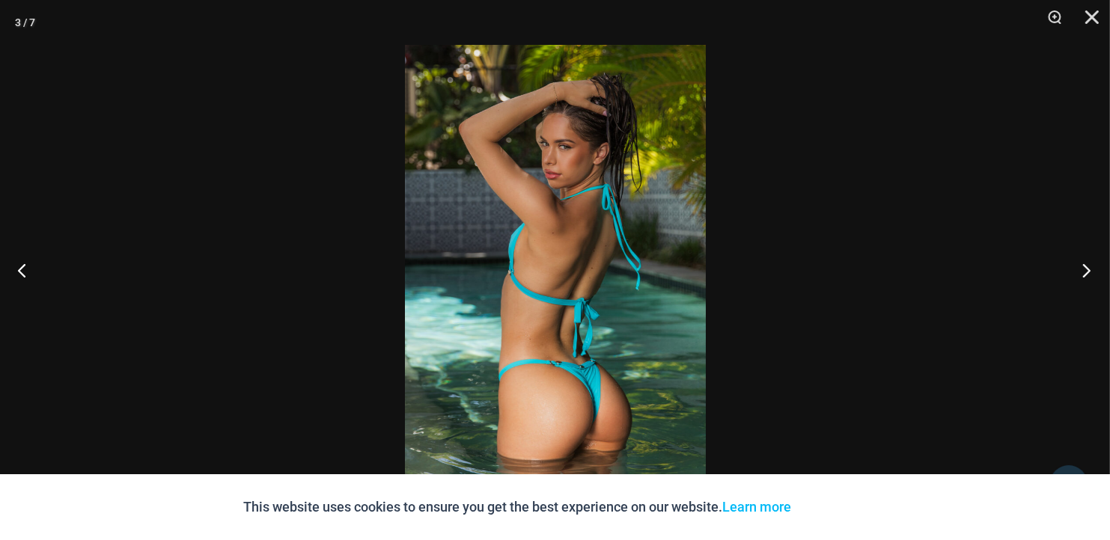
click at [1081, 264] on button "Next" at bounding box center [1082, 270] width 56 height 75
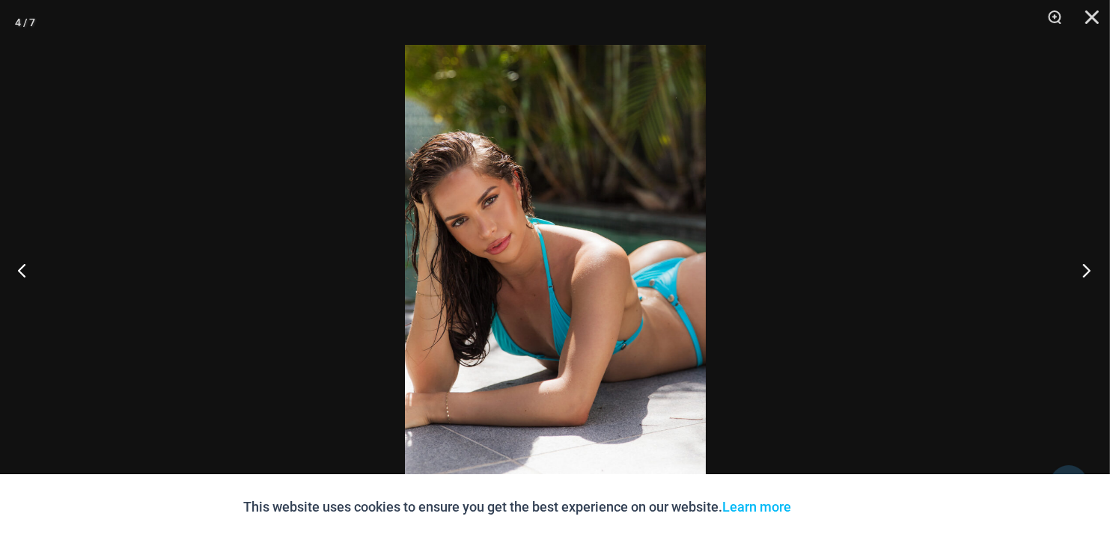
click at [1081, 264] on button "Next" at bounding box center [1082, 270] width 56 height 75
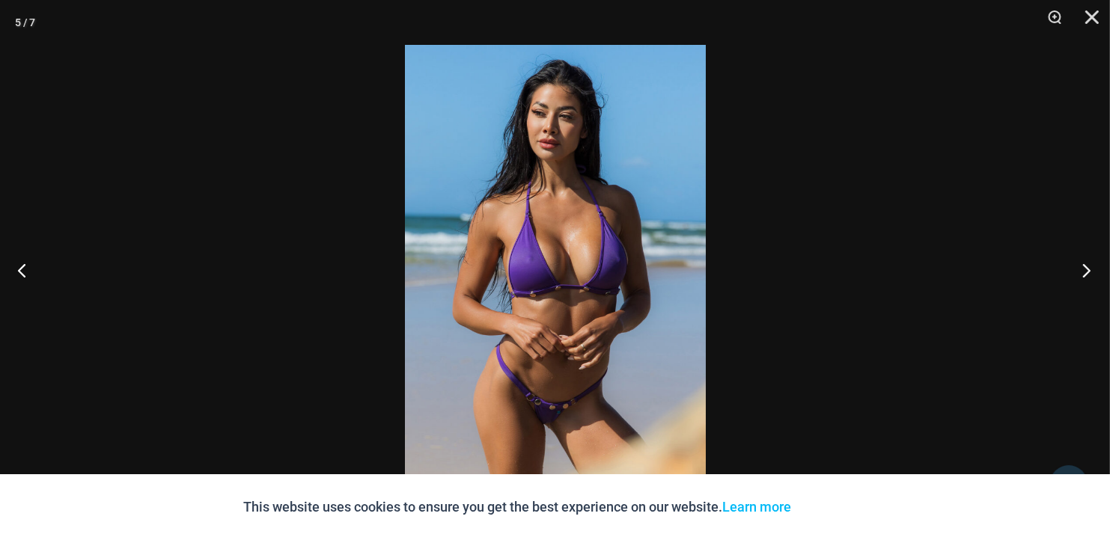
click at [1081, 264] on button "Next" at bounding box center [1082, 270] width 56 height 75
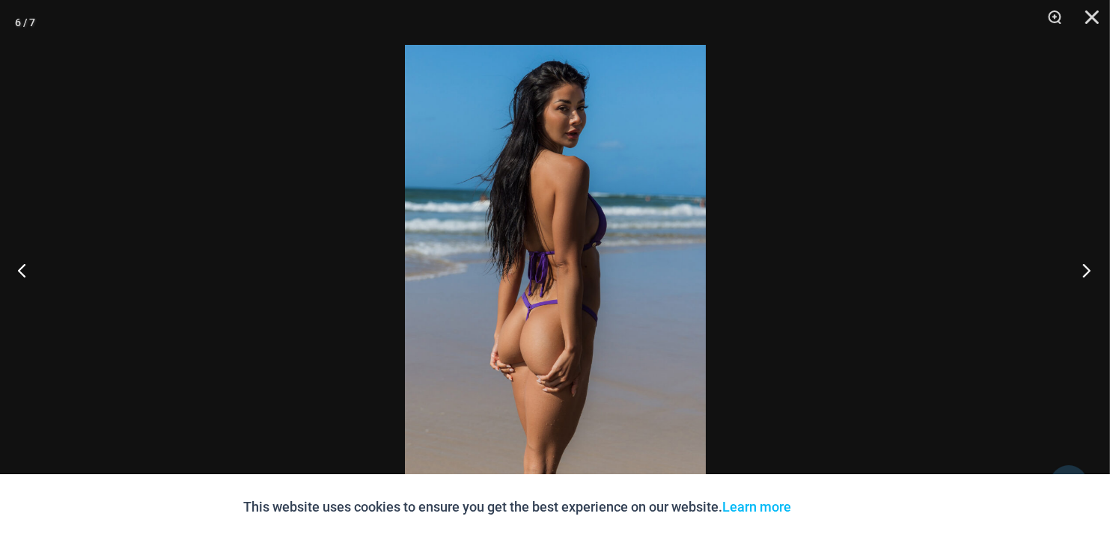
click at [1080, 264] on button "Next" at bounding box center [1082, 270] width 56 height 75
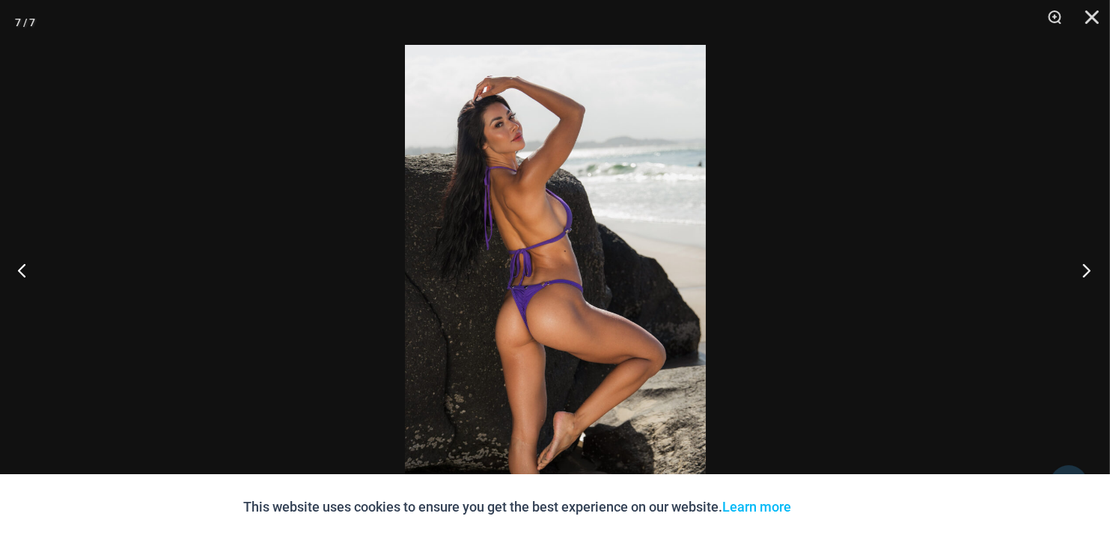
click at [1080, 264] on button "Next" at bounding box center [1082, 270] width 56 height 75
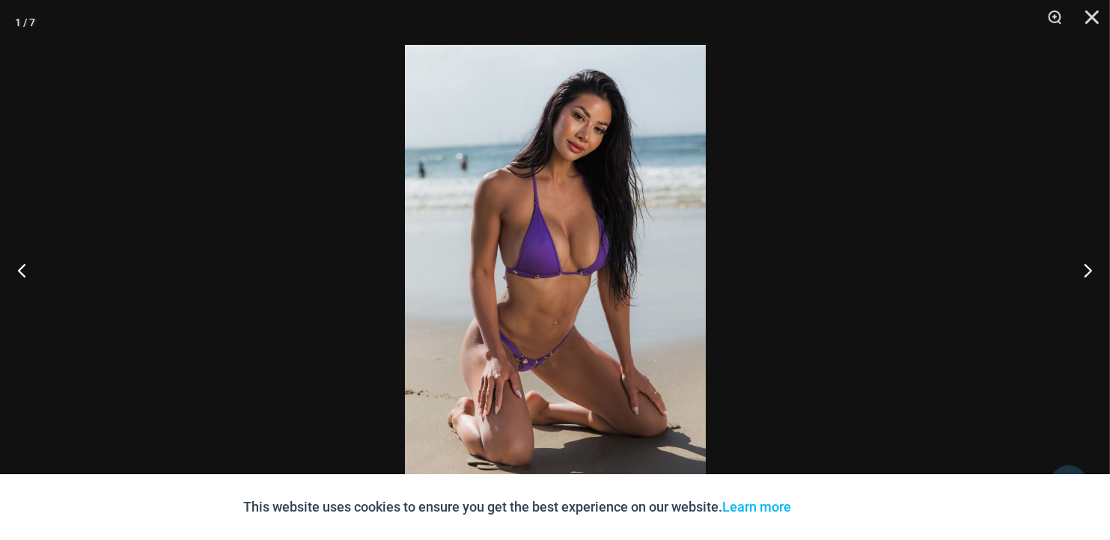
click at [599, 210] on img at bounding box center [555, 270] width 301 height 451
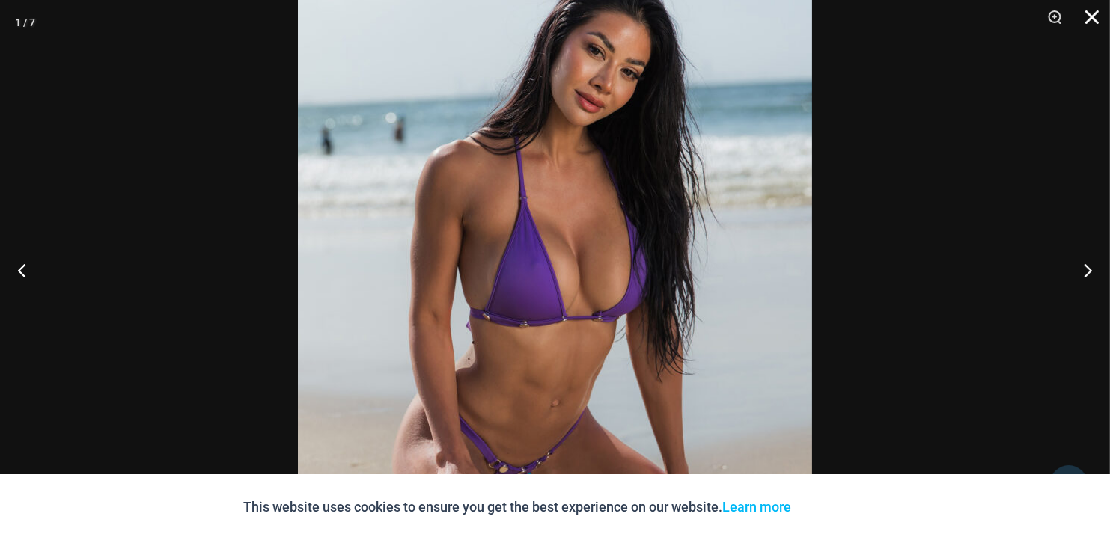
click at [1098, 22] on button "Close" at bounding box center [1086, 22] width 37 height 45
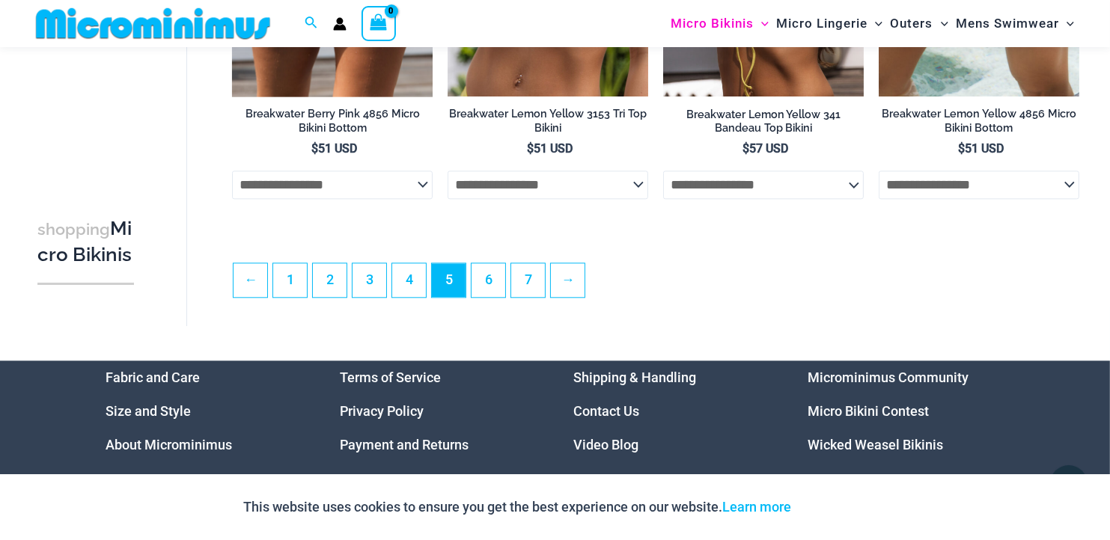
scroll to position [3497, 0]
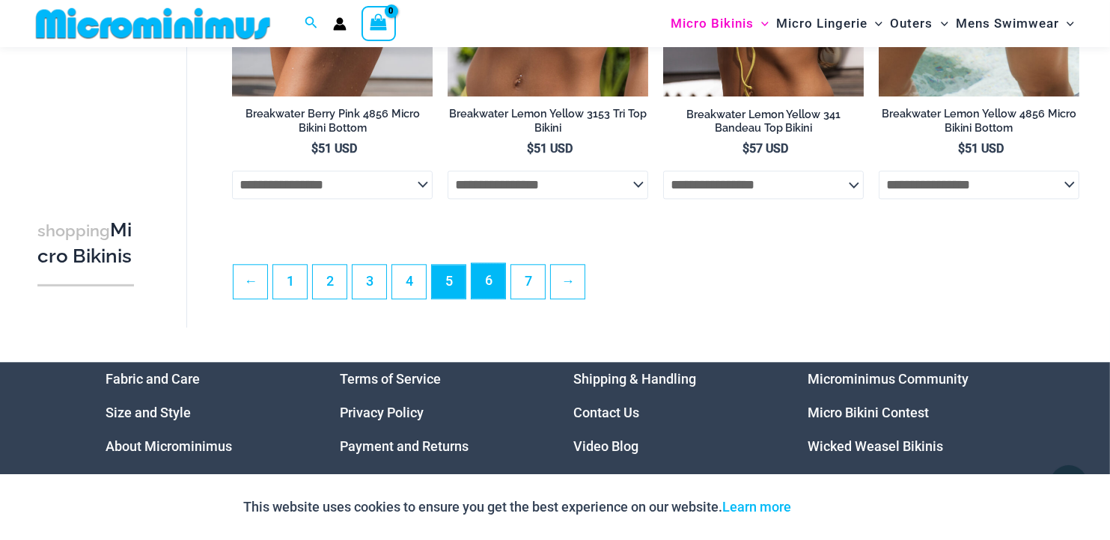
click at [488, 274] on link "6" at bounding box center [489, 280] width 34 height 35
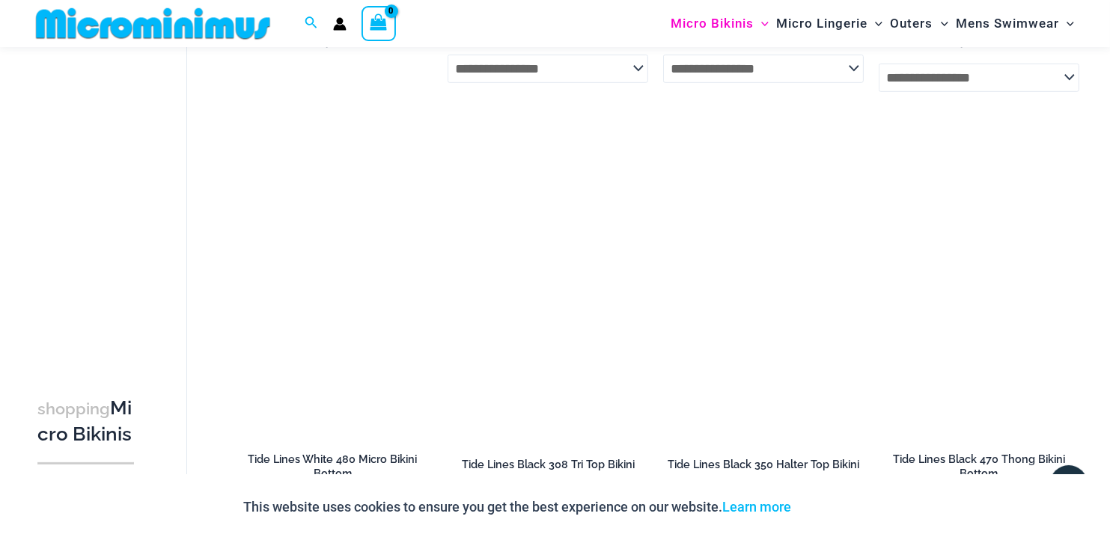
scroll to position [959, 0]
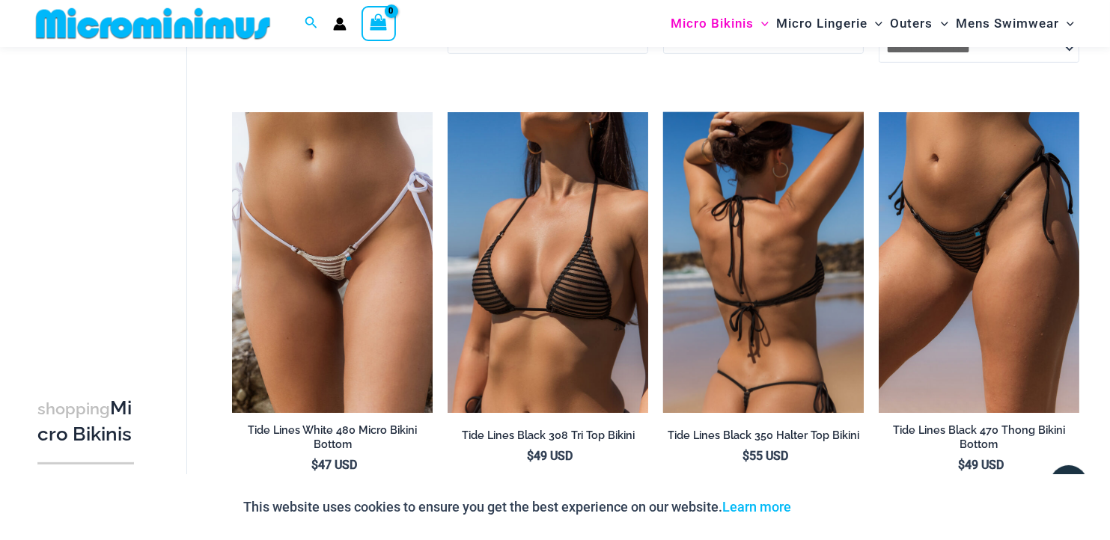
click at [686, 282] on img at bounding box center [763, 262] width 201 height 301
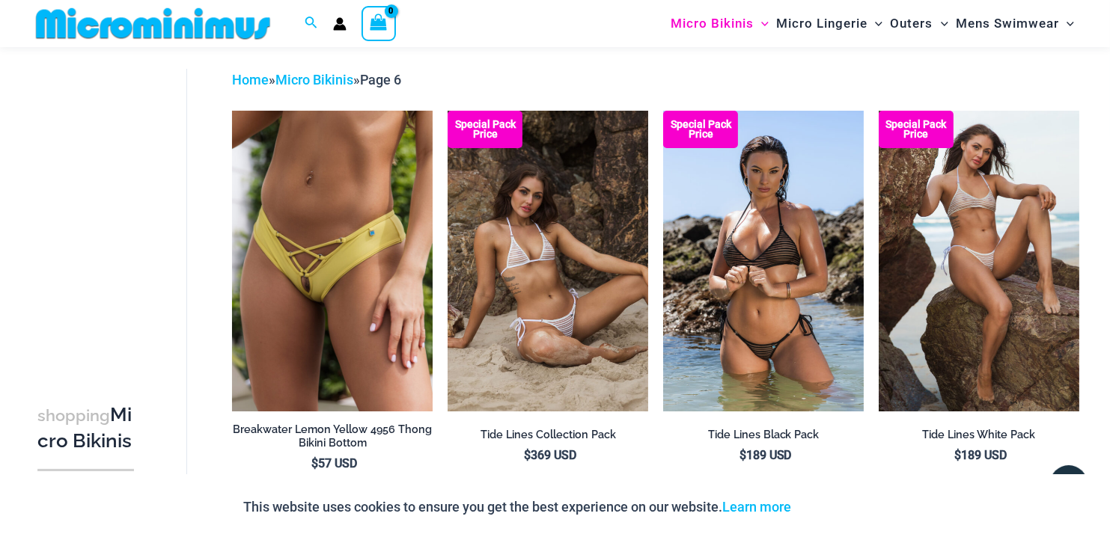
scroll to position [54, 0]
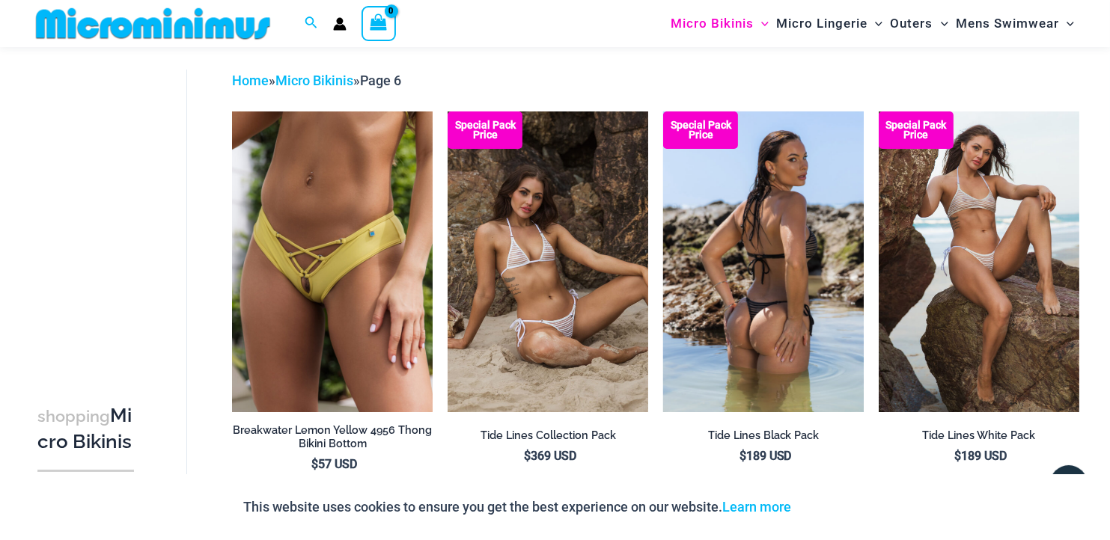
click at [711, 239] on img at bounding box center [763, 262] width 201 height 301
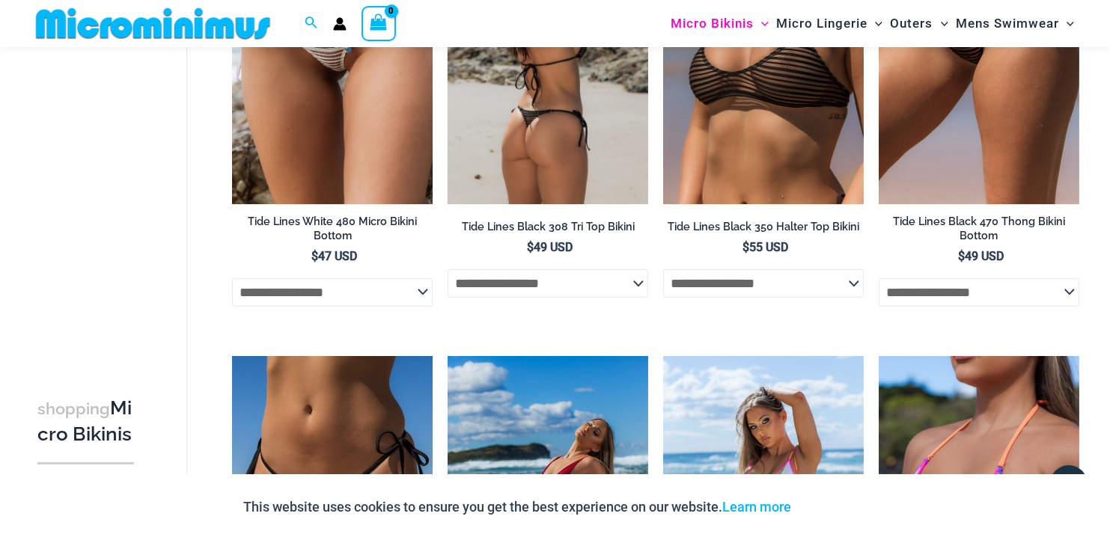
scroll to position [1334, 0]
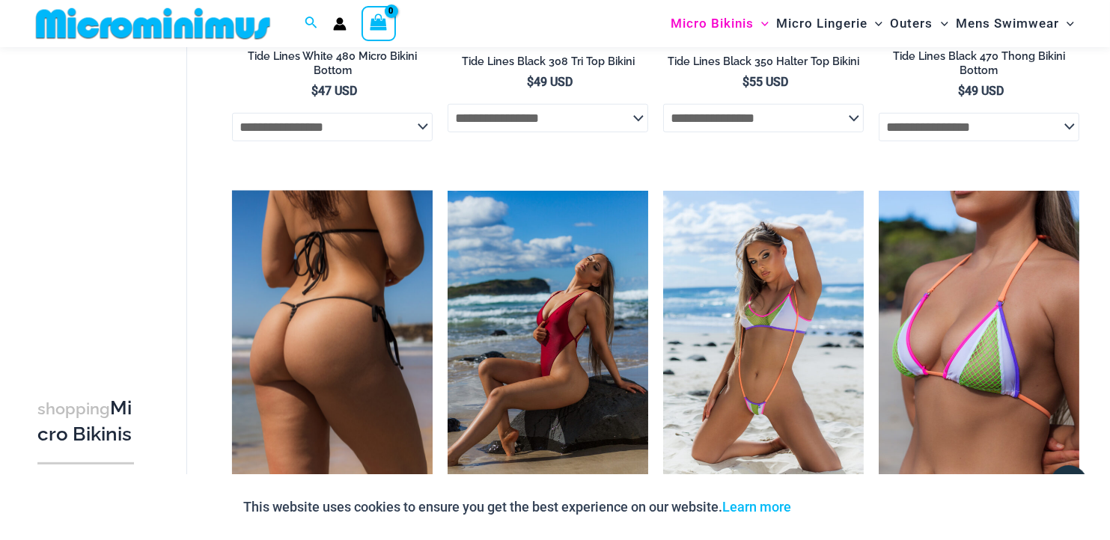
click at [339, 283] on img at bounding box center [332, 341] width 201 height 301
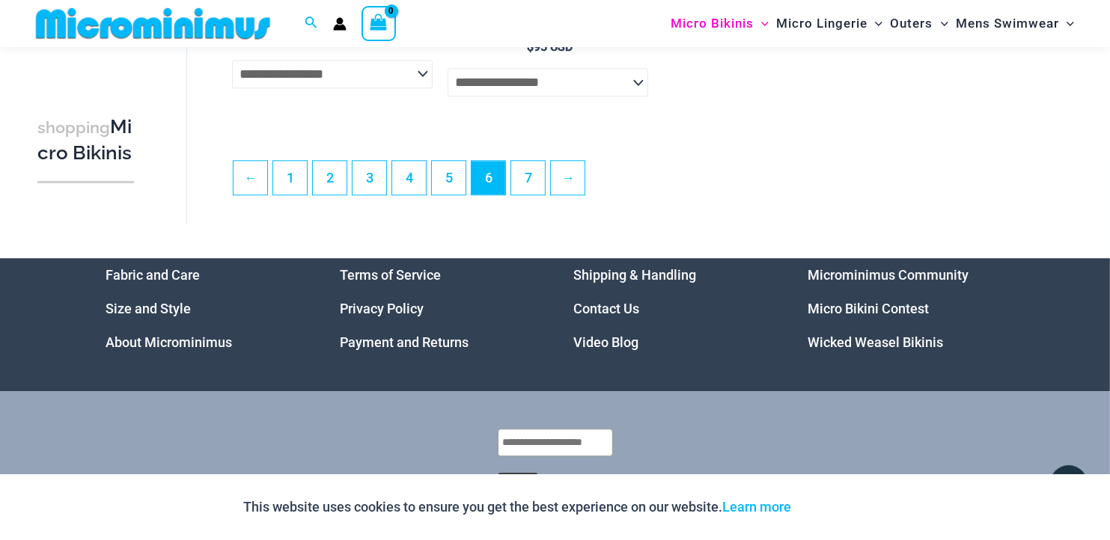
scroll to position [3646, 0]
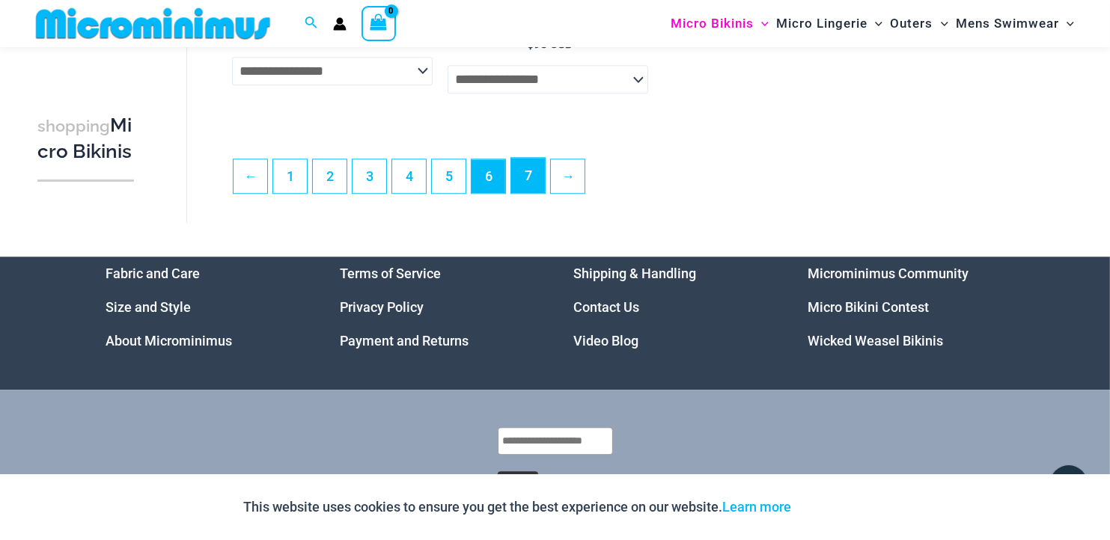
click at [530, 193] on link "7" at bounding box center [528, 175] width 34 height 35
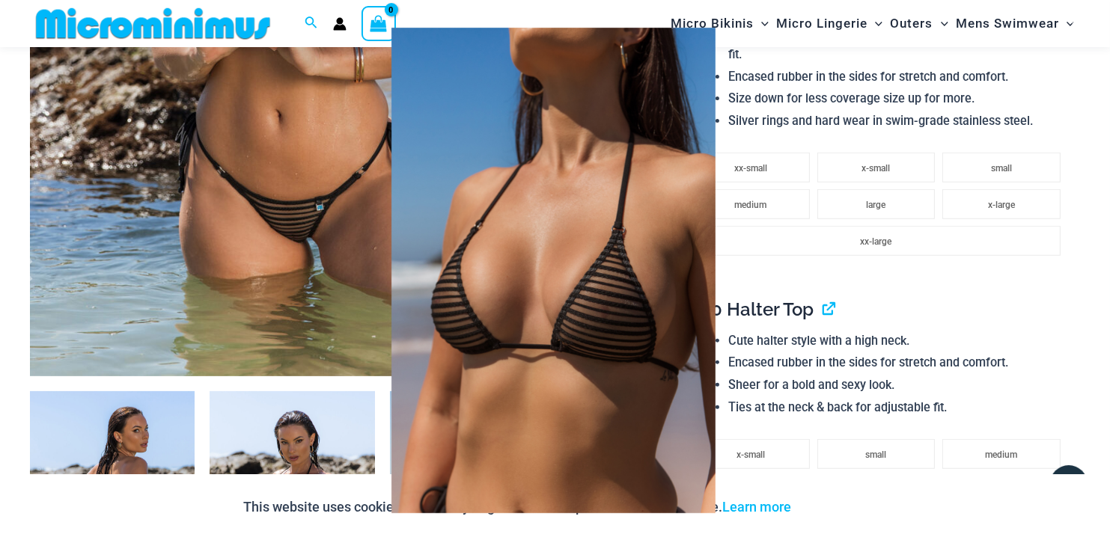
scroll to position [590, 0]
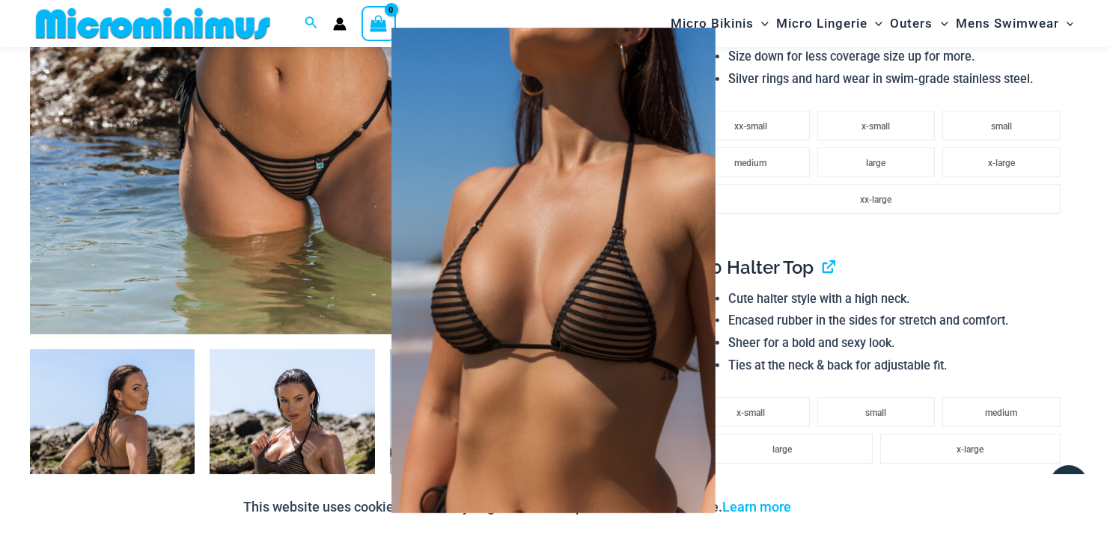
click at [688, 486] on img at bounding box center [553, 271] width 324 height 486
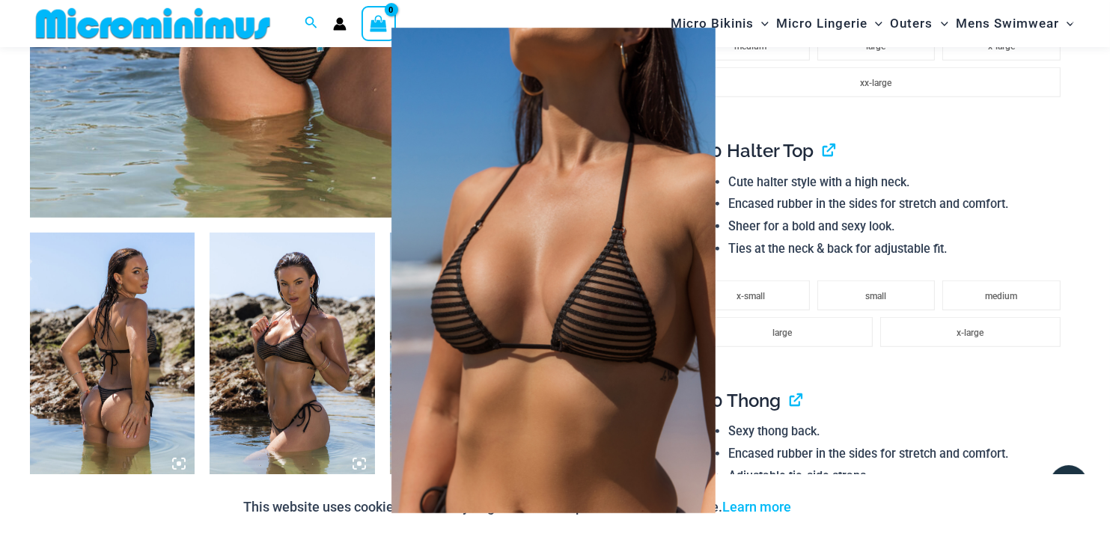
scroll to position [889, 0]
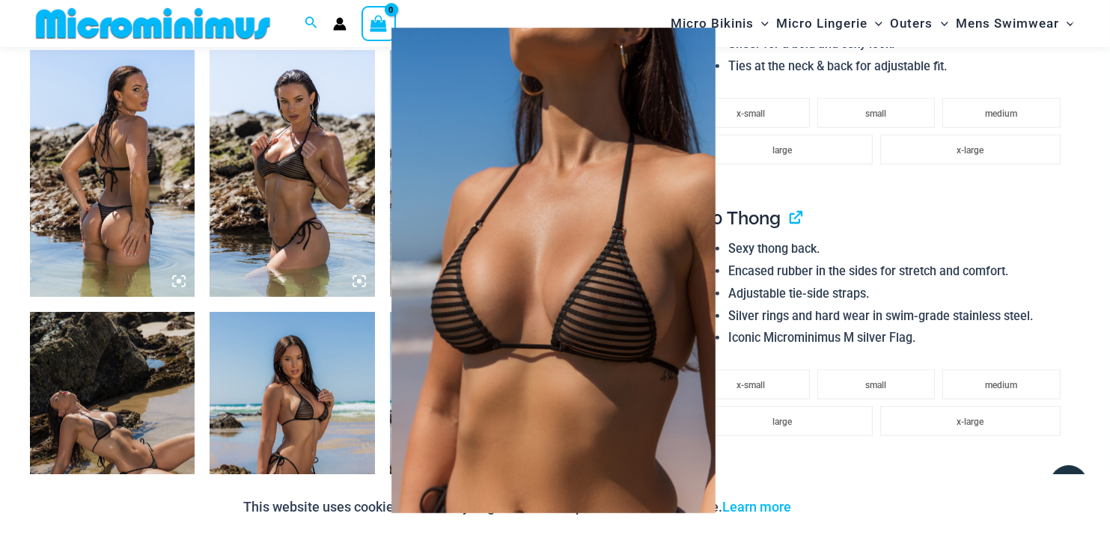
click at [675, 46] on img at bounding box center [553, 271] width 324 height 486
click at [566, 504] on img at bounding box center [553, 271] width 324 height 486
click at [588, 505] on img at bounding box center [553, 271] width 324 height 486
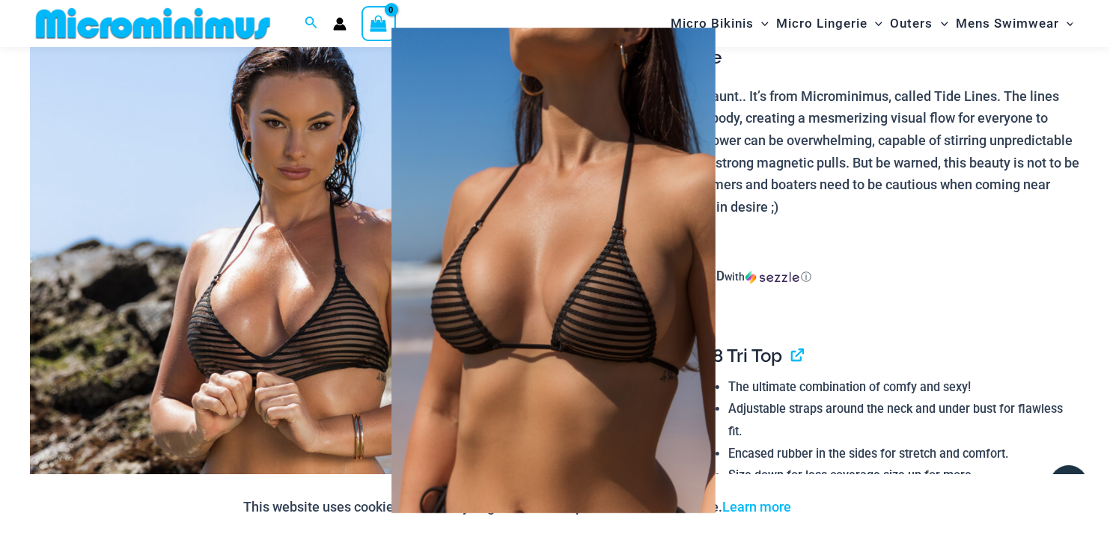
scroll to position [0, 0]
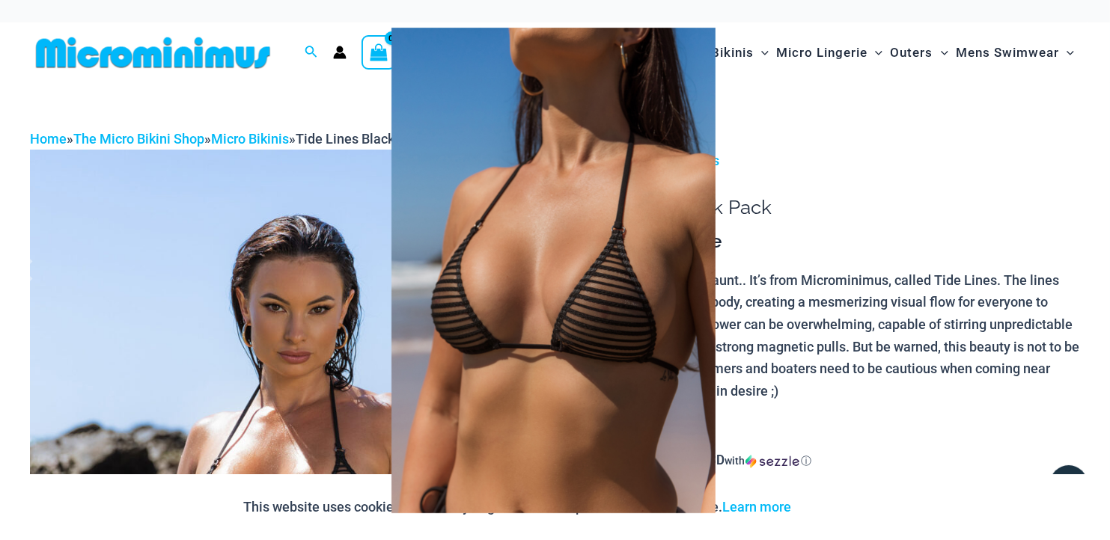
click at [706, 31] on img at bounding box center [553, 271] width 324 height 486
click at [326, 307] on div at bounding box center [555, 270] width 1110 height 540
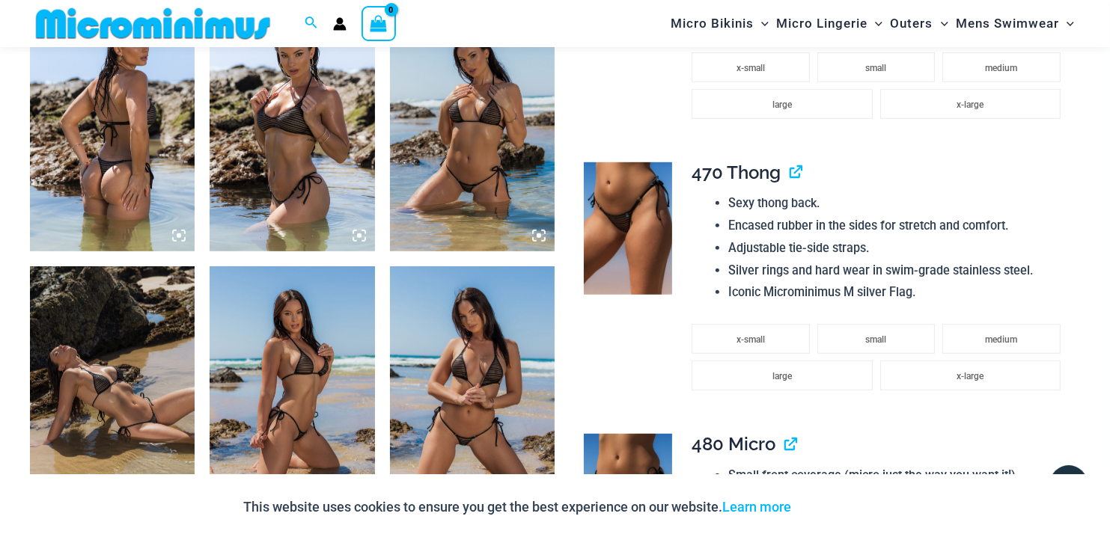
scroll to position [959, 0]
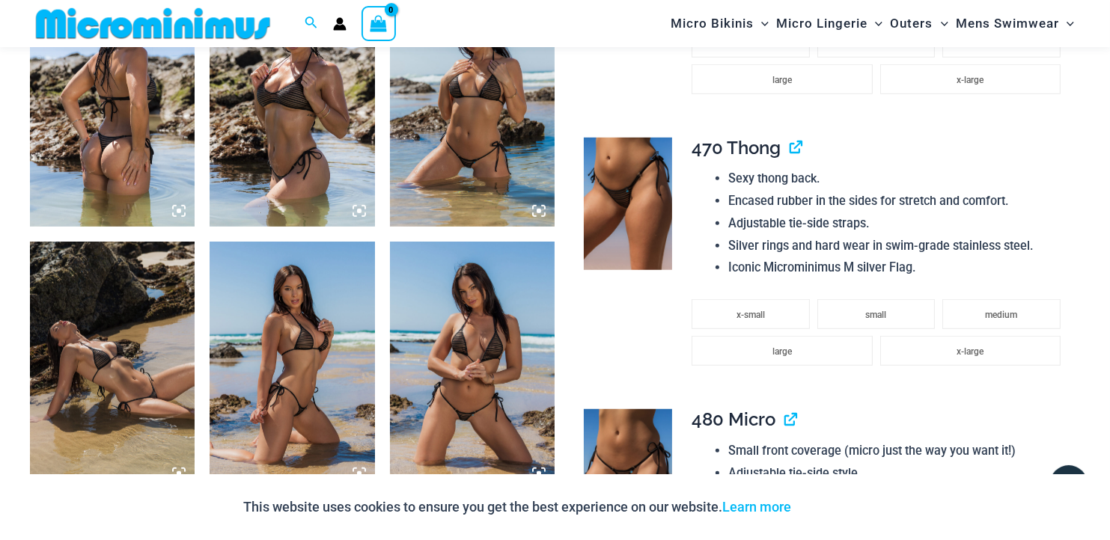
click at [638, 228] on img at bounding box center [628, 204] width 89 height 133
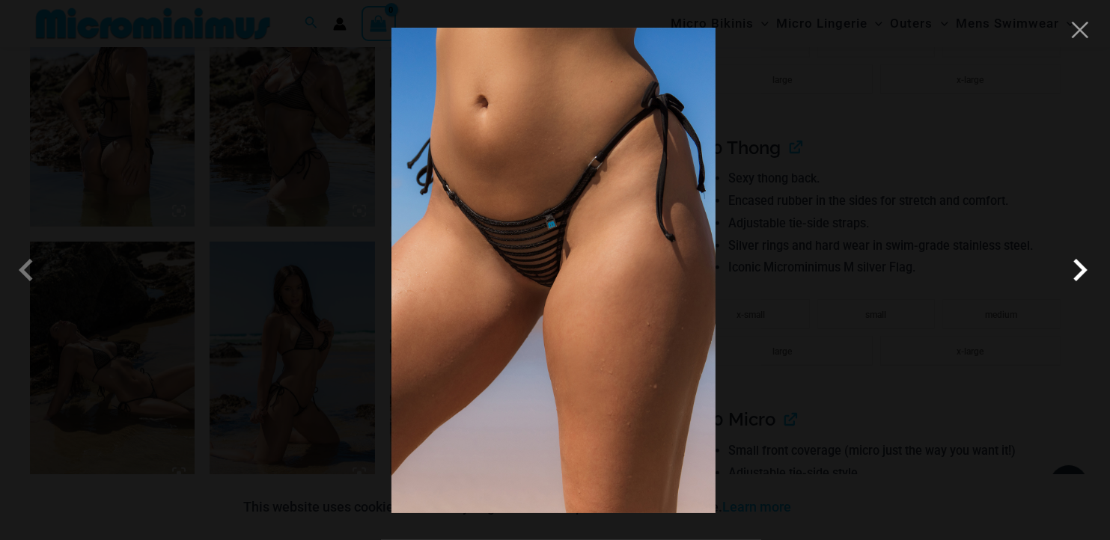
click at [1073, 271] on span at bounding box center [1080, 270] width 45 height 45
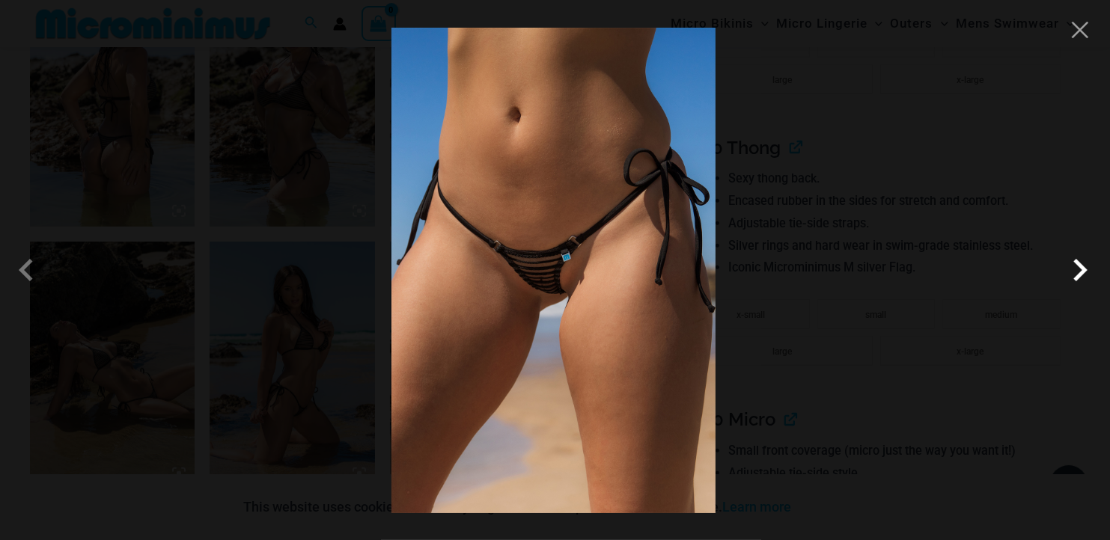
click at [1087, 281] on span at bounding box center [1080, 270] width 45 height 45
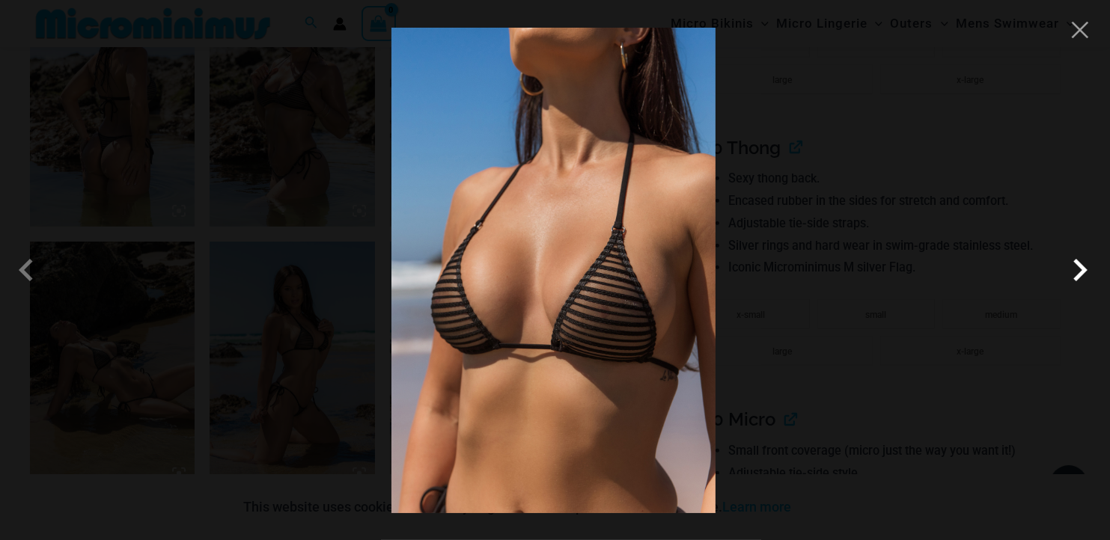
click at [1087, 281] on span at bounding box center [1080, 270] width 45 height 45
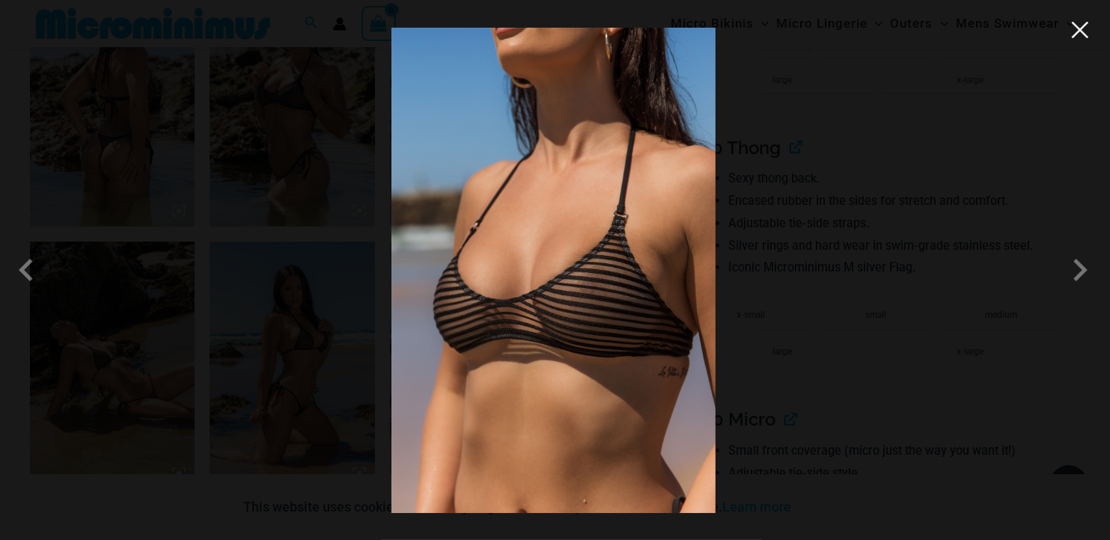
click at [1081, 34] on button "Close" at bounding box center [1080, 30] width 22 height 22
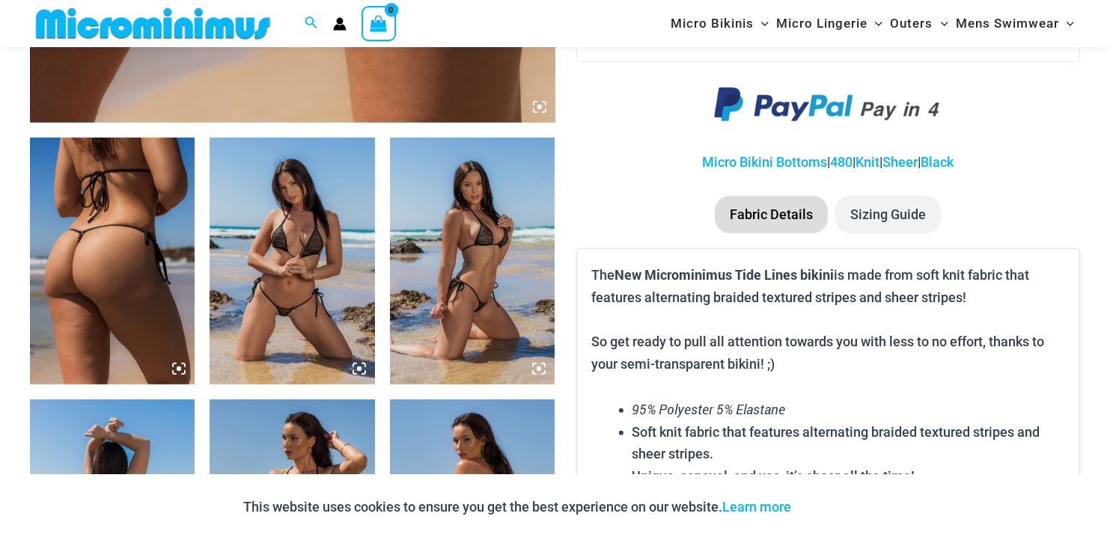
scroll to position [502, 0]
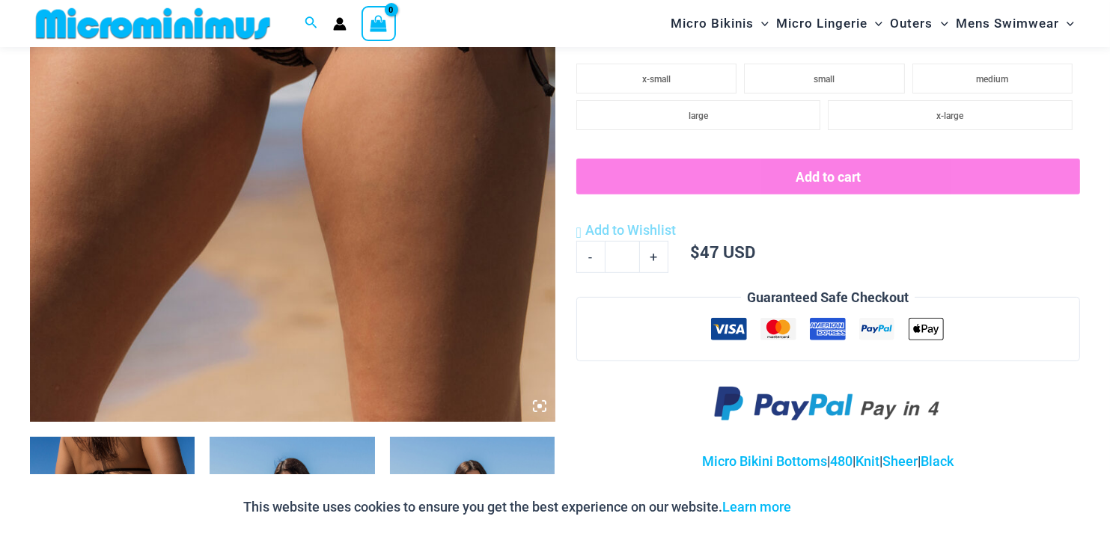
click at [539, 405] on icon at bounding box center [539, 406] width 4 height 4
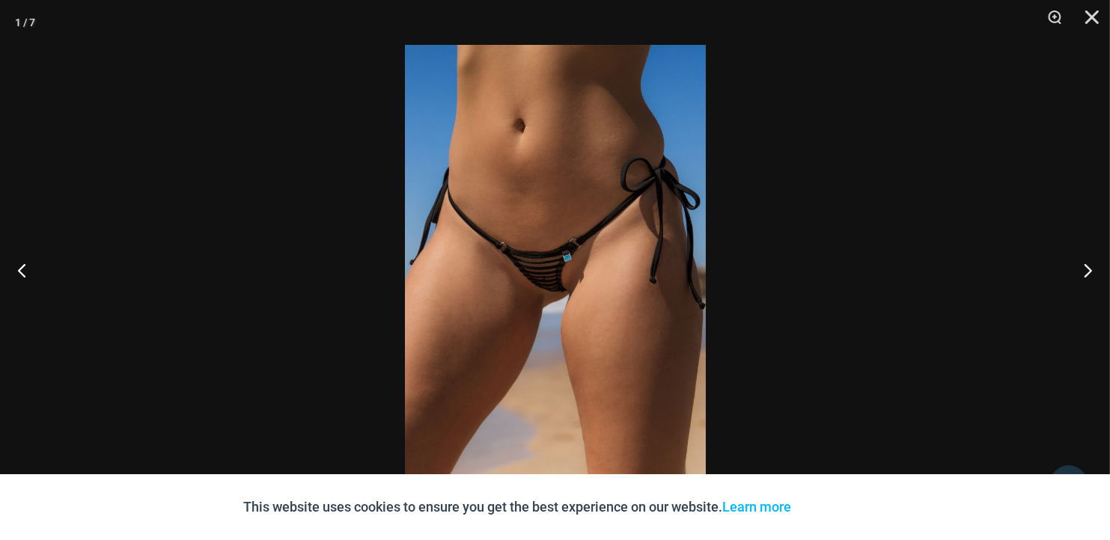
click at [548, 259] on img at bounding box center [555, 270] width 301 height 451
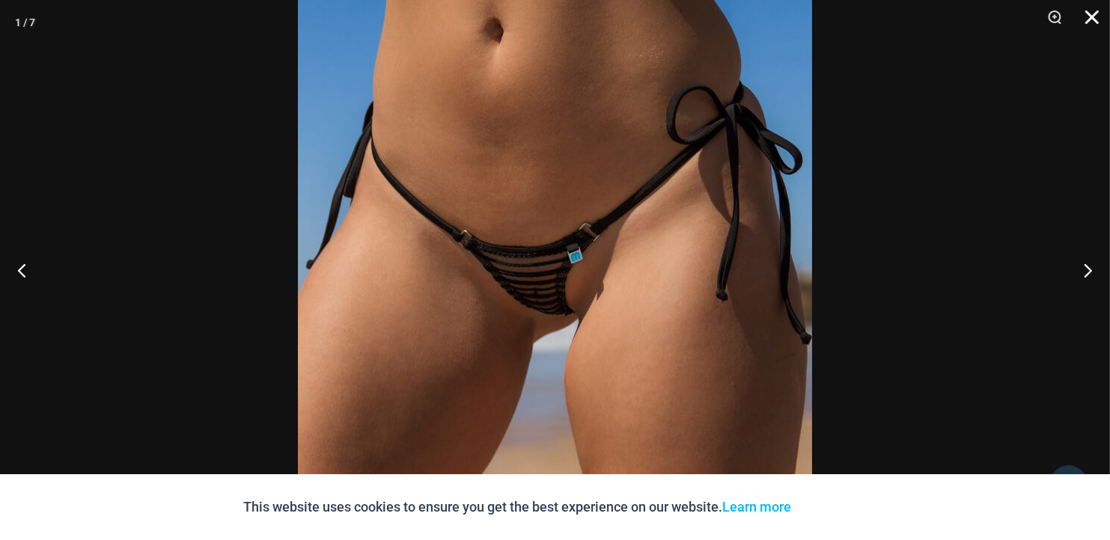
click at [1090, 19] on button "Close" at bounding box center [1086, 22] width 37 height 45
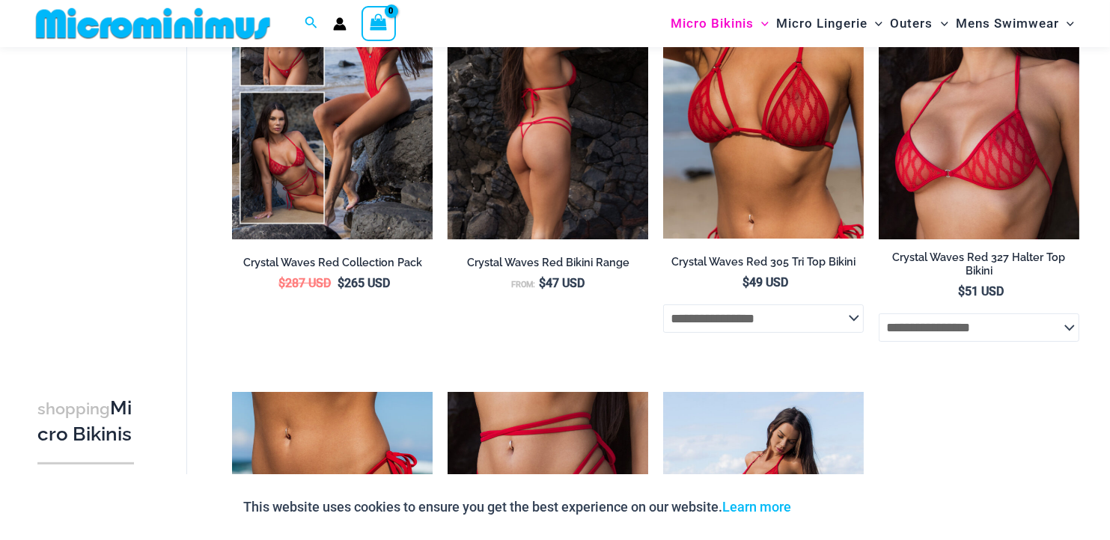
scroll to position [61, 0]
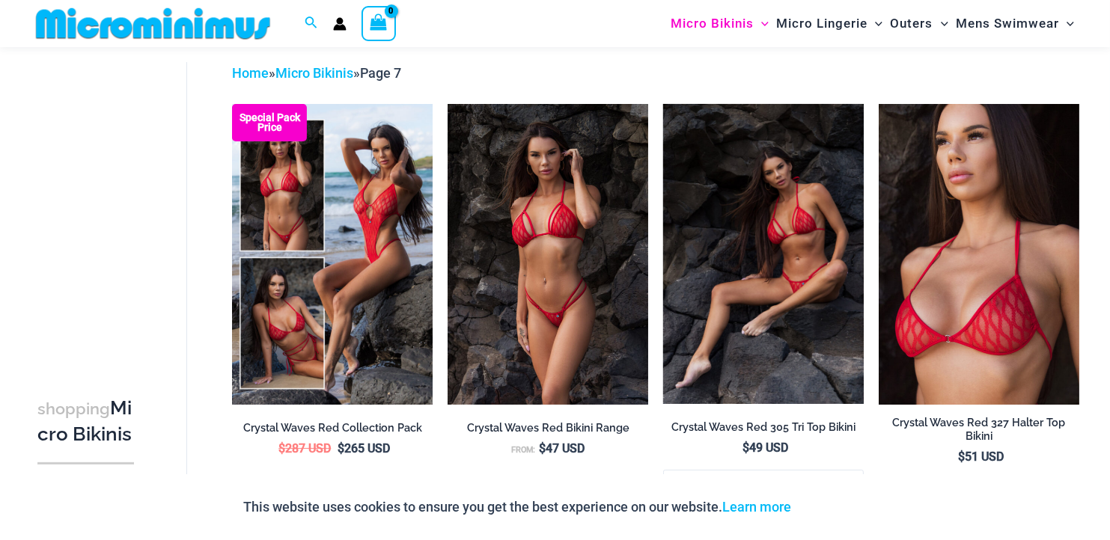
click at [782, 259] on img at bounding box center [763, 254] width 201 height 300
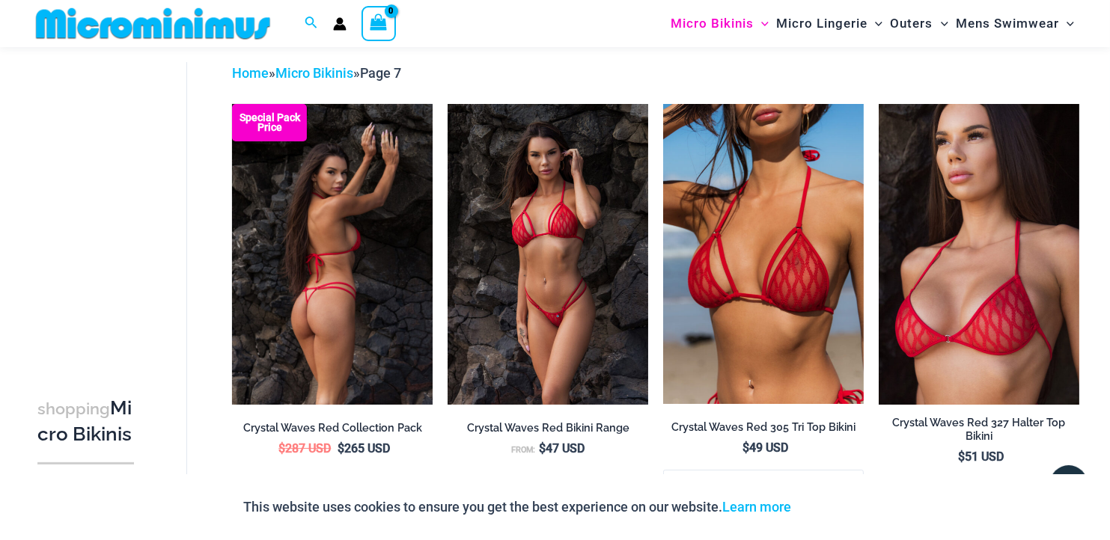
click at [332, 237] on img at bounding box center [332, 254] width 201 height 301
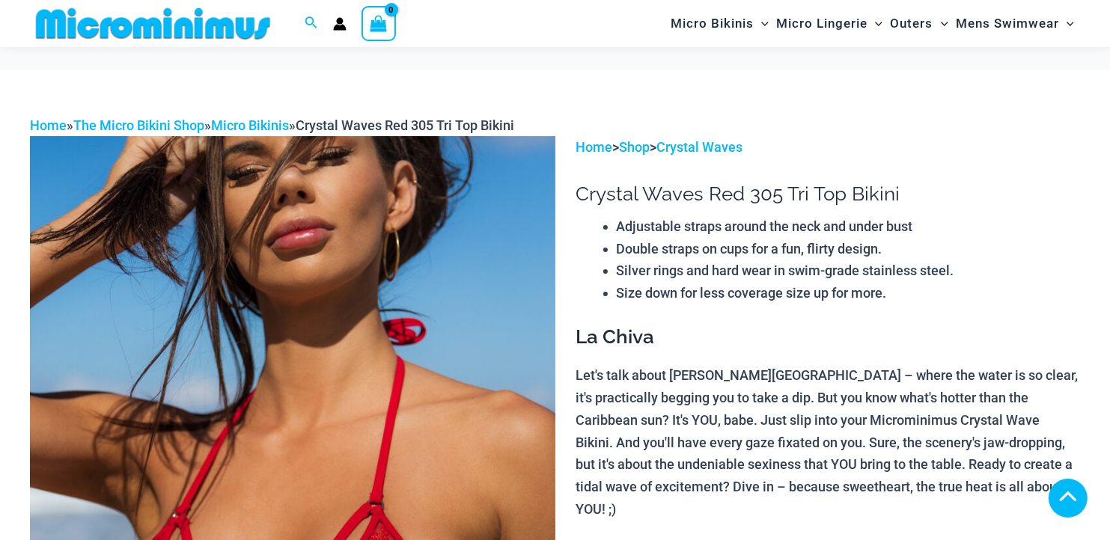
scroll to position [360, 0]
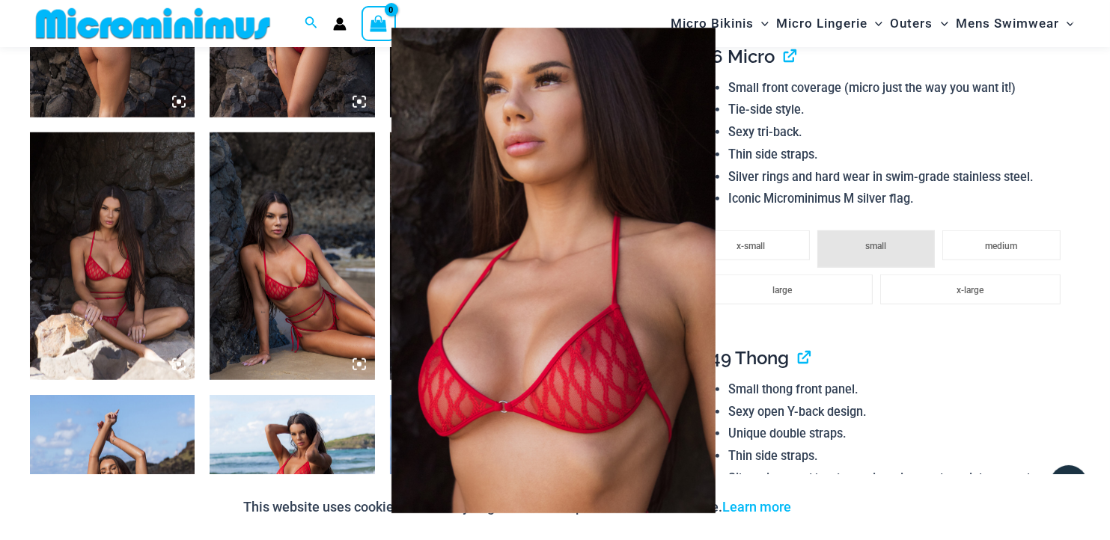
scroll to position [1123, 0]
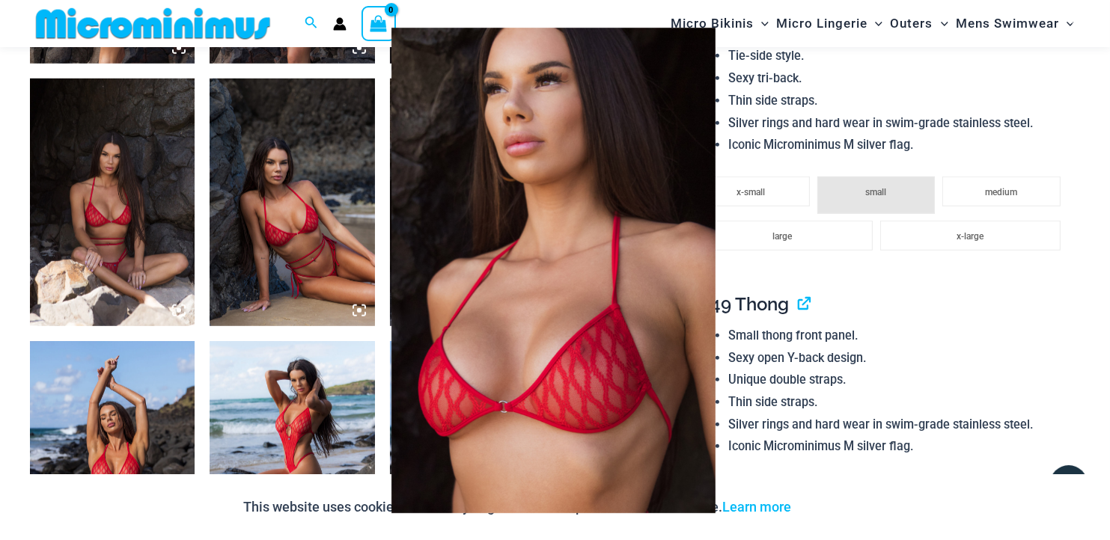
click at [327, 280] on div at bounding box center [555, 270] width 1110 height 540
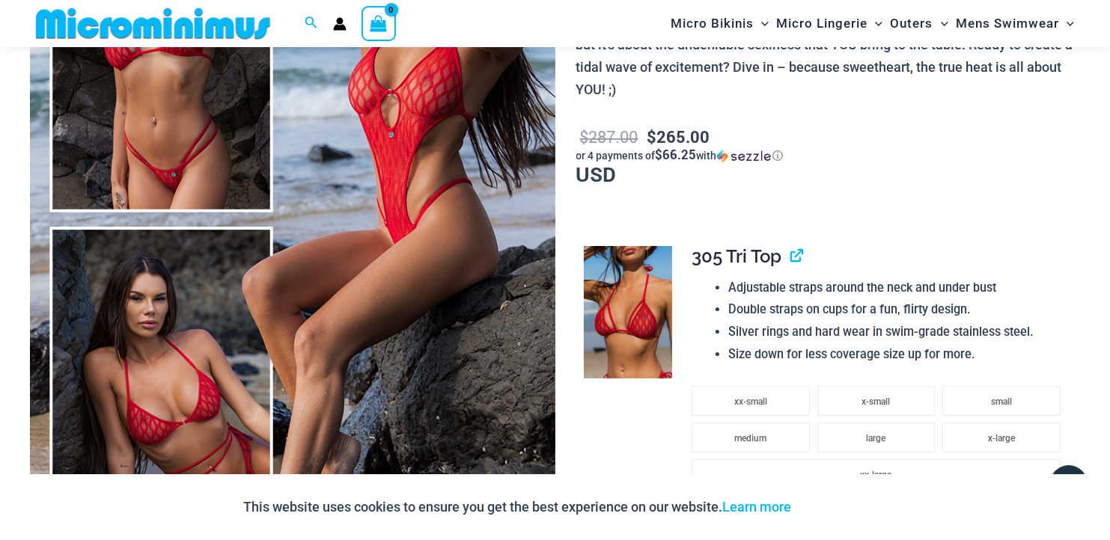
scroll to position [299, 0]
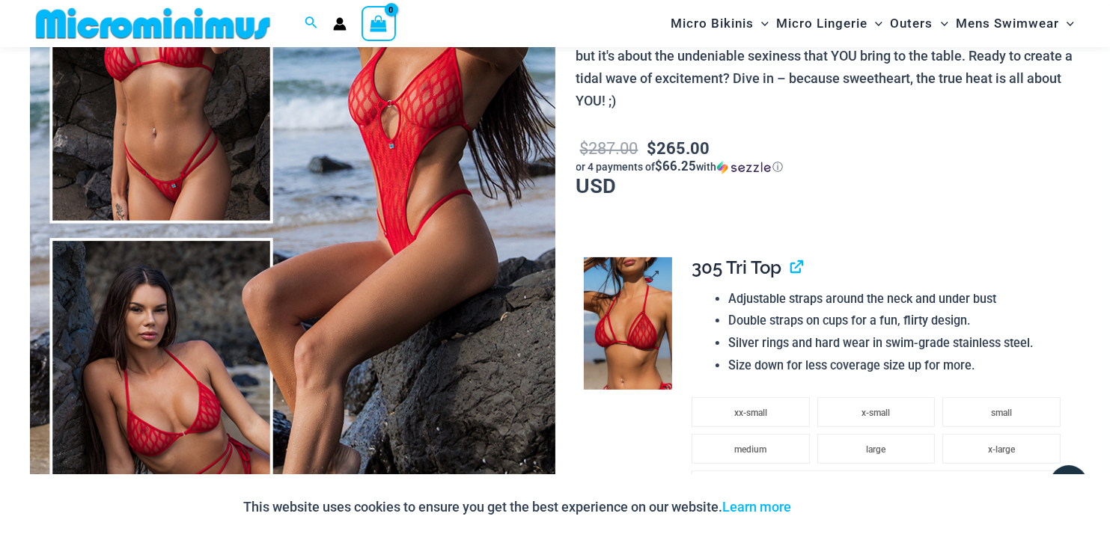
click at [633, 278] on img at bounding box center [628, 323] width 89 height 132
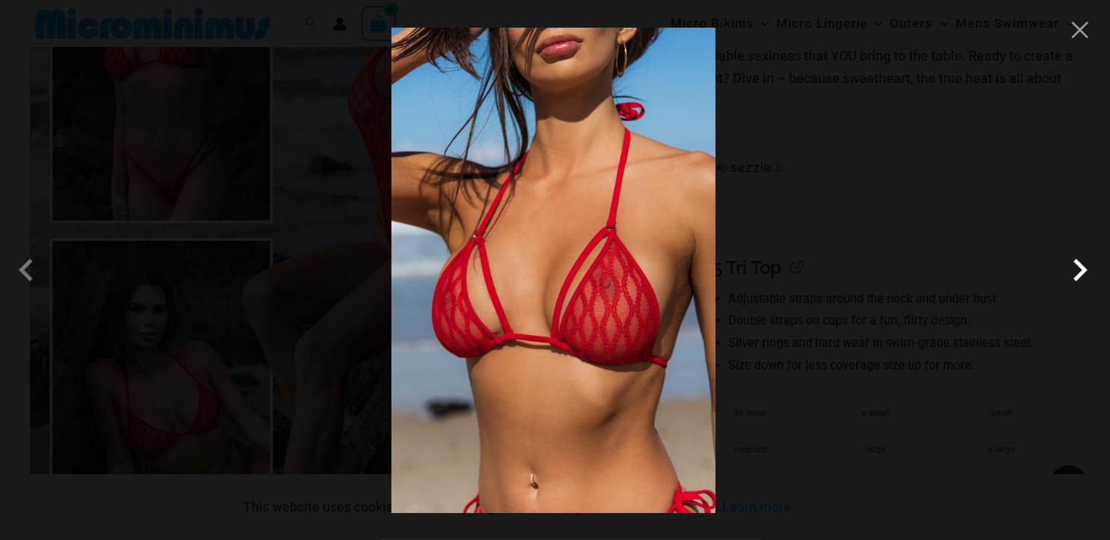
click at [1084, 262] on span at bounding box center [1080, 270] width 45 height 45
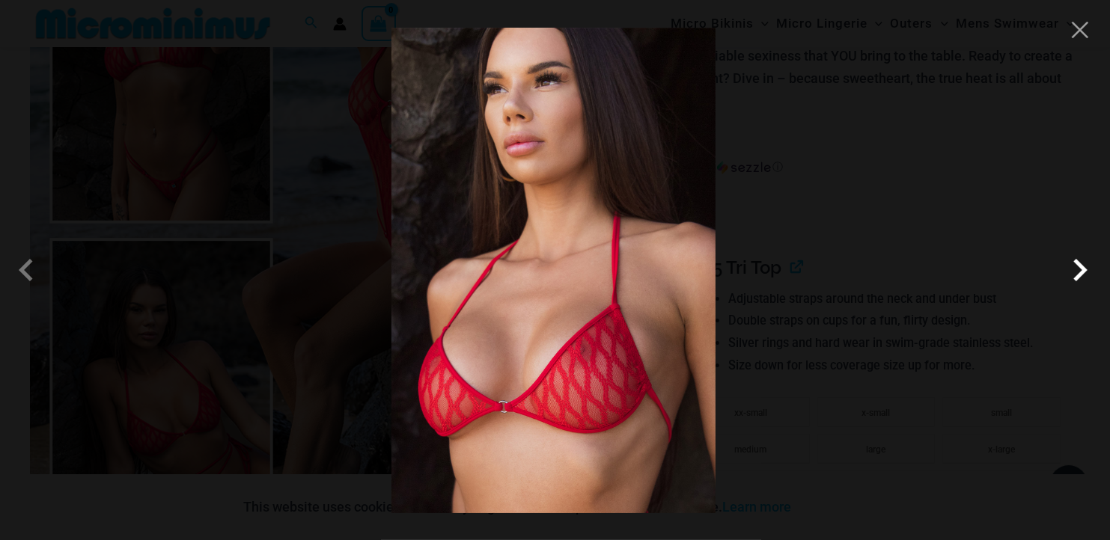
click at [1084, 262] on span at bounding box center [1080, 270] width 45 height 45
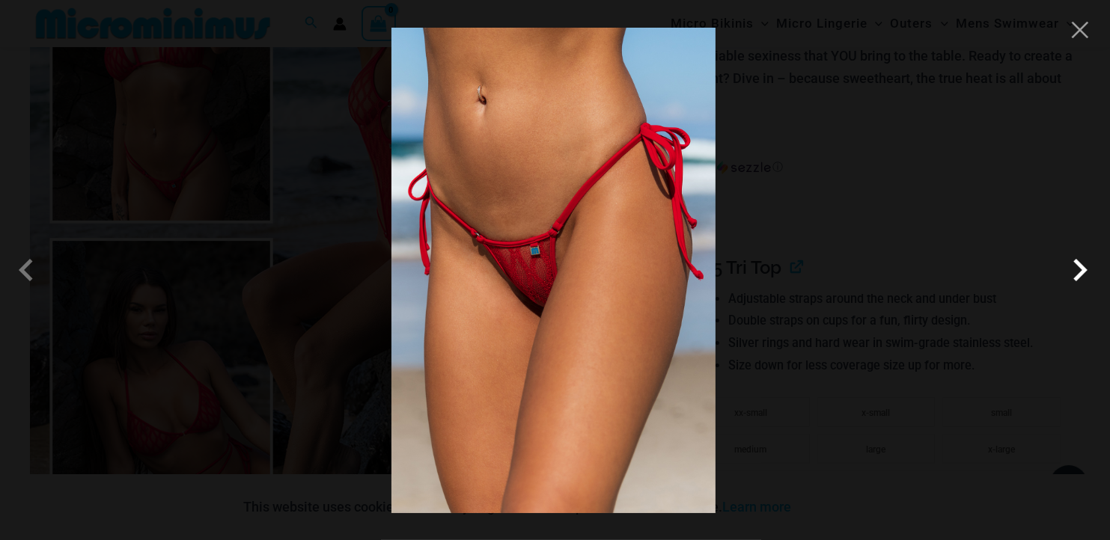
click at [1084, 262] on span at bounding box center [1080, 270] width 45 height 45
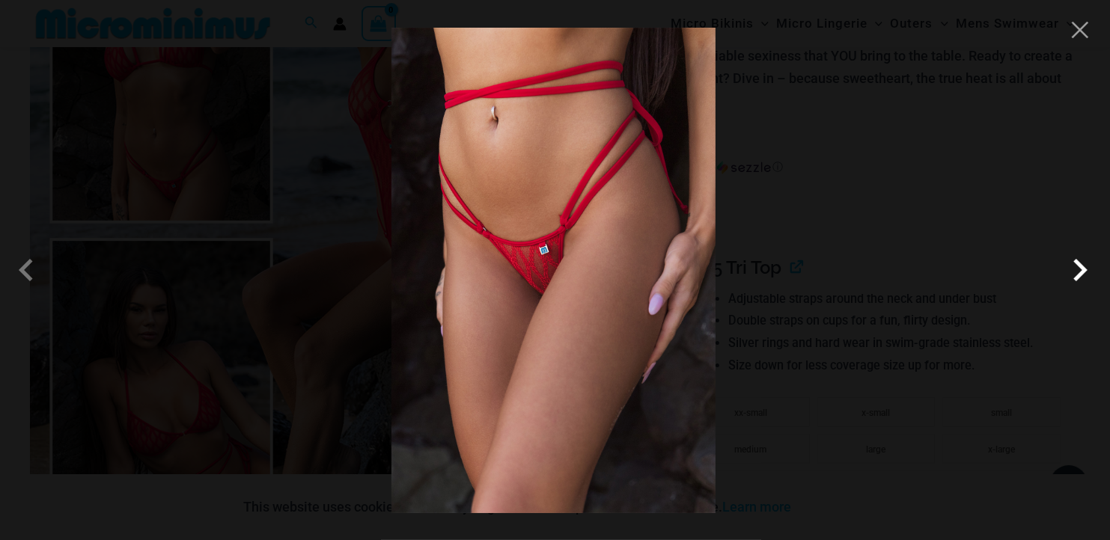
click at [1084, 262] on span at bounding box center [1080, 270] width 45 height 45
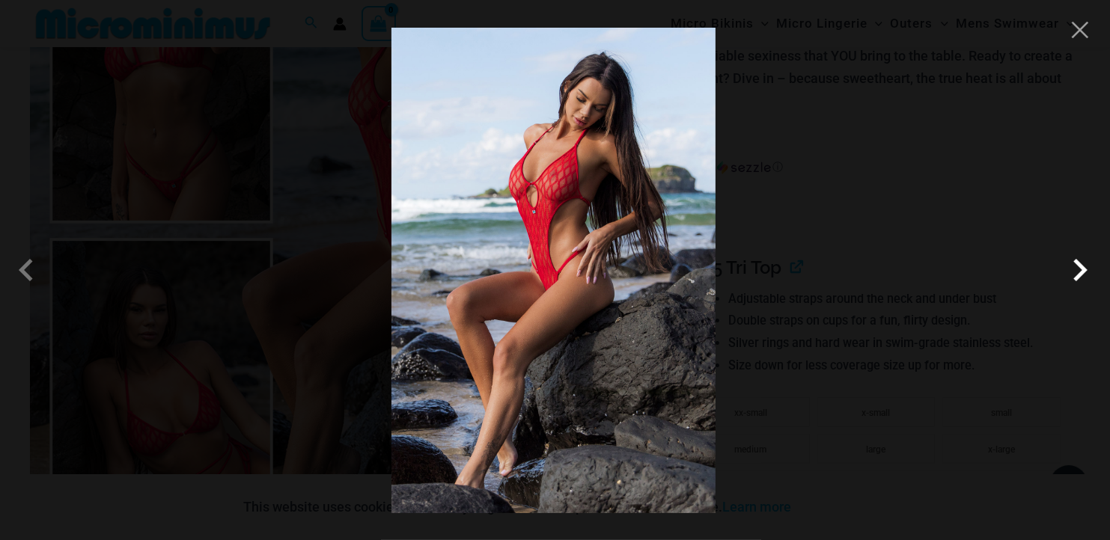
click at [1077, 273] on span at bounding box center [1080, 270] width 45 height 45
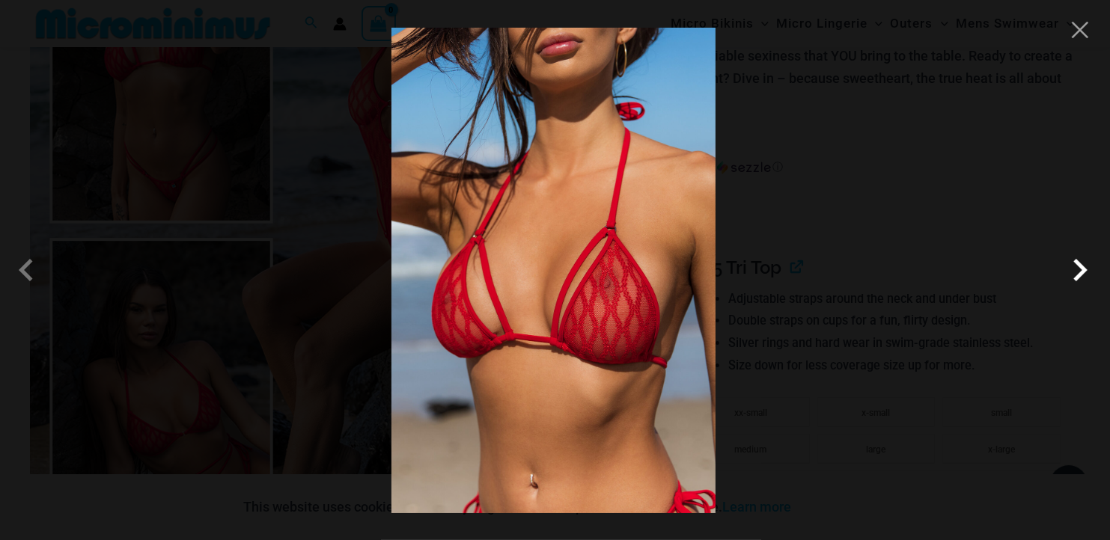
click at [1077, 273] on span at bounding box center [1080, 270] width 45 height 45
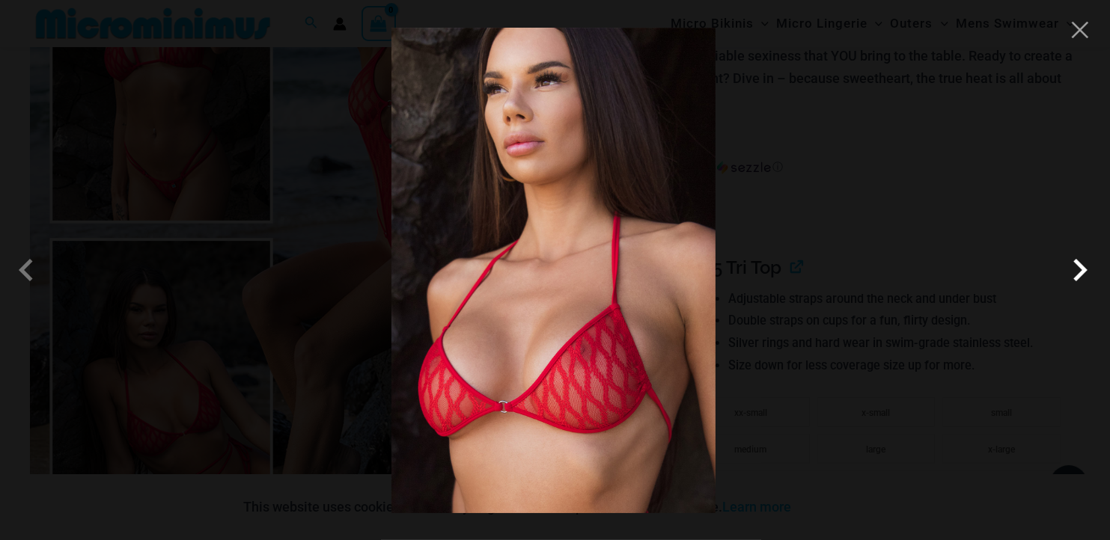
click at [1077, 273] on span at bounding box center [1080, 270] width 45 height 45
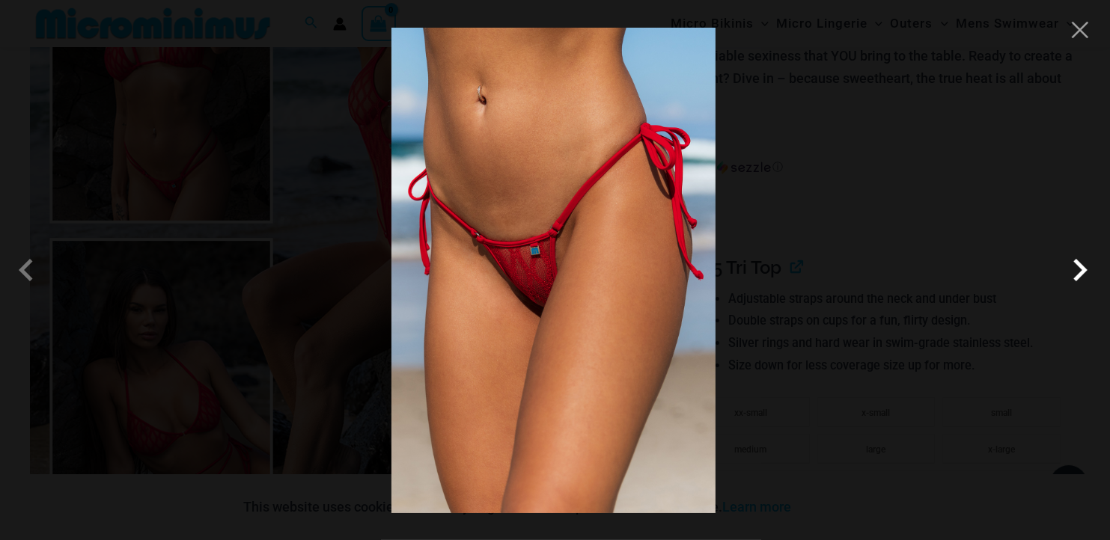
click at [1077, 273] on span at bounding box center [1080, 270] width 45 height 45
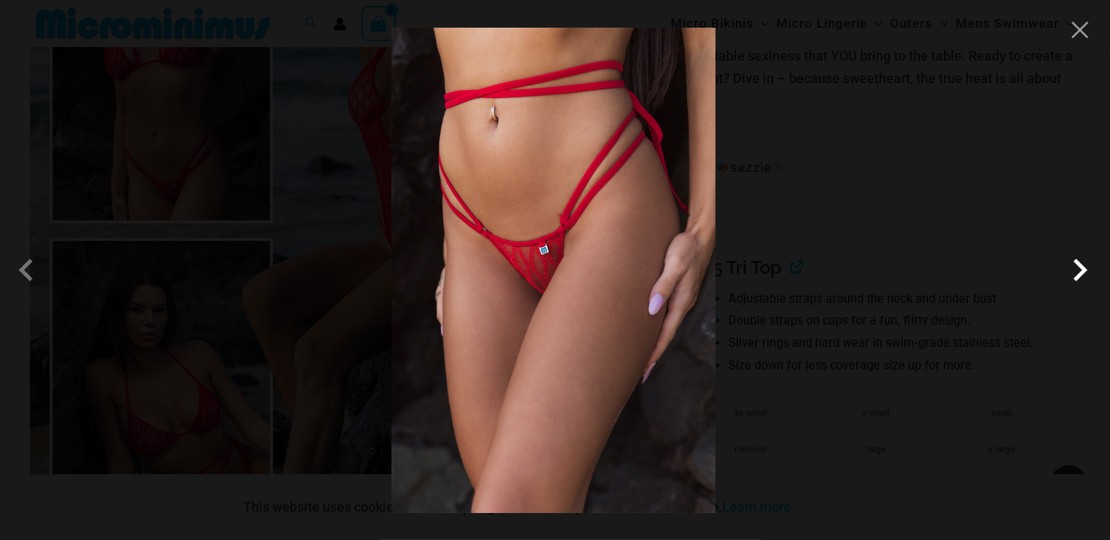
click at [1077, 273] on span at bounding box center [1080, 270] width 45 height 45
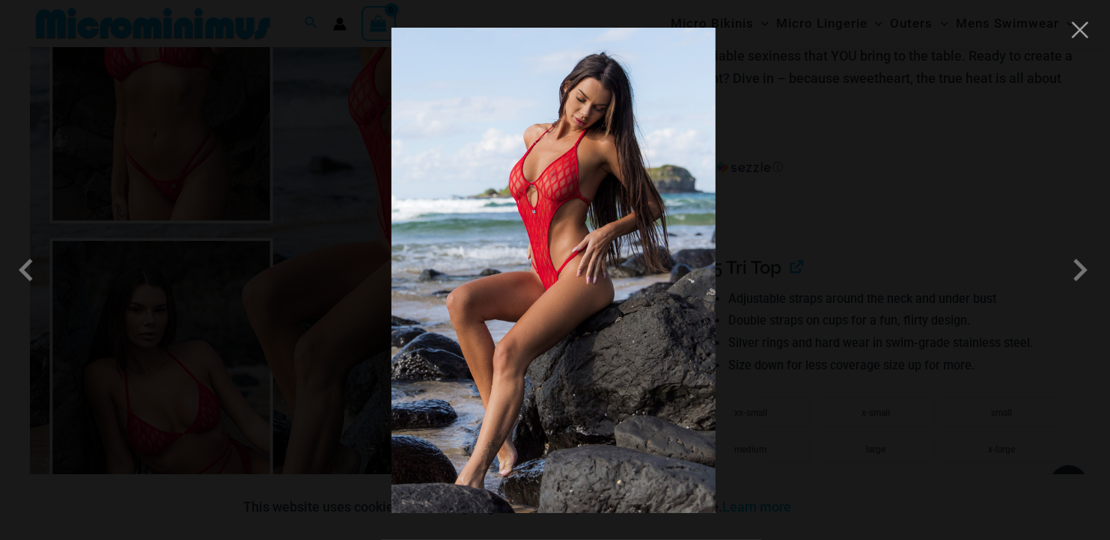
click at [550, 144] on img at bounding box center [553, 271] width 324 height 486
